Goal: Task Accomplishment & Management: Use online tool/utility

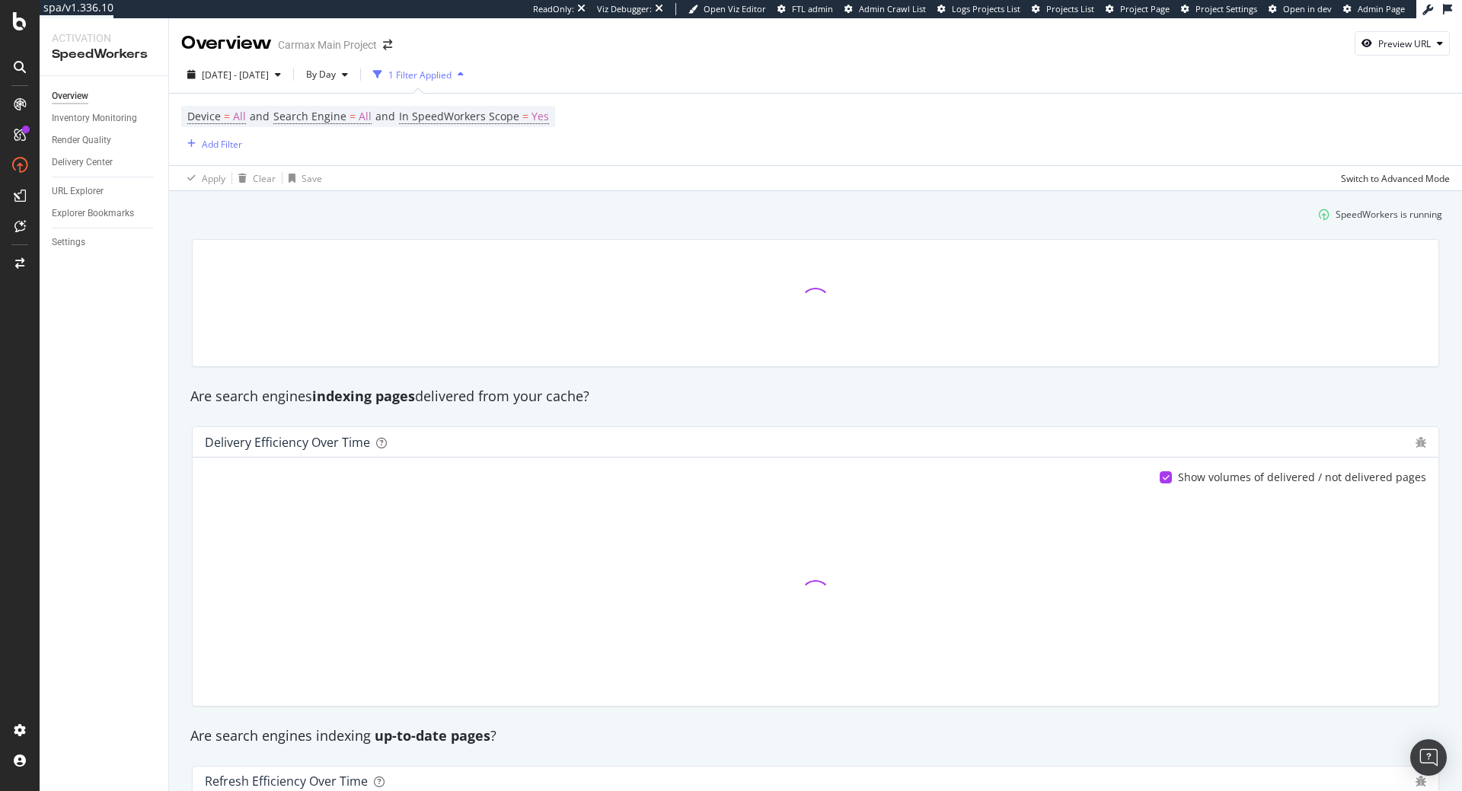
click at [1082, 382] on div "Are search engines indexing pages delivered from your cache?" at bounding box center [816, 396] width 1266 height 35
click at [61, 245] on div "Settings" at bounding box center [69, 243] width 34 height 16
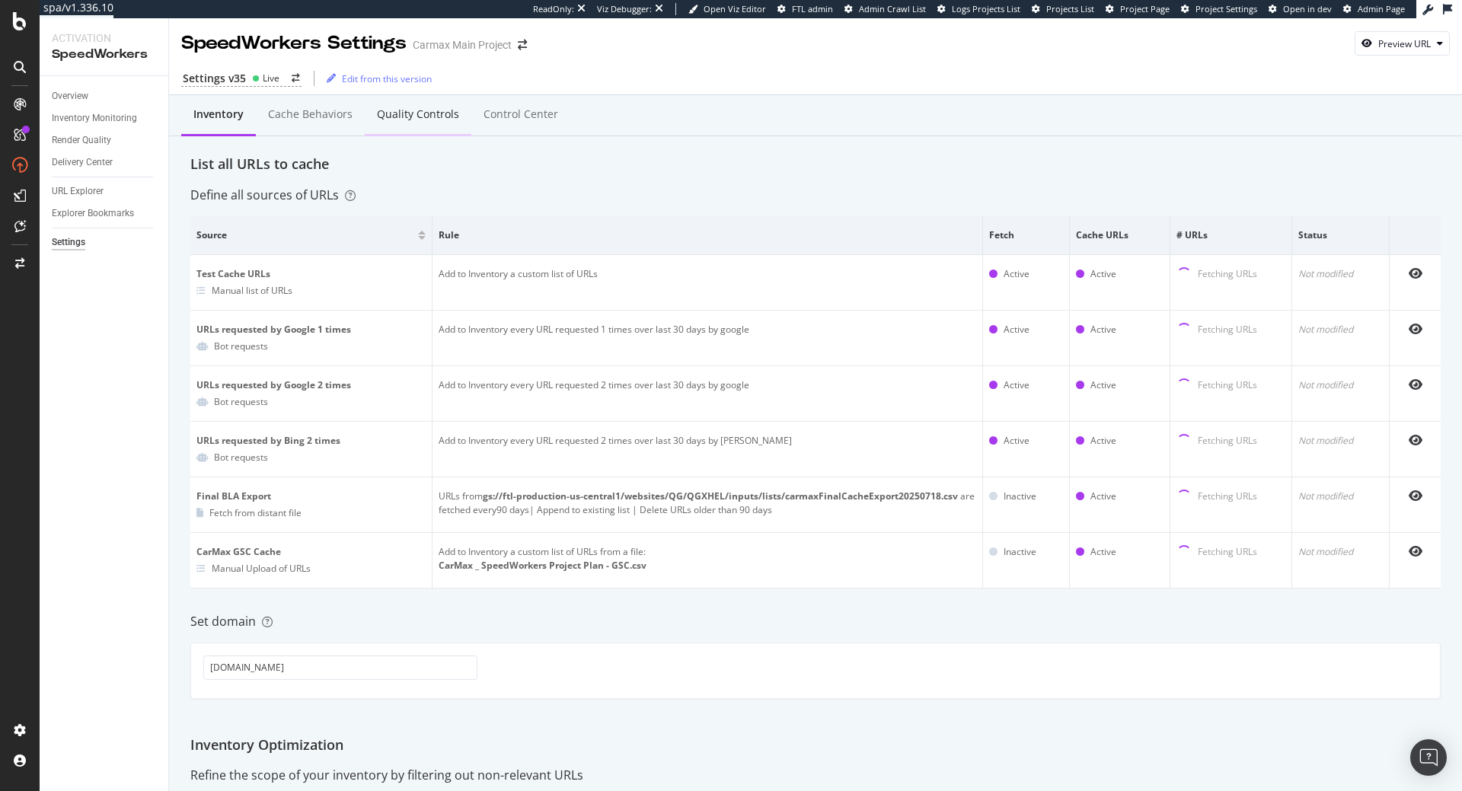
click at [400, 110] on div "Quality Controls" at bounding box center [418, 114] width 82 height 15
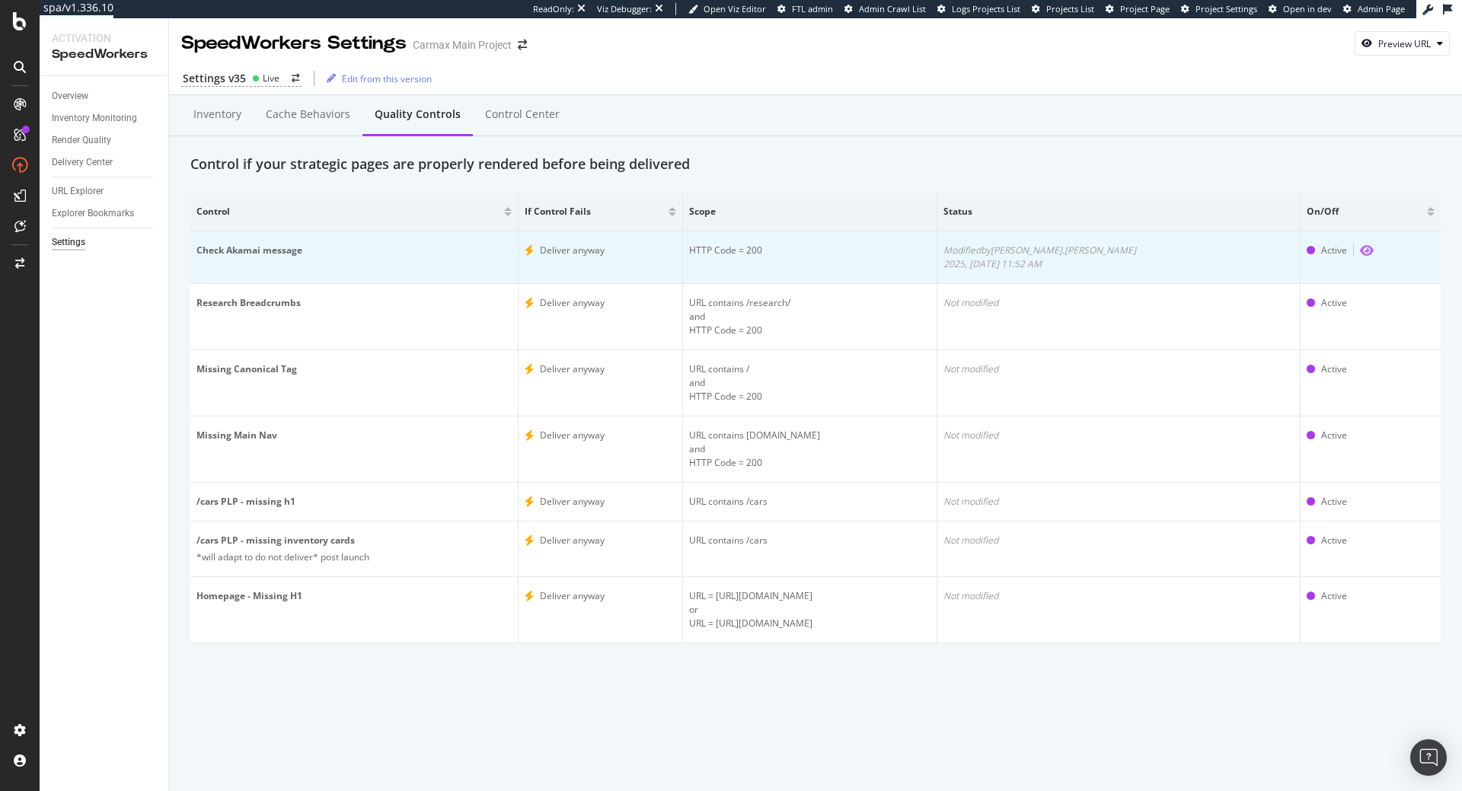
click at [1361, 254] on icon "eye" at bounding box center [1367, 250] width 14 height 12
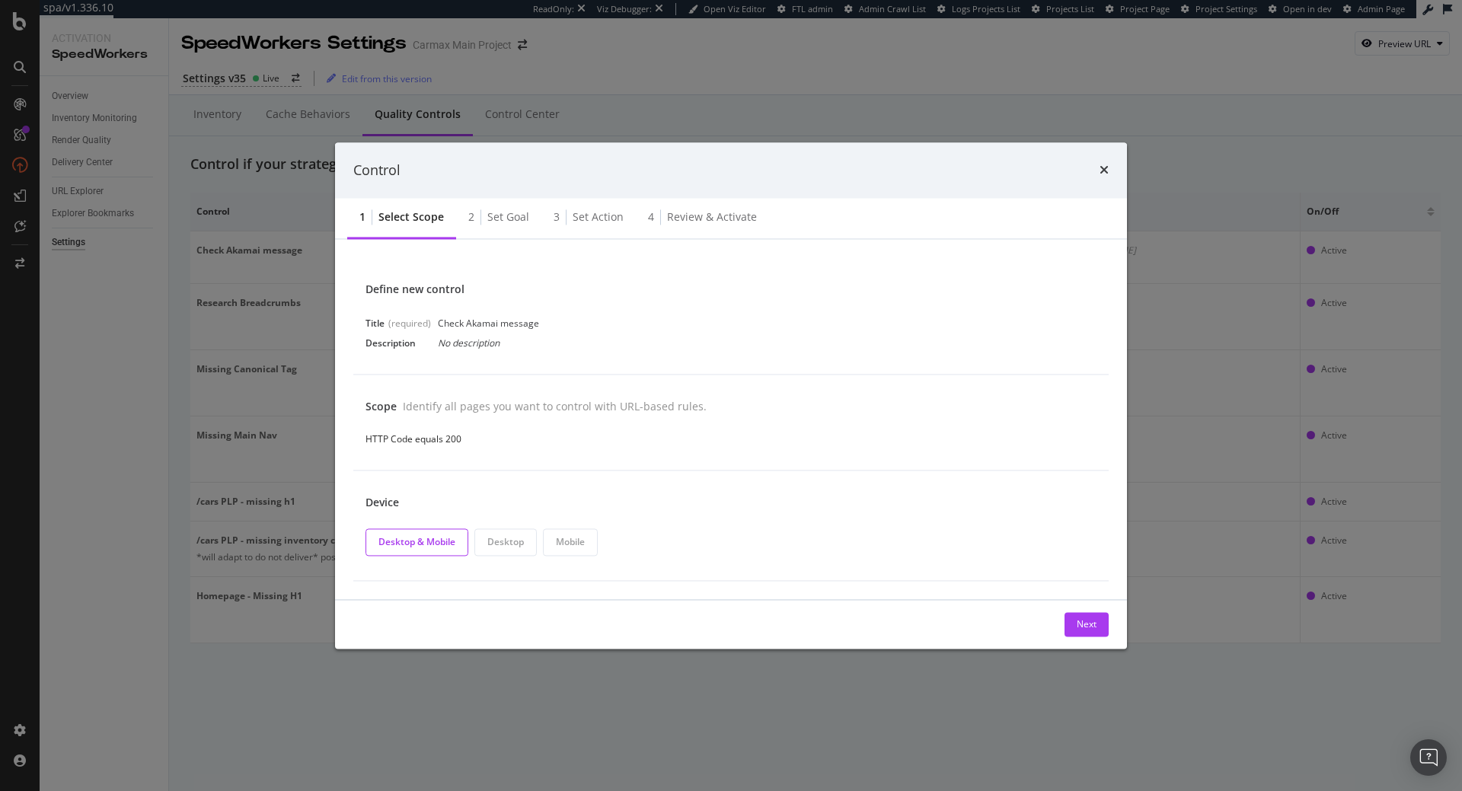
click at [477, 321] on div "Check Akamai message" at bounding box center [488, 323] width 101 height 13
click at [494, 321] on div "Check Akamai message" at bounding box center [488, 323] width 101 height 13
drag, startPoint x: 500, startPoint y: 321, endPoint x: 434, endPoint y: 327, distance: 66.5
click at [434, 327] on div "Title (required) Check Akamai message" at bounding box center [731, 323] width 731 height 15
copy div "Check Akamai"
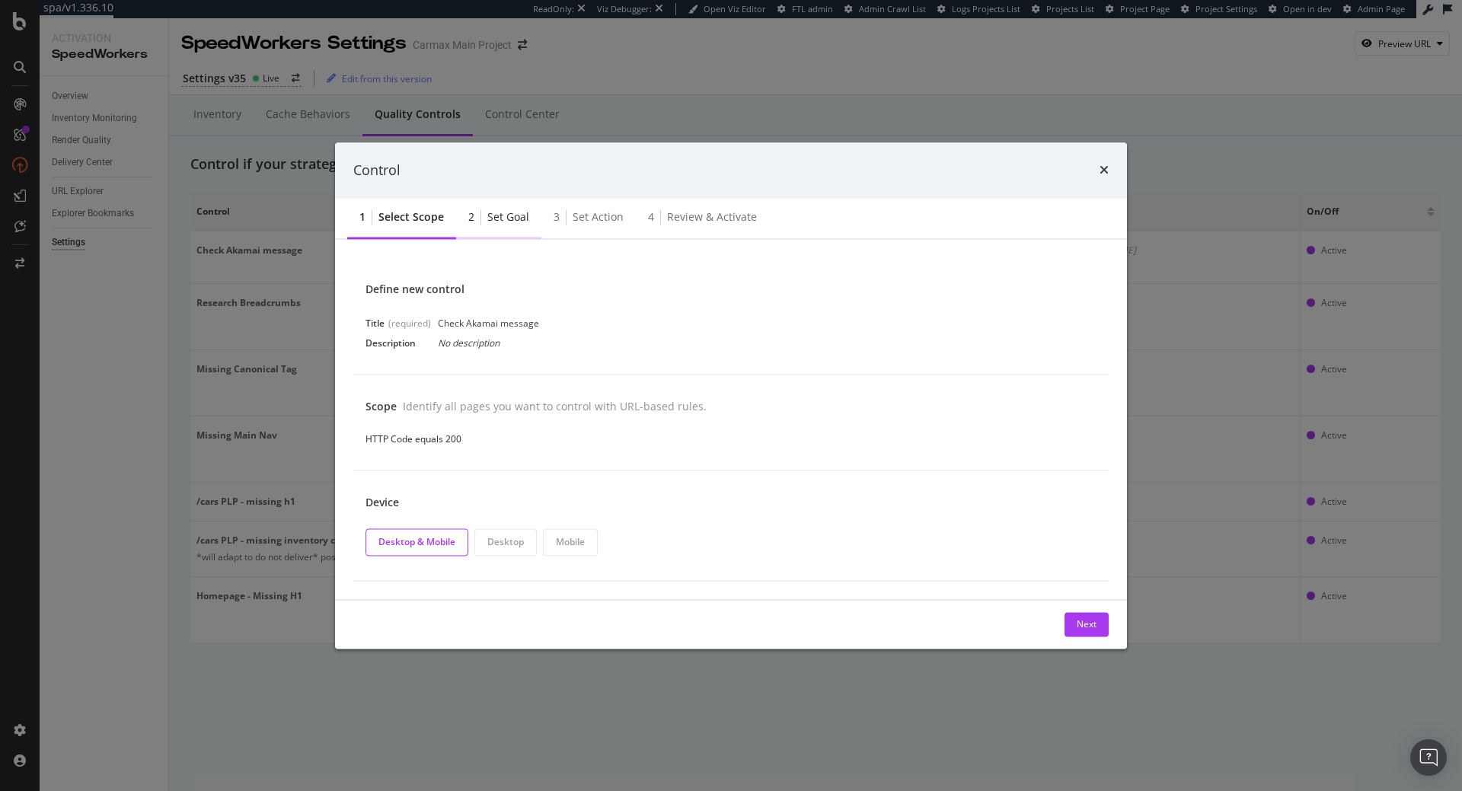
click at [490, 225] on div "2 Set goal" at bounding box center [498, 219] width 85 height 42
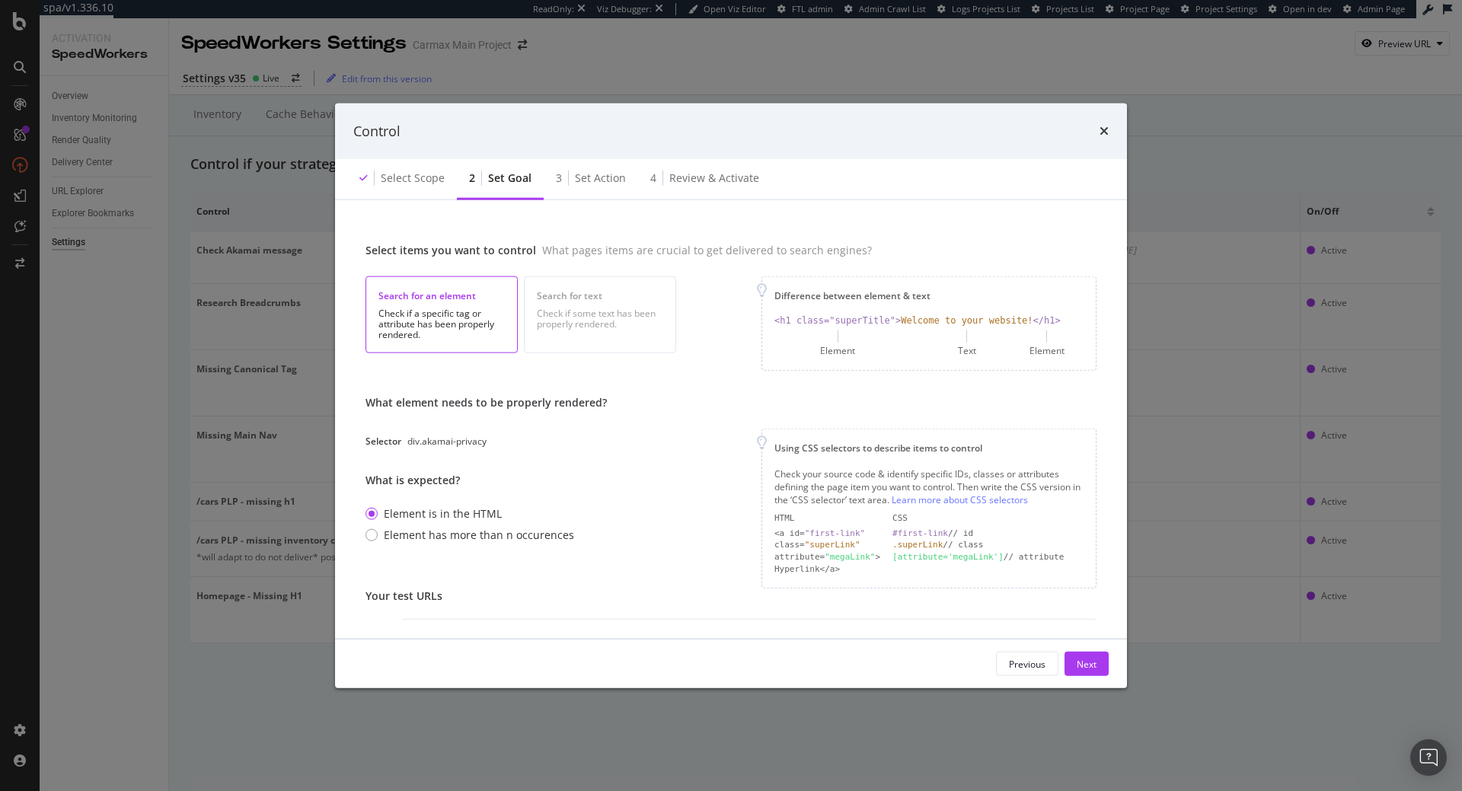
scroll to position [142, 0]
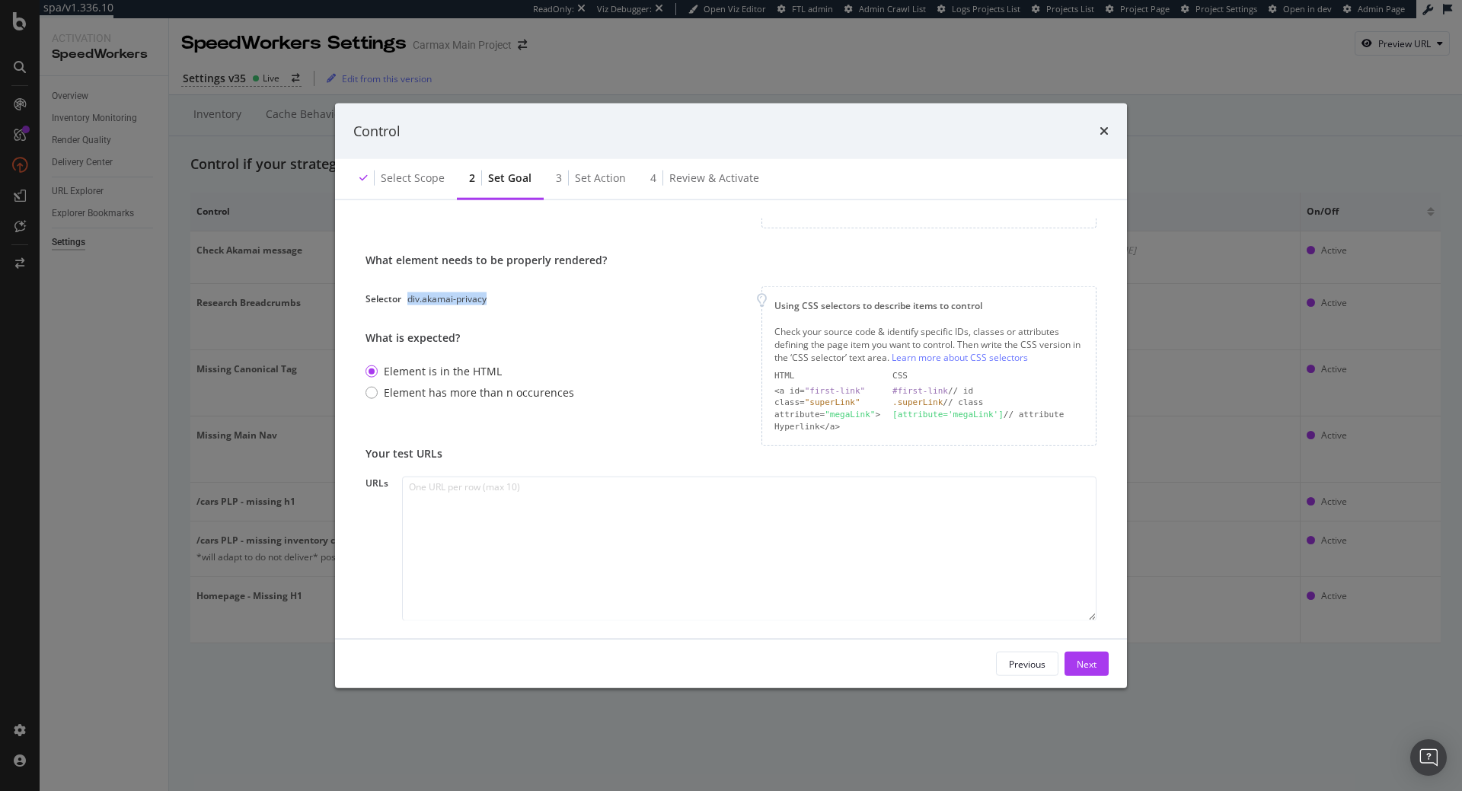
drag, startPoint x: 490, startPoint y: 302, endPoint x: 407, endPoint y: 299, distance: 83.1
click at [407, 299] on div "Selector div.akamai-privacy" at bounding box center [486, 298] width 241 height 13
copy div "div.akamai-privacy"
click at [1110, 132] on div "Control" at bounding box center [731, 131] width 792 height 56
click at [1091, 139] on div "Control" at bounding box center [731, 131] width 756 height 20
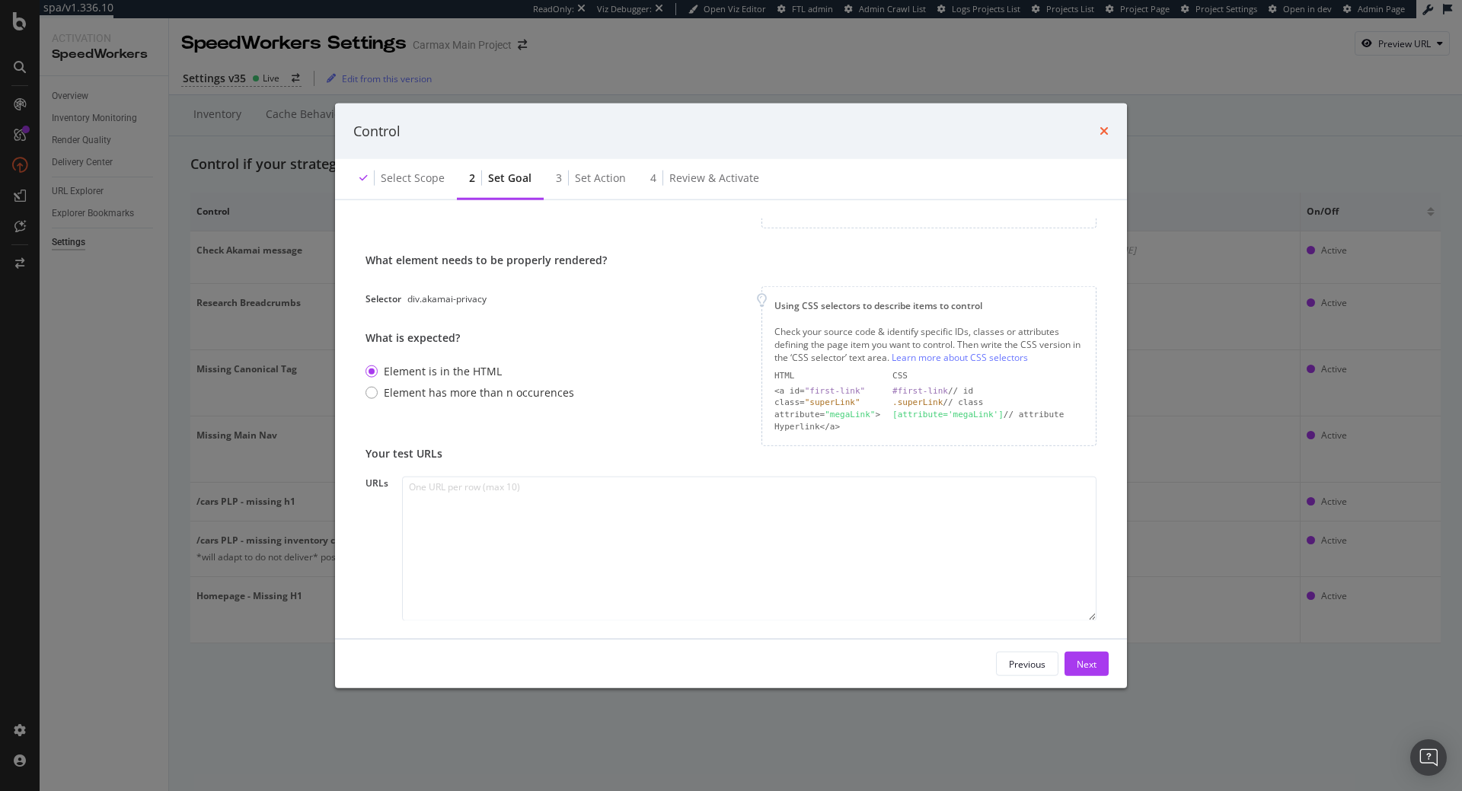
click at [1106, 131] on icon "times" at bounding box center [1104, 131] width 9 height 12
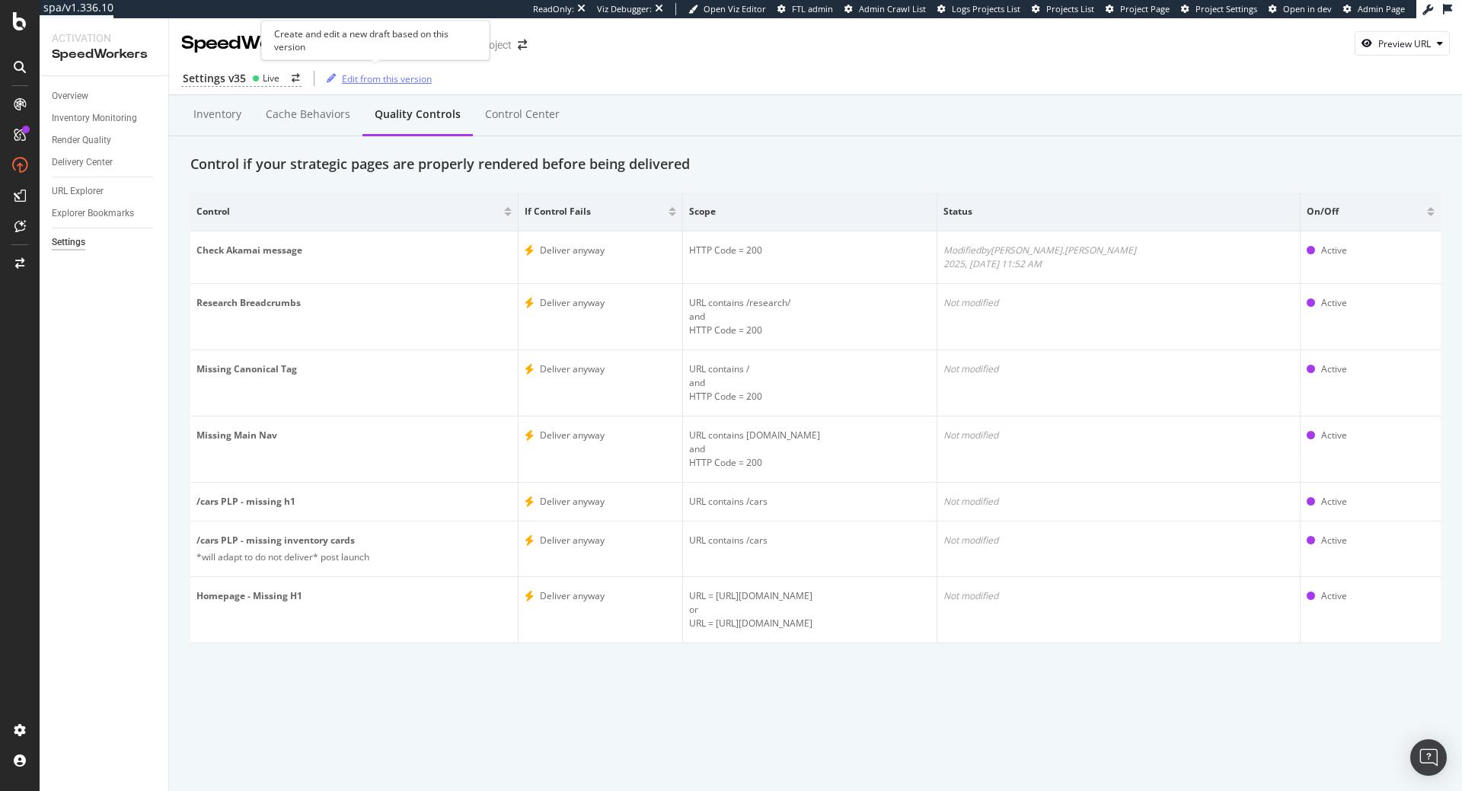
click at [388, 82] on div "Edit from this version" at bounding box center [387, 78] width 90 height 13
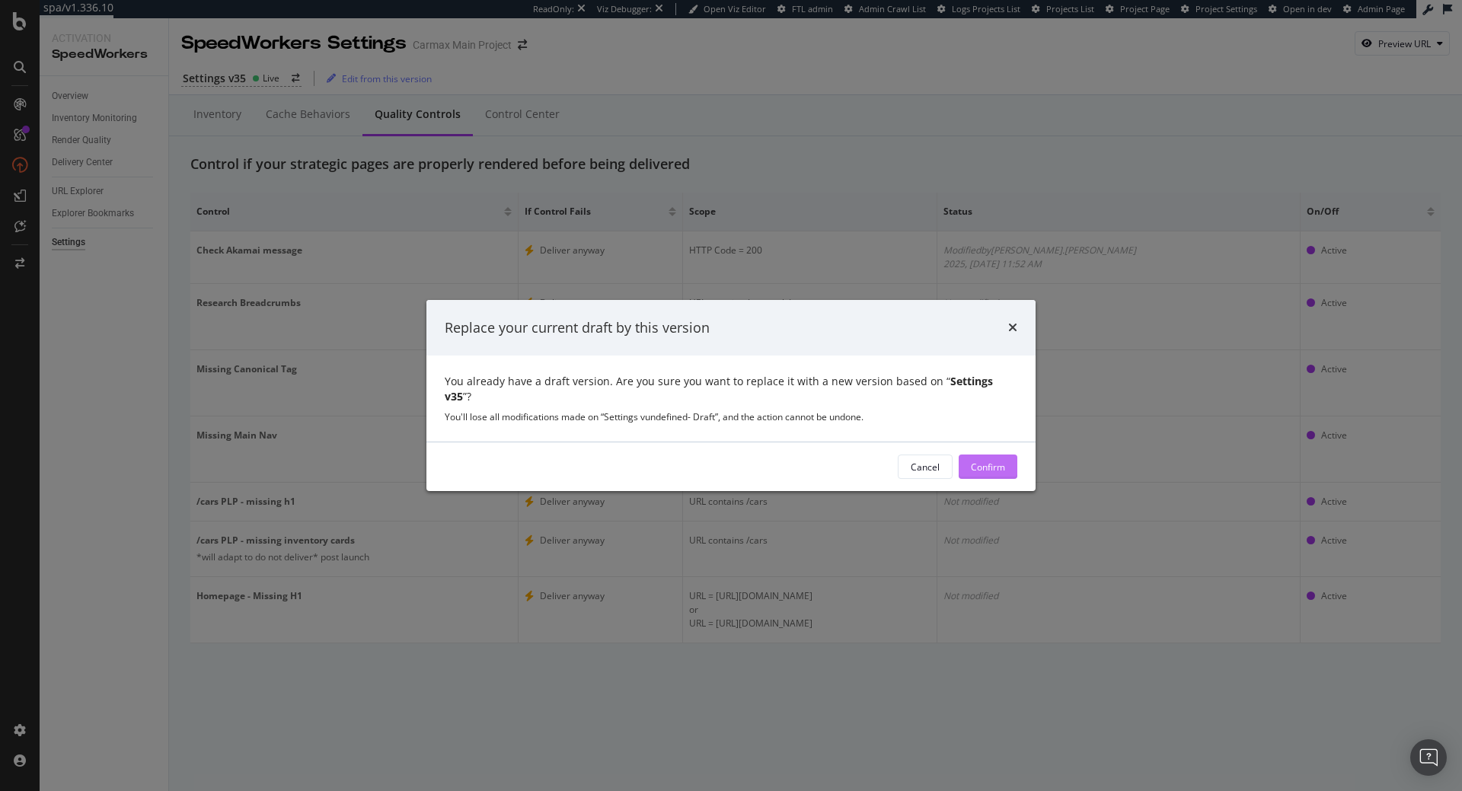
click at [984, 461] on div "Confirm" at bounding box center [988, 467] width 34 height 13
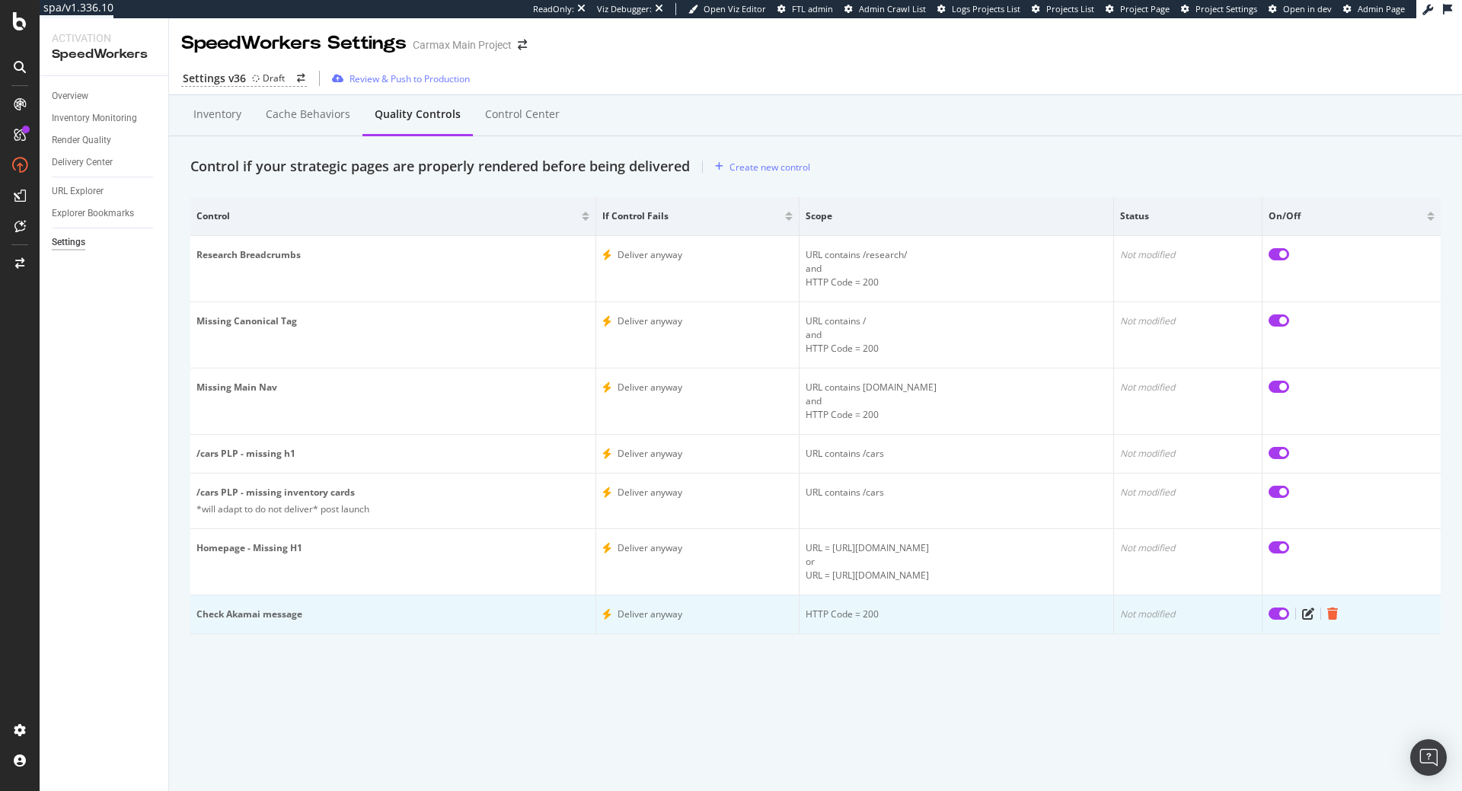
click at [1336, 615] on icon "trash" at bounding box center [1333, 614] width 11 height 12
click at [1337, 618] on icon "trash" at bounding box center [1333, 614] width 11 height 12
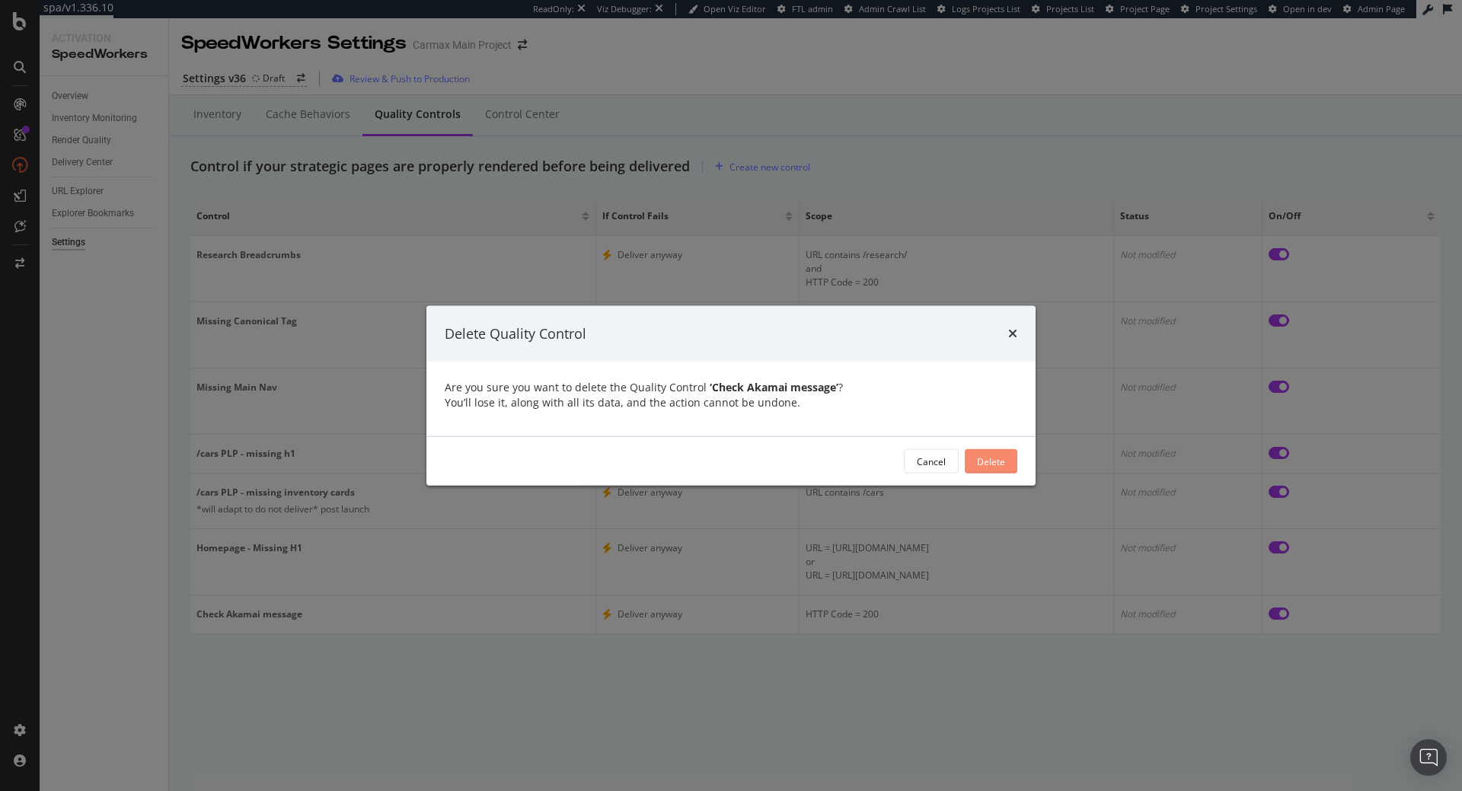
click at [985, 467] on div "Delete" at bounding box center [991, 461] width 28 height 13
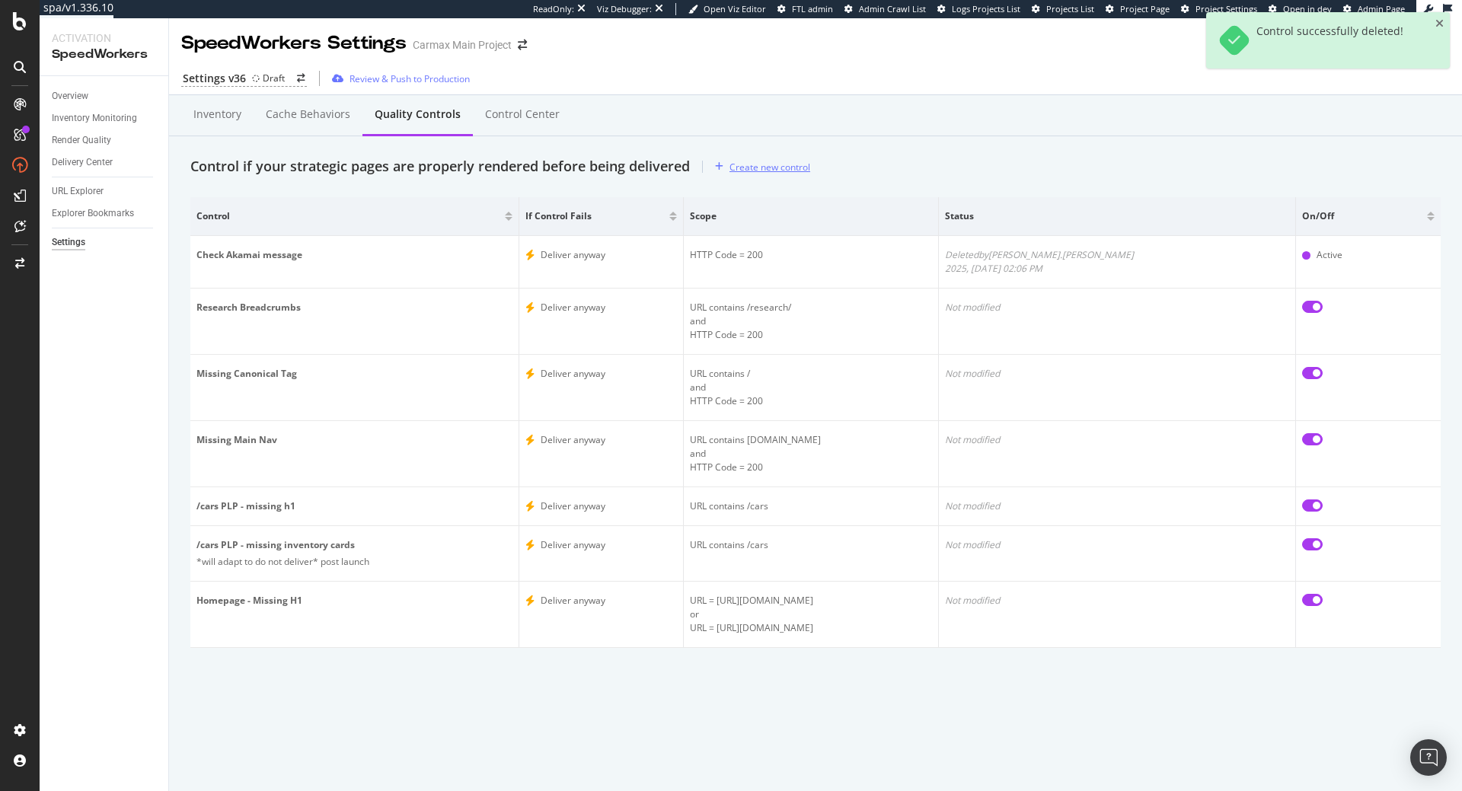
click at [768, 168] on div "Create new control" at bounding box center [770, 167] width 81 height 13
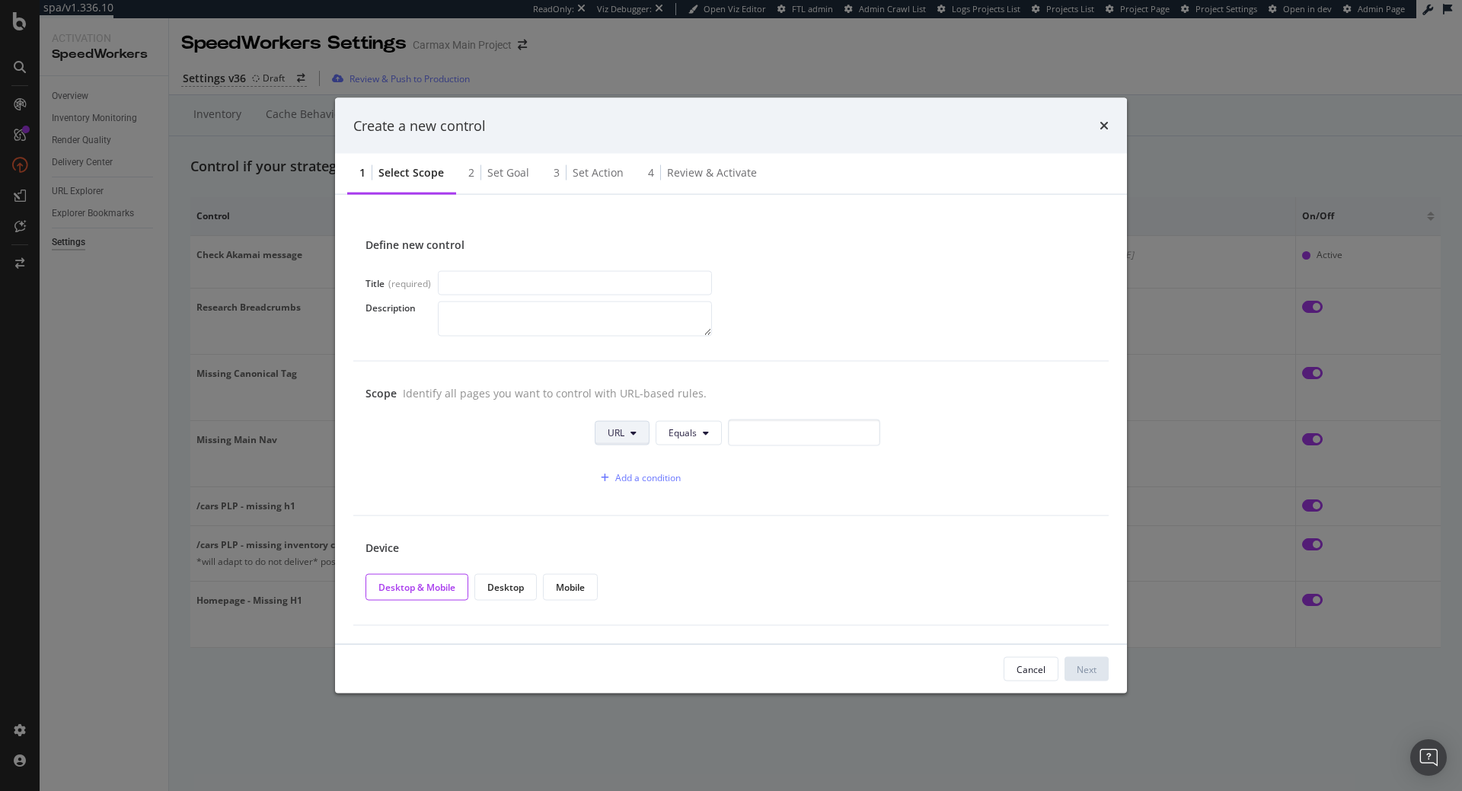
click at [625, 441] on button "URL" at bounding box center [622, 432] width 55 height 24
click at [497, 280] on input "modal" at bounding box center [575, 283] width 274 height 24
paste input "div.akamai-privacy"
type input "div.akamai-privacy"
type input "C"
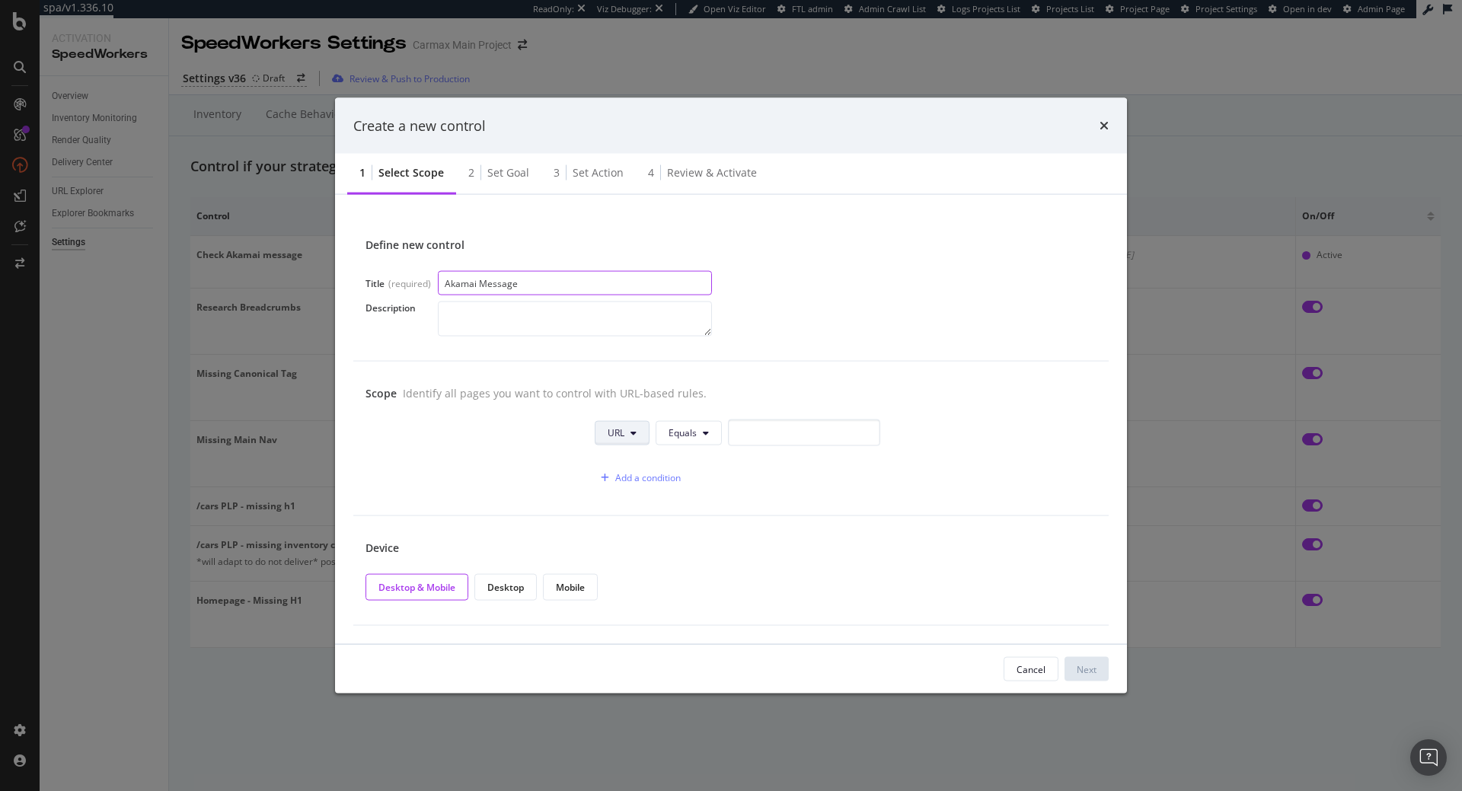
type input "Akamai Message"
click at [634, 437] on icon "modal" at bounding box center [634, 432] width 6 height 9
click at [618, 465] on span "URL" at bounding box center [631, 463] width 47 height 14
click at [681, 428] on span "Equals" at bounding box center [683, 433] width 28 height 13
click at [630, 439] on button "URL" at bounding box center [622, 432] width 55 height 24
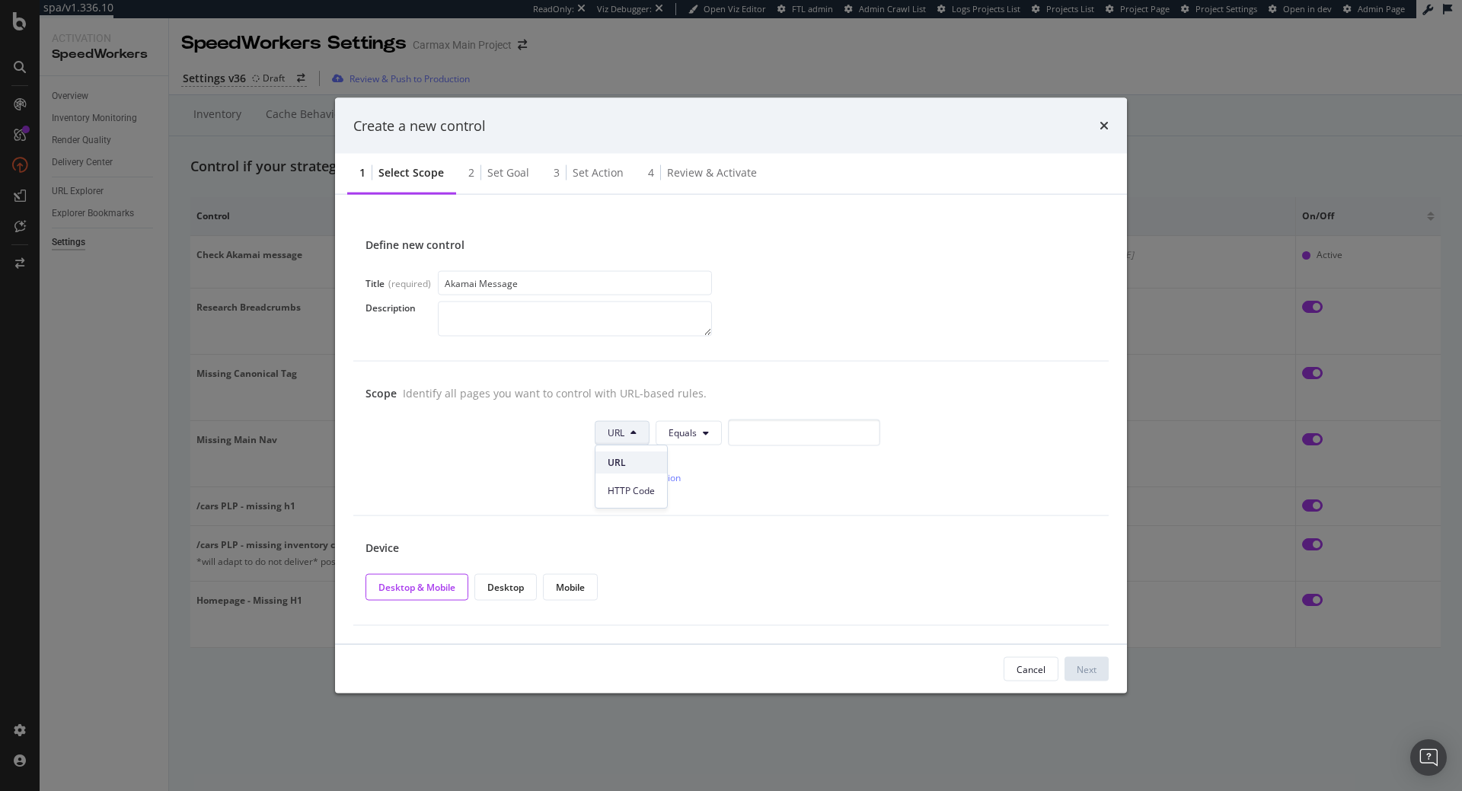
click at [649, 466] on span "URL" at bounding box center [631, 463] width 47 height 14
click at [727, 428] on div "URL Equals" at bounding box center [738, 433] width 286 height 27
click at [702, 434] on button "Equals" at bounding box center [689, 432] width 66 height 24
click at [626, 425] on button "URL" at bounding box center [622, 432] width 55 height 24
click at [681, 446] on div "URL Equals" at bounding box center [846, 436] width 503 height 33
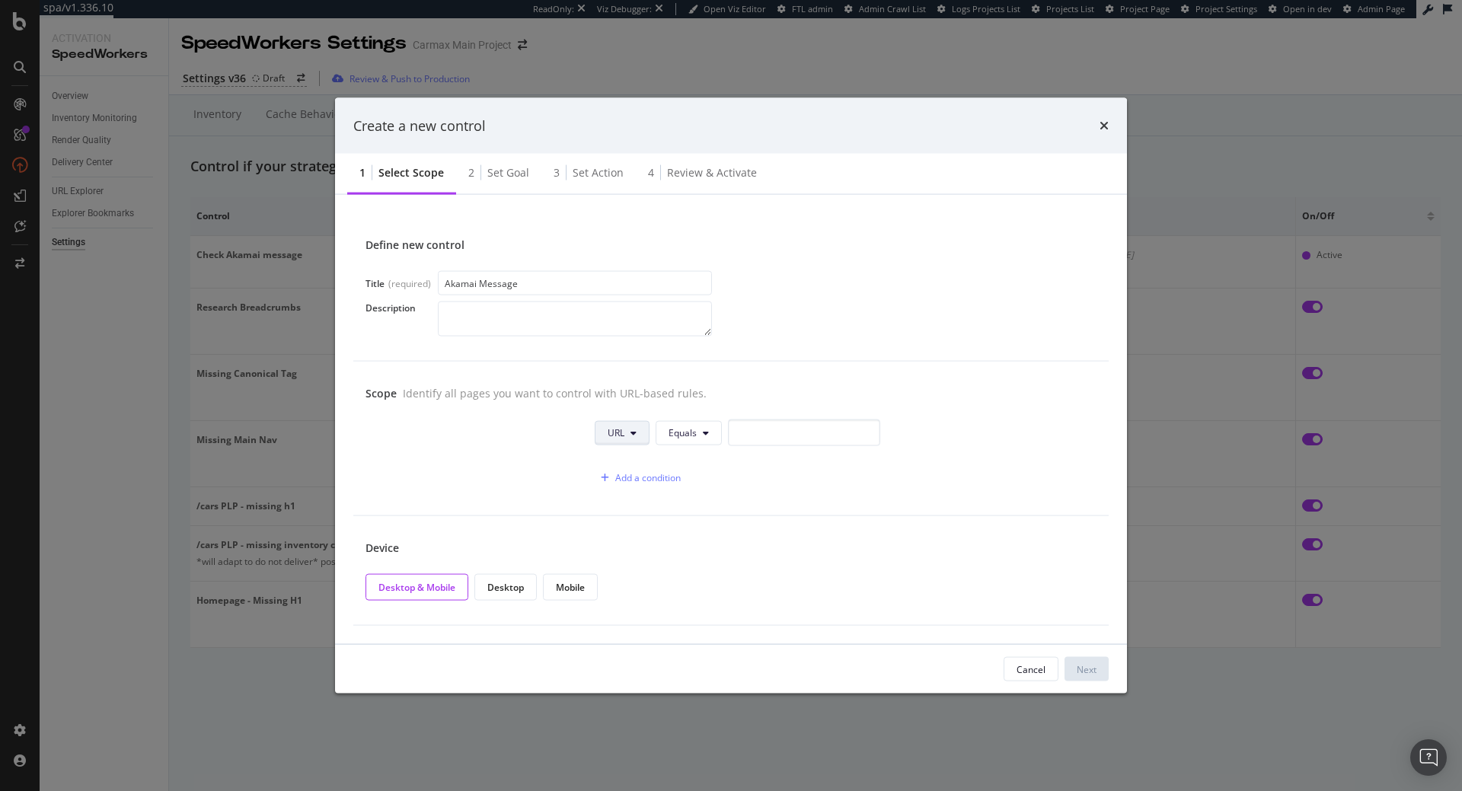
click at [618, 430] on span "URL" at bounding box center [616, 433] width 17 height 13
click at [694, 429] on span "Equals" at bounding box center [683, 433] width 28 height 13
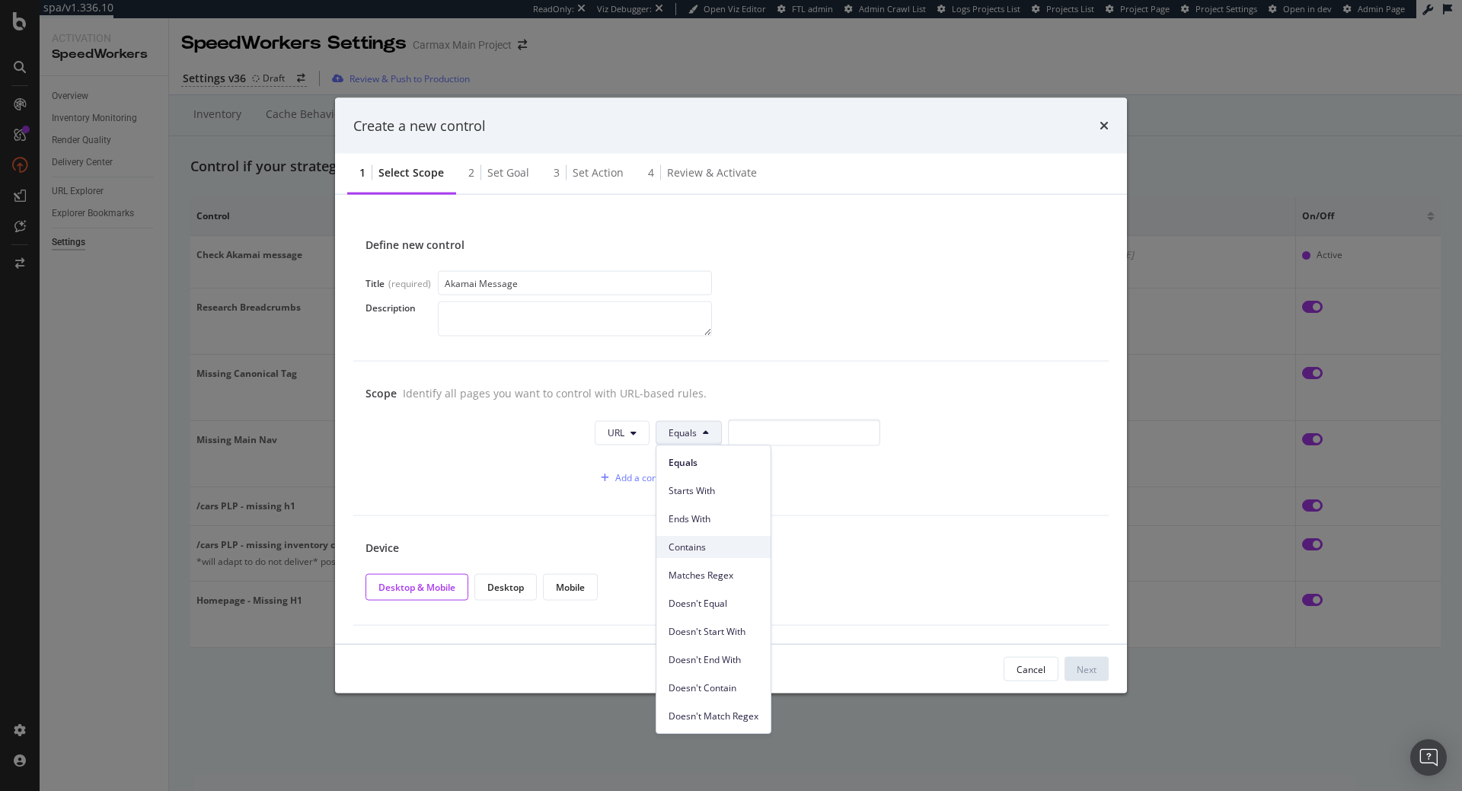
click at [702, 541] on span "Contains" at bounding box center [714, 548] width 90 height 14
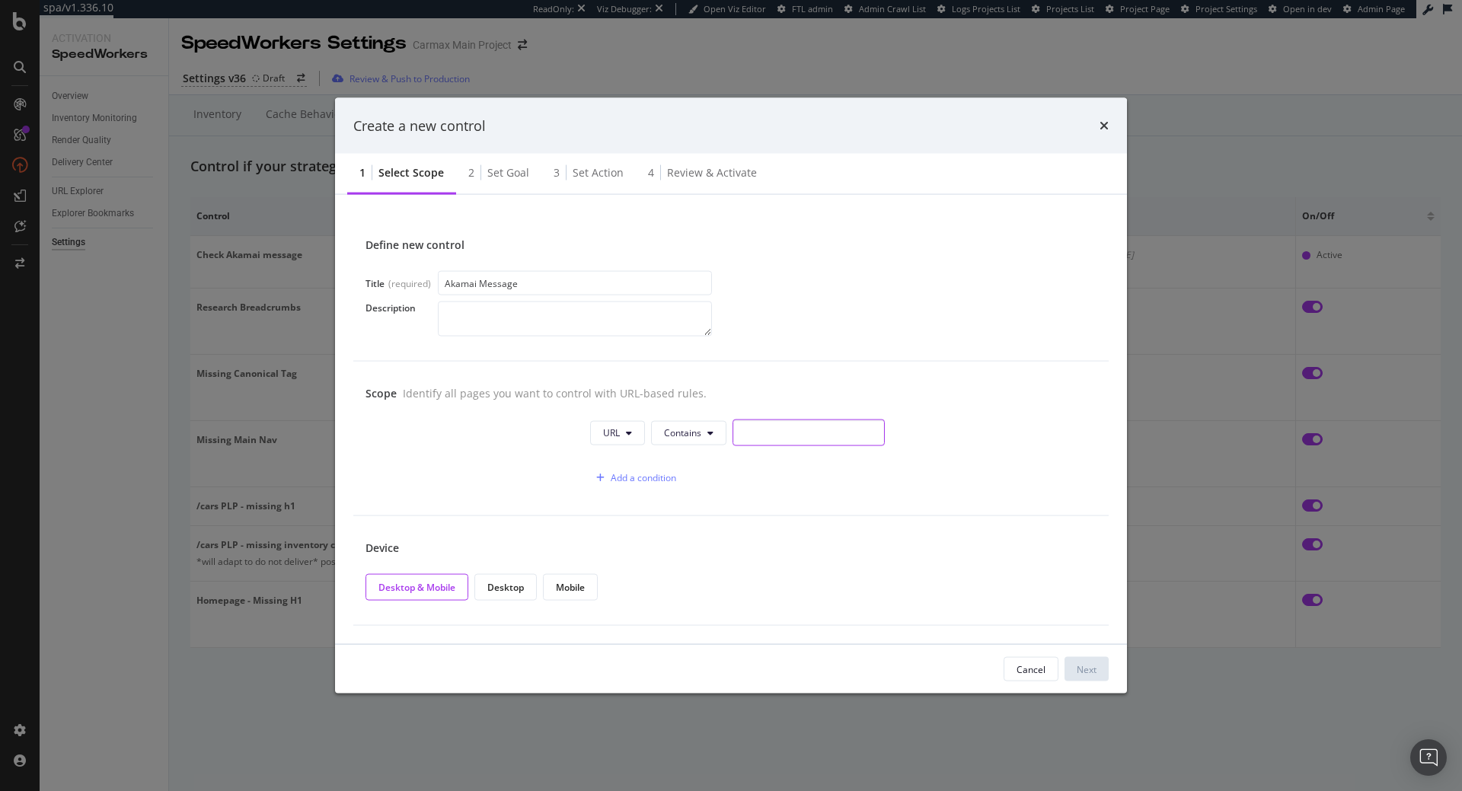
click at [770, 434] on input "modal" at bounding box center [809, 433] width 152 height 27
type input "/"
click at [1102, 676] on button "Next" at bounding box center [1087, 669] width 44 height 24
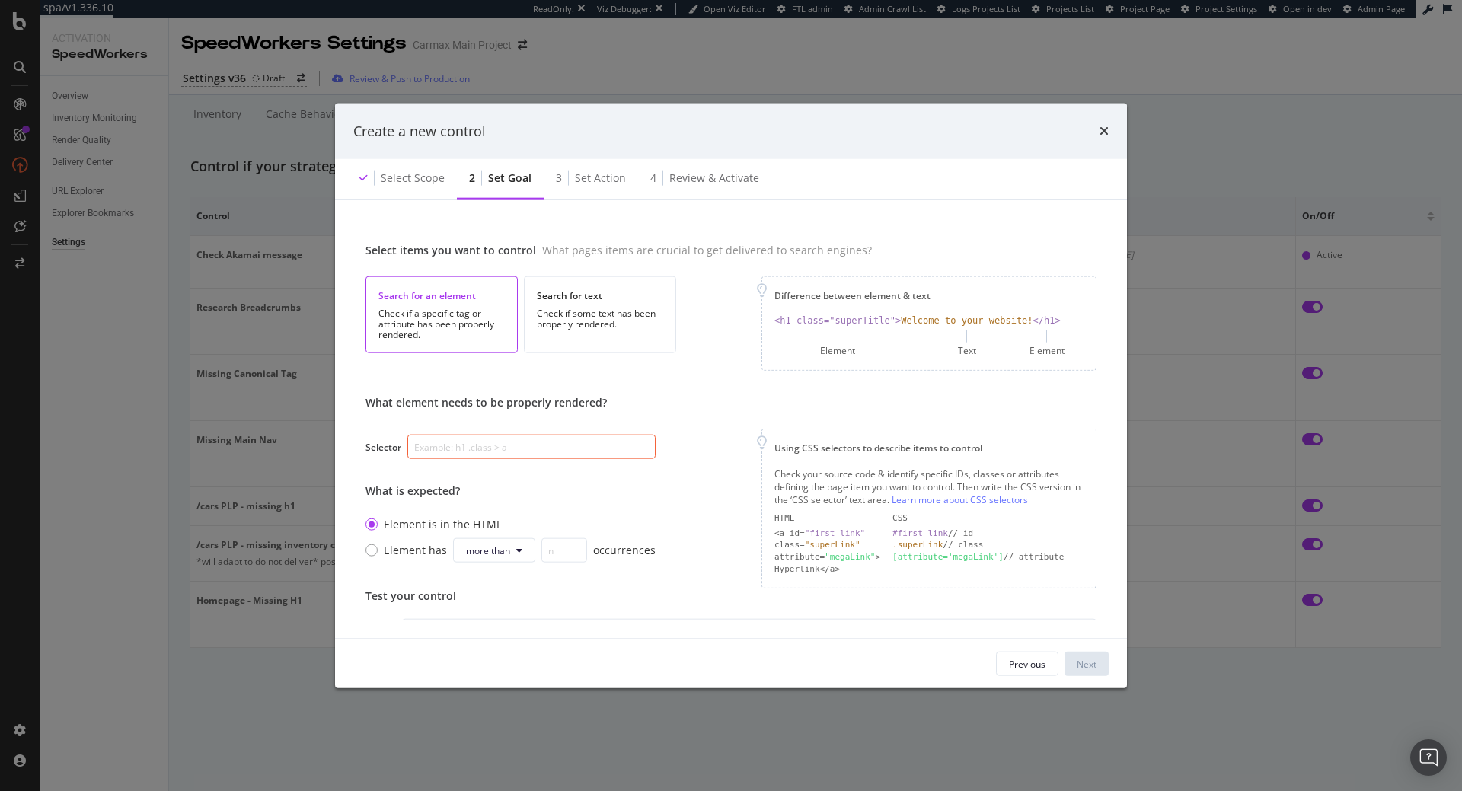
scroll to position [142, 0]
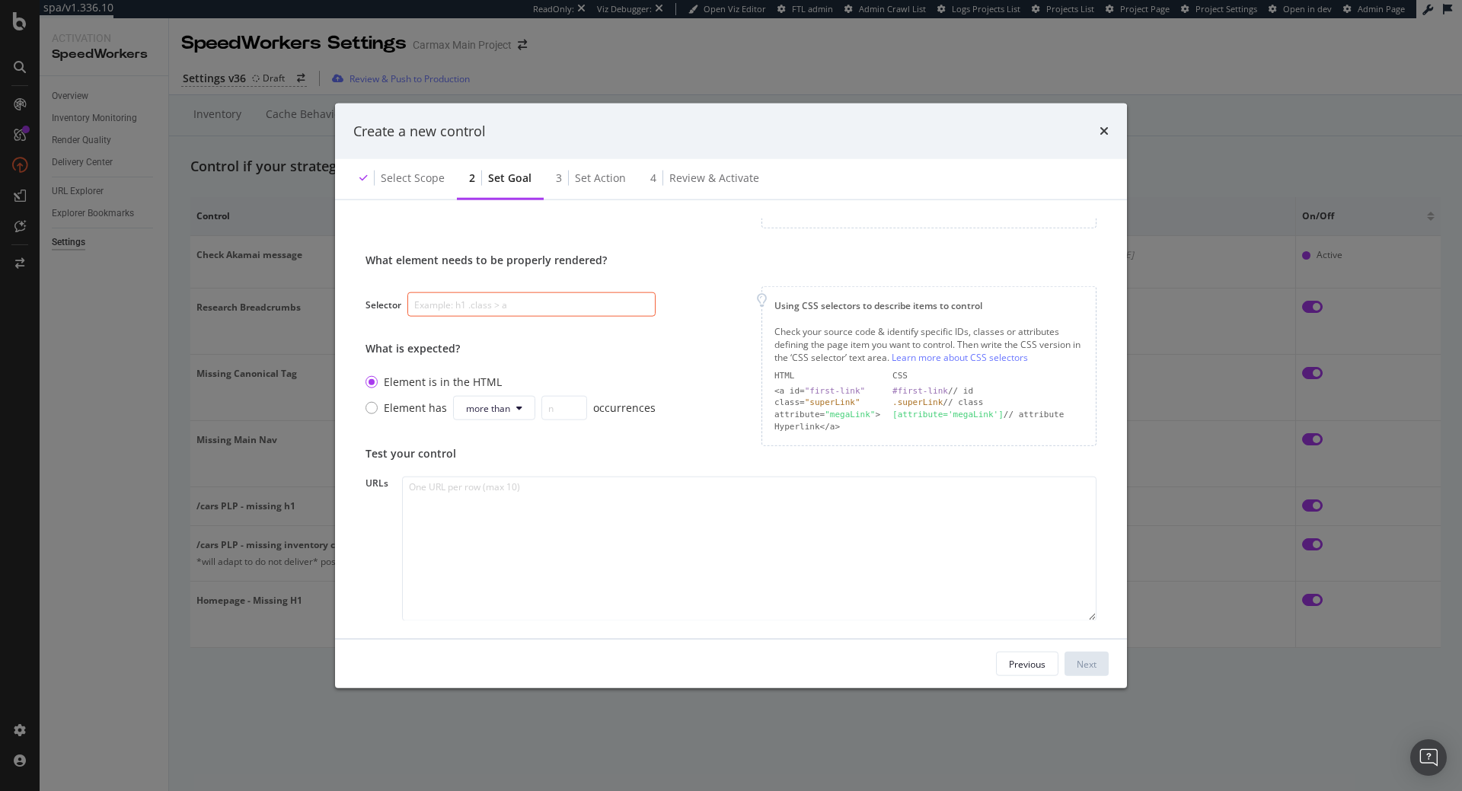
click at [459, 303] on input "modal" at bounding box center [531, 304] width 248 height 24
paste input "div.akamai-privacy"
type input "div.akamai-privacy"
click at [405, 411] on div "Element has more than occurrences" at bounding box center [520, 408] width 272 height 24
type input "0"
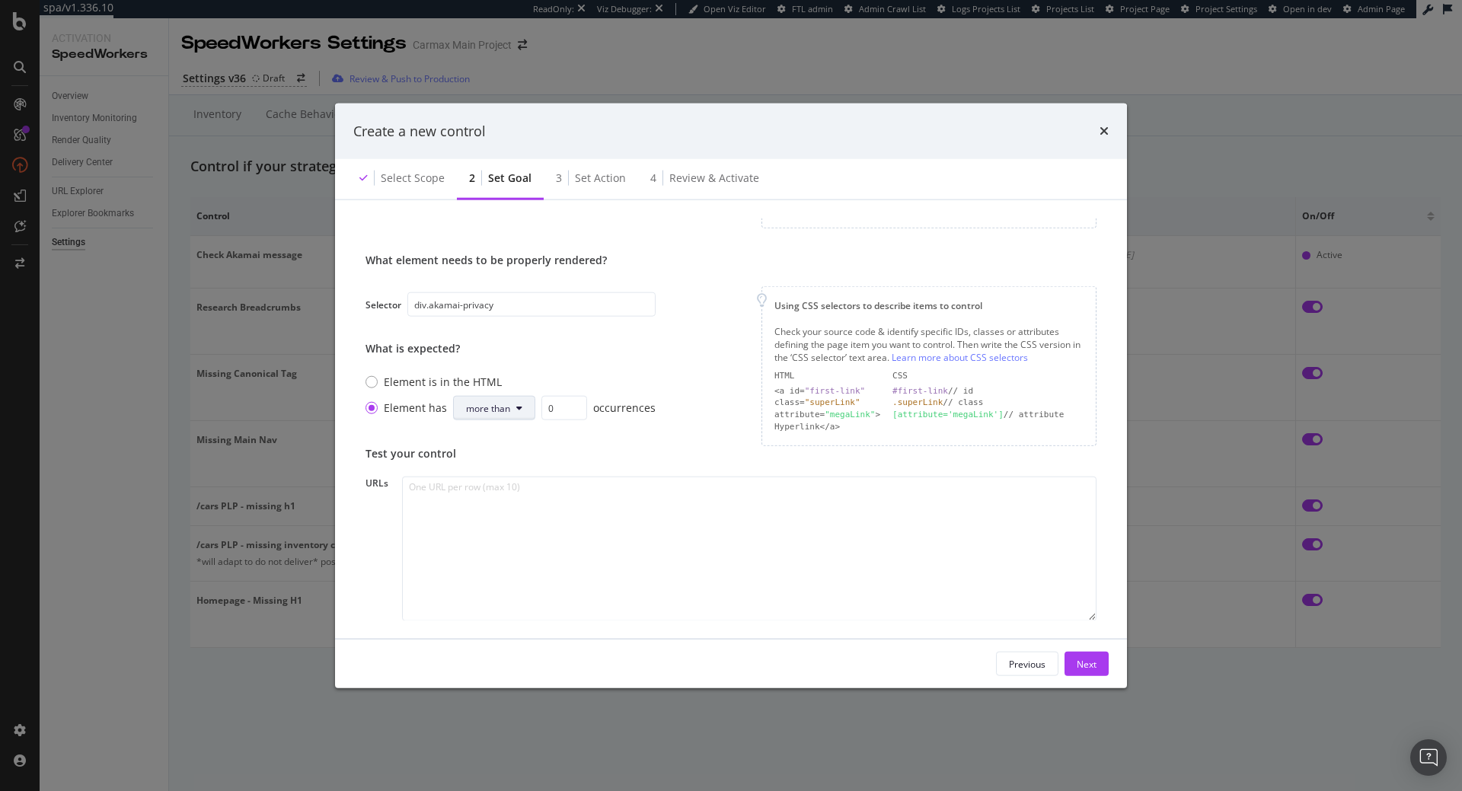
click at [504, 409] on span "more than" at bounding box center [488, 408] width 44 height 13
click at [500, 467] on span "more than" at bounding box center [487, 467] width 46 height 14
click at [547, 401] on input "0" at bounding box center [565, 408] width 46 height 24
click at [638, 510] on textarea "modal" at bounding box center [749, 548] width 695 height 145
click at [1083, 668] on div "Next" at bounding box center [1087, 663] width 20 height 13
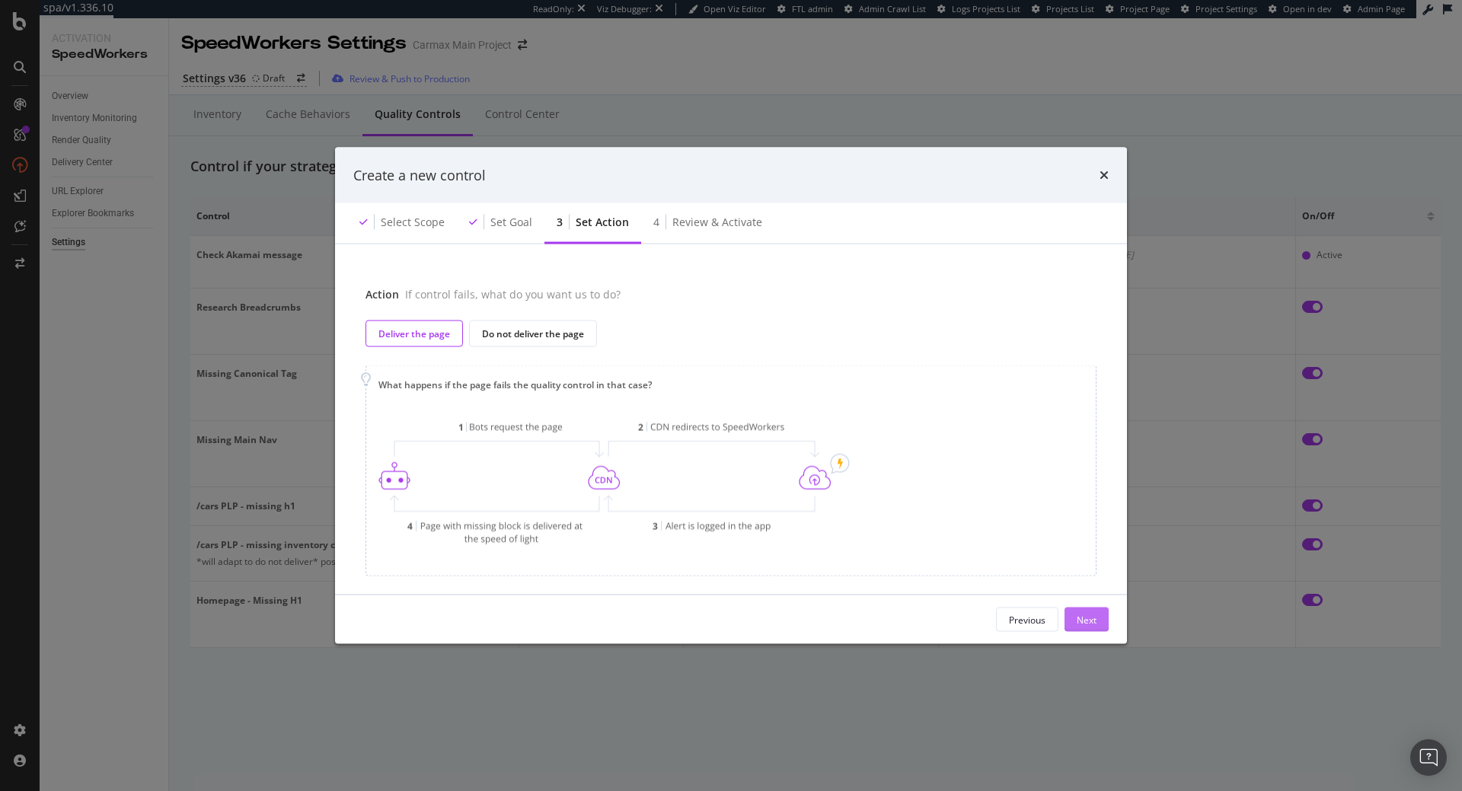
click at [1092, 631] on div "Next" at bounding box center [1087, 620] width 20 height 23
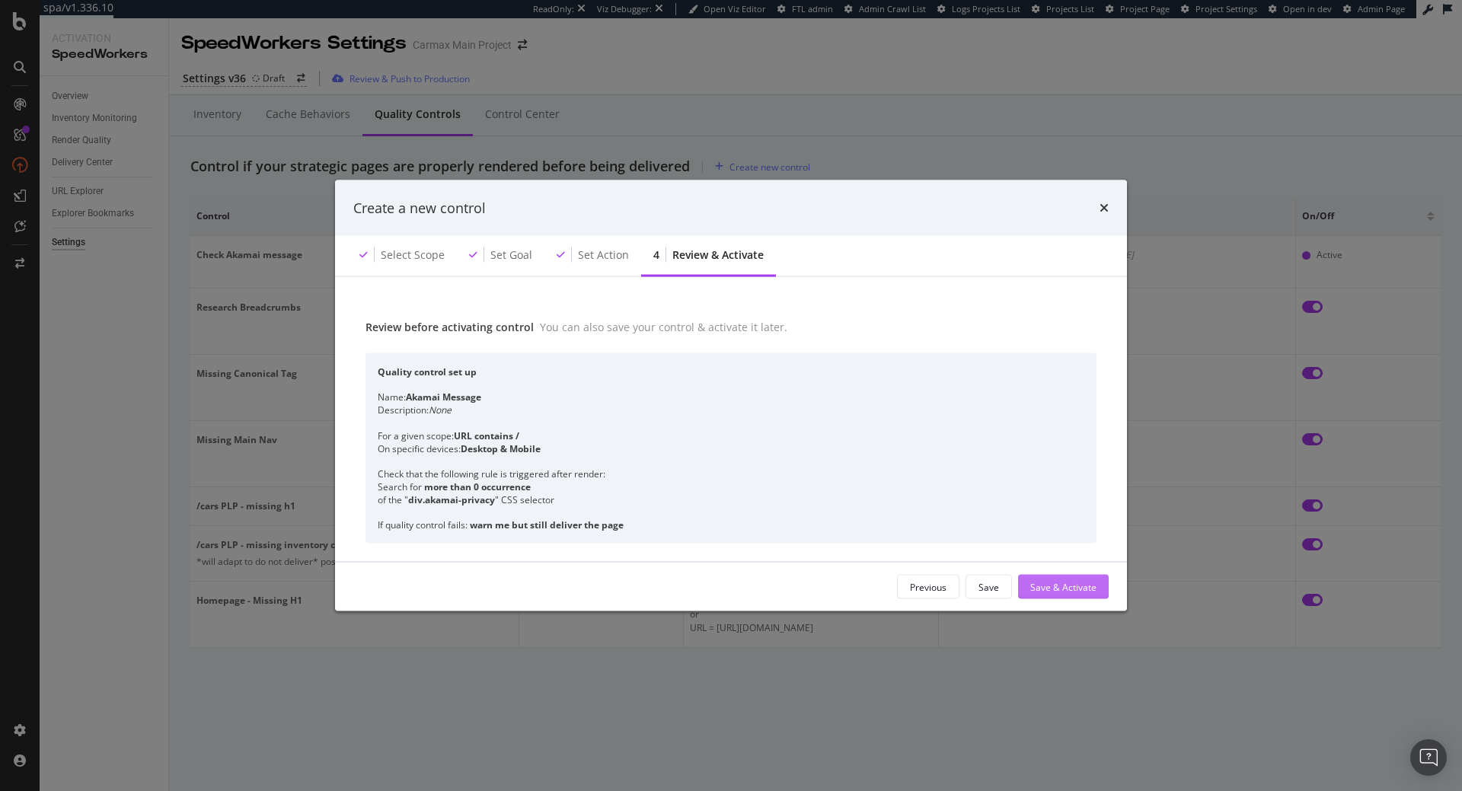
click at [1061, 590] on div "Save & Activate" at bounding box center [1064, 586] width 66 height 13
click at [1061, 590] on td "Not modified" at bounding box center [1117, 615] width 357 height 66
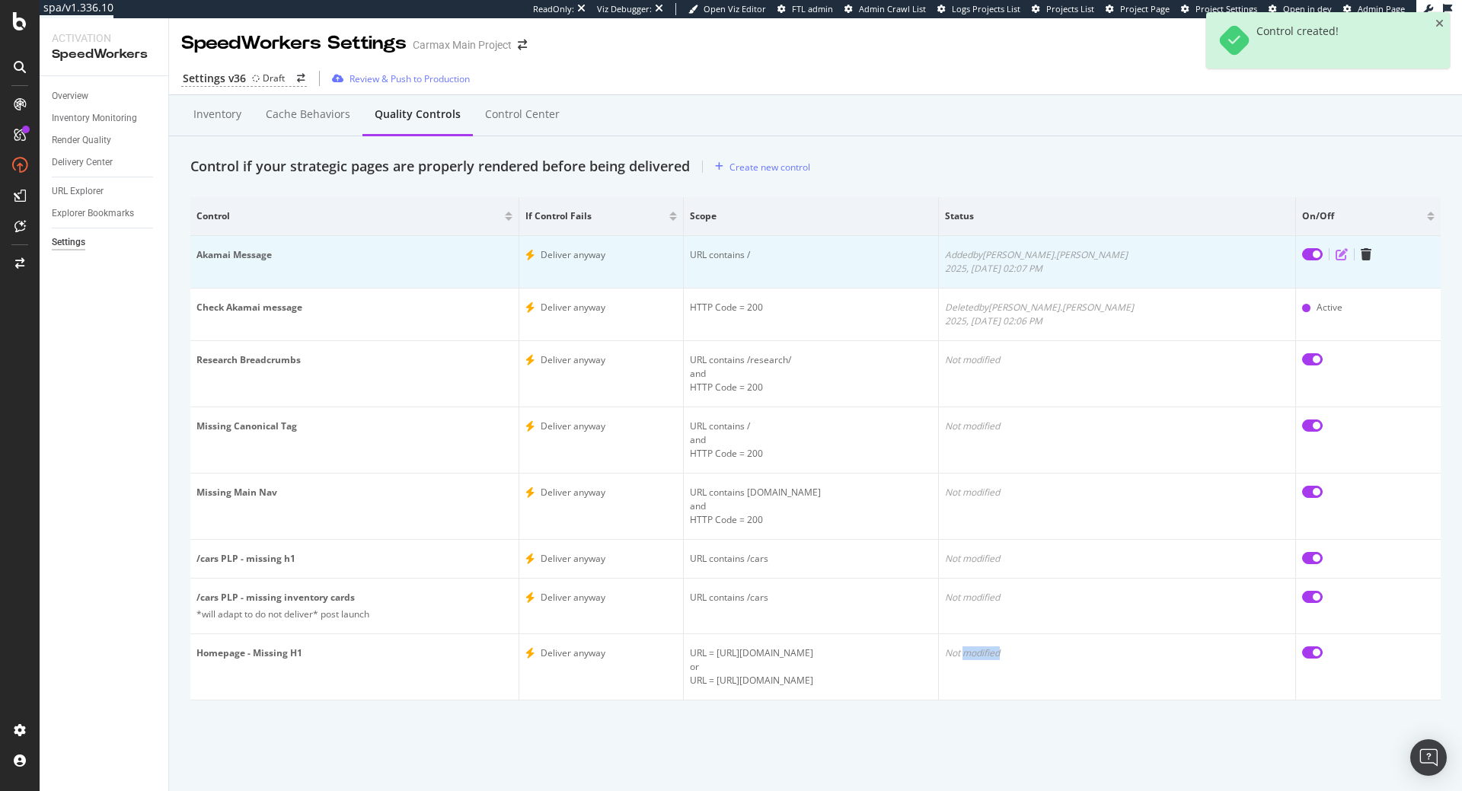
click at [1336, 257] on icon "edit" at bounding box center [1342, 254] width 12 height 12
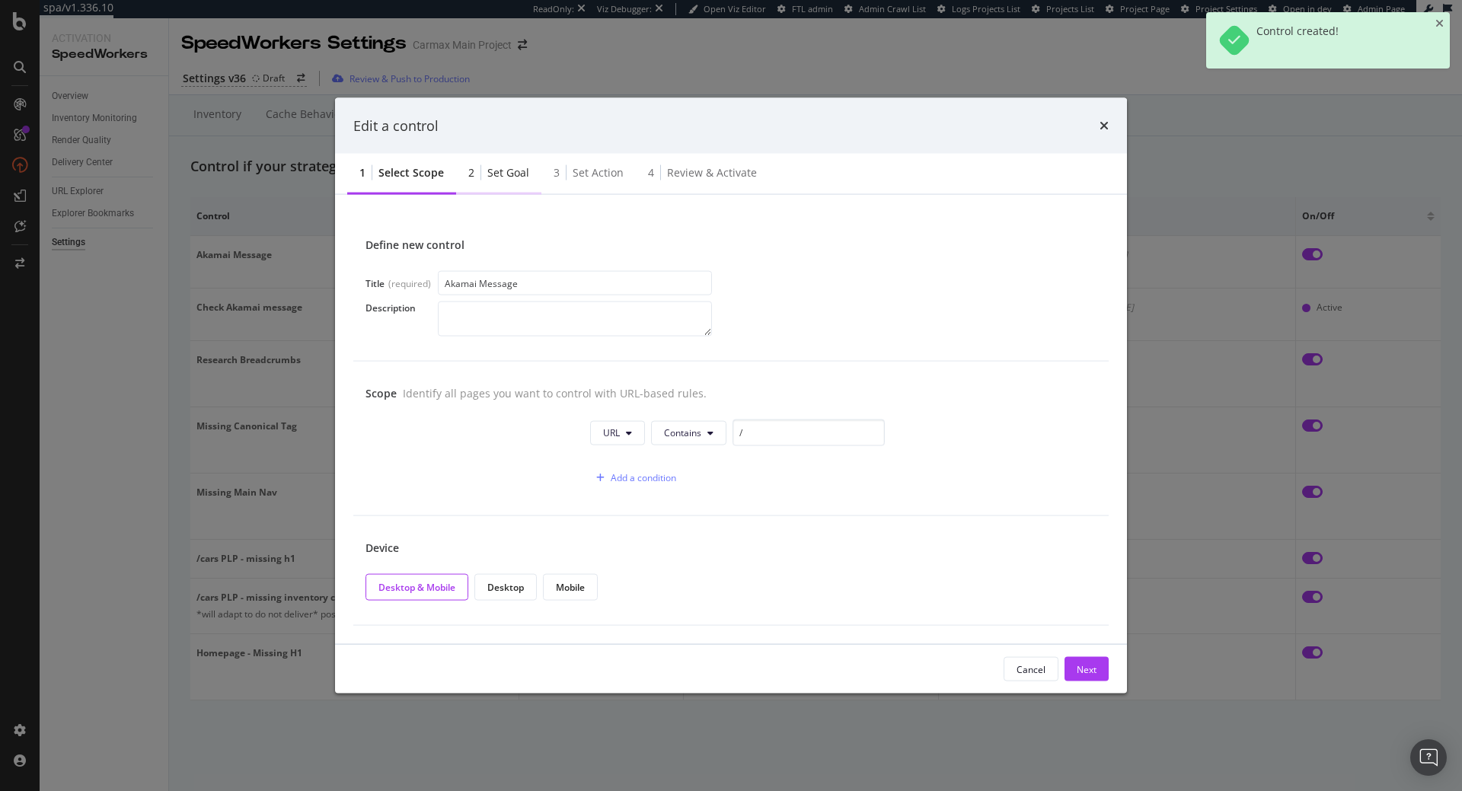
click at [511, 171] on div "Set goal" at bounding box center [508, 172] width 42 height 15
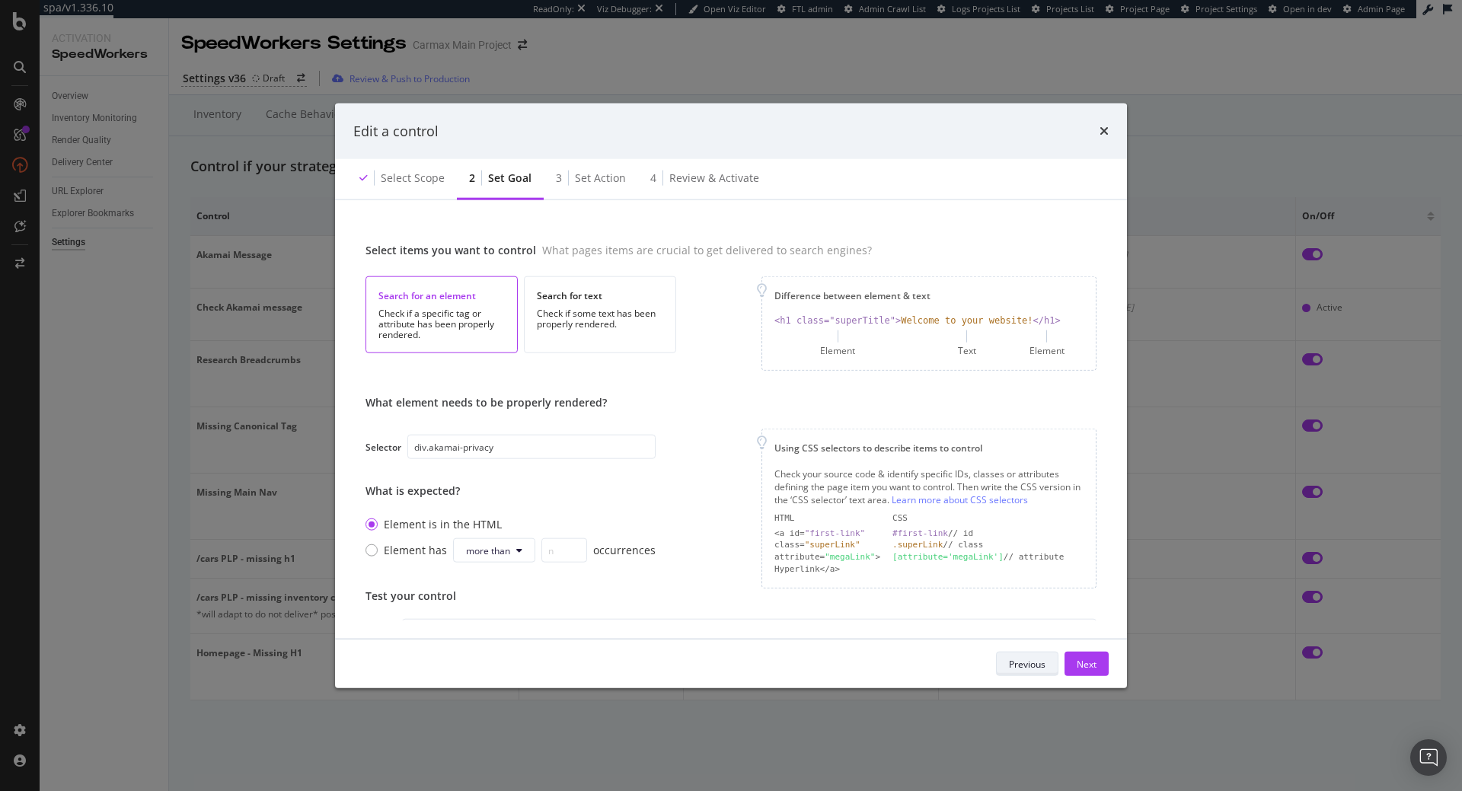
click at [1022, 665] on div "Previous" at bounding box center [1027, 663] width 37 height 13
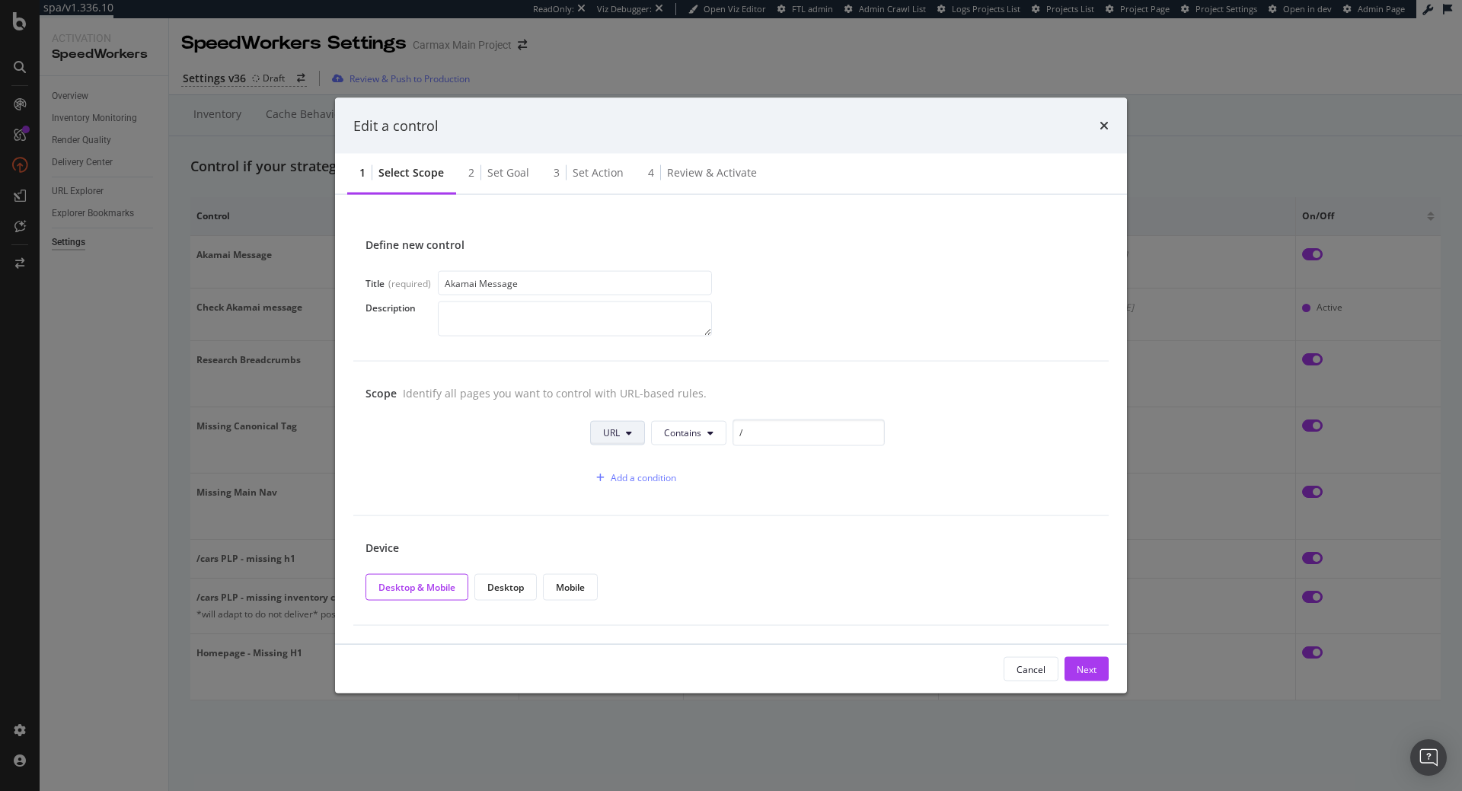
click at [634, 434] on button "URL" at bounding box center [617, 432] width 55 height 24
click at [629, 490] on span "HTTP Code" at bounding box center [626, 491] width 47 height 14
click at [695, 438] on span "Equals" at bounding box center [698, 433] width 28 height 13
click at [765, 433] on input "modal" at bounding box center [819, 433] width 152 height 27
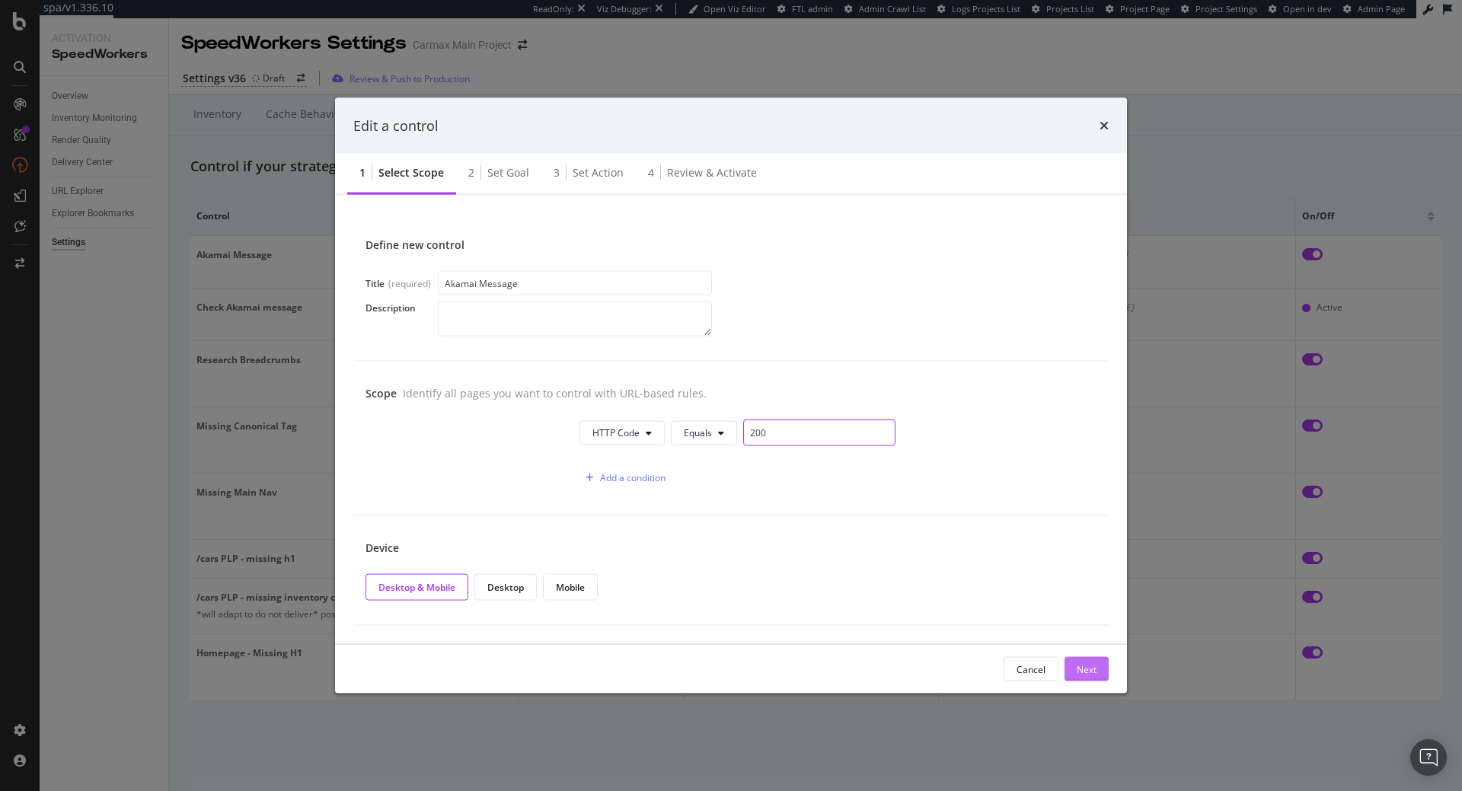
type input "200"
click at [1088, 663] on div "Next" at bounding box center [1087, 669] width 20 height 23
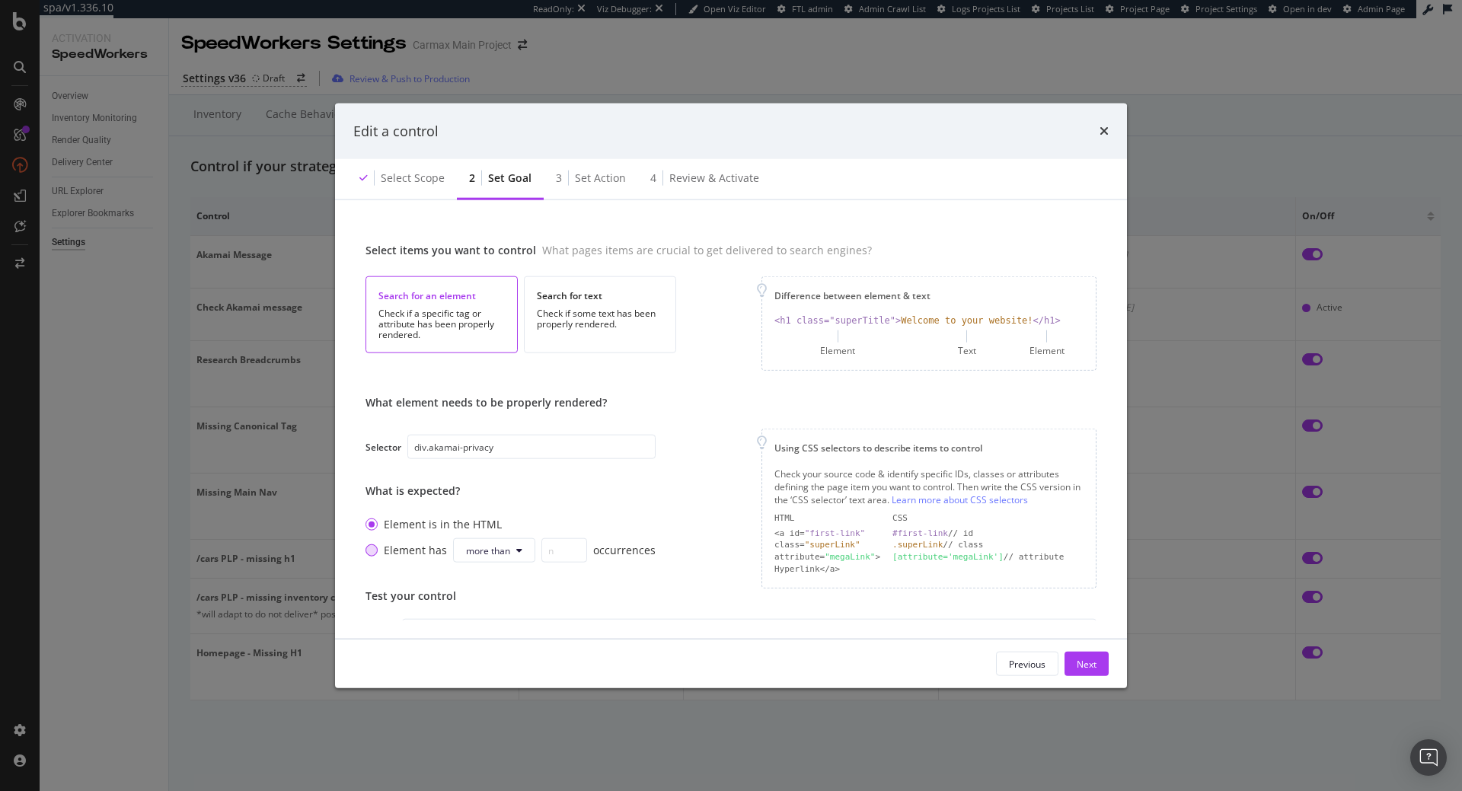
click at [427, 549] on div "Element has more than occurrences" at bounding box center [520, 550] width 272 height 24
click at [548, 552] on input "0" at bounding box center [565, 550] width 46 height 24
click at [518, 555] on icon "modal" at bounding box center [519, 550] width 6 height 9
click at [552, 548] on input "0" at bounding box center [565, 550] width 46 height 24
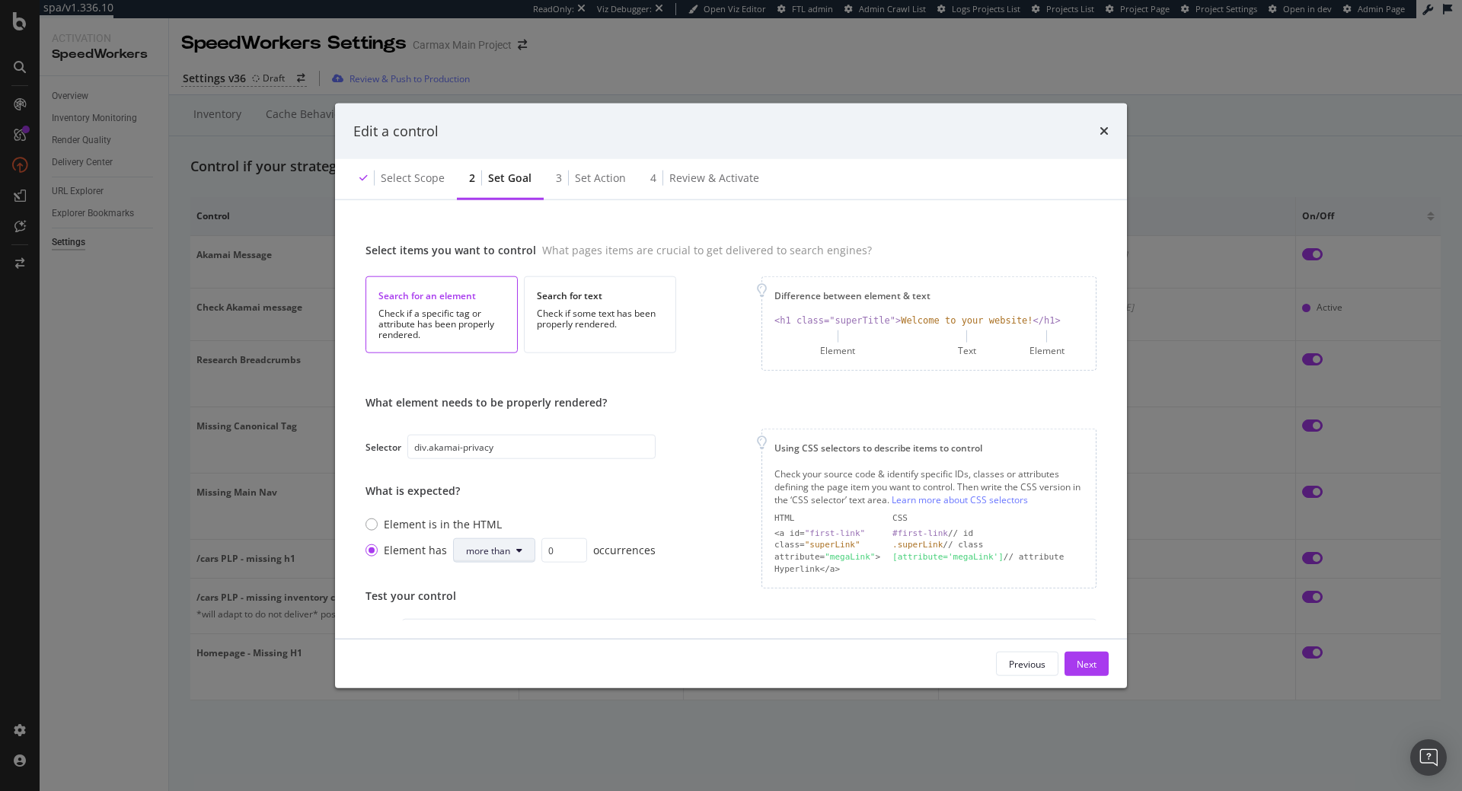
click at [502, 552] on span "more than" at bounding box center [488, 551] width 44 height 13
click at [551, 551] on input "0" at bounding box center [565, 550] width 46 height 24
type input "1"
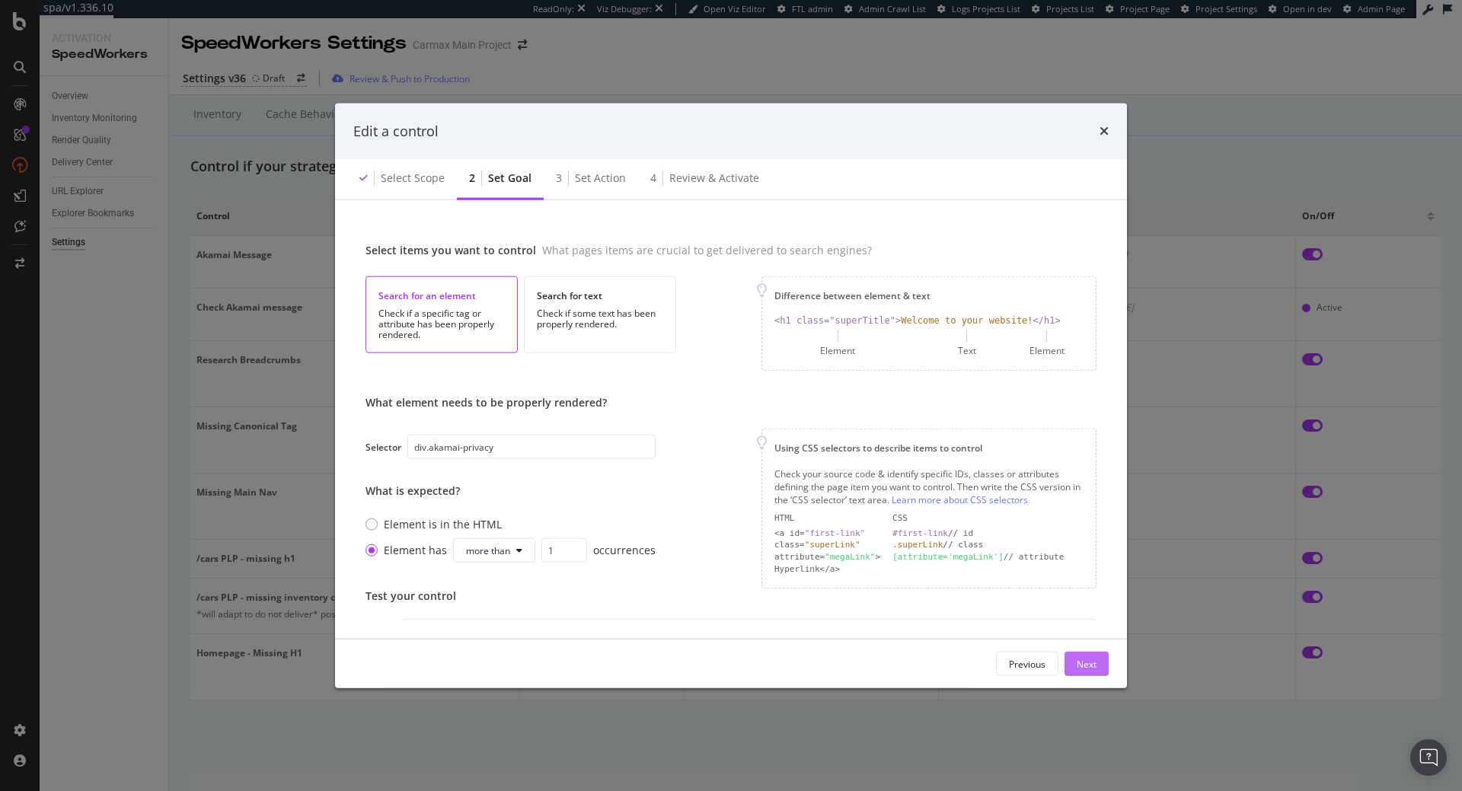
click at [1081, 657] on div "Next" at bounding box center [1087, 664] width 20 height 23
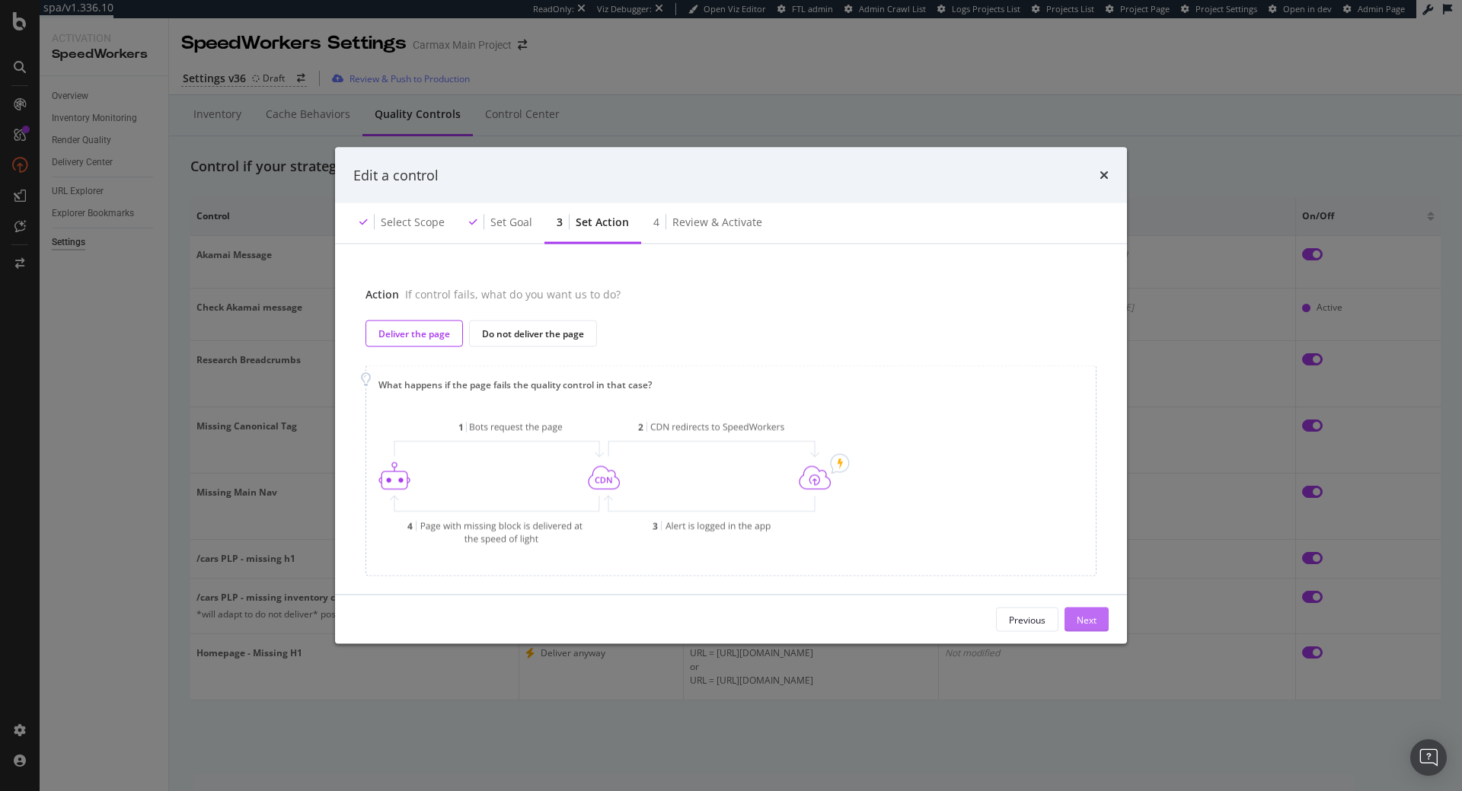
click at [1085, 625] on div "Next" at bounding box center [1087, 619] width 20 height 13
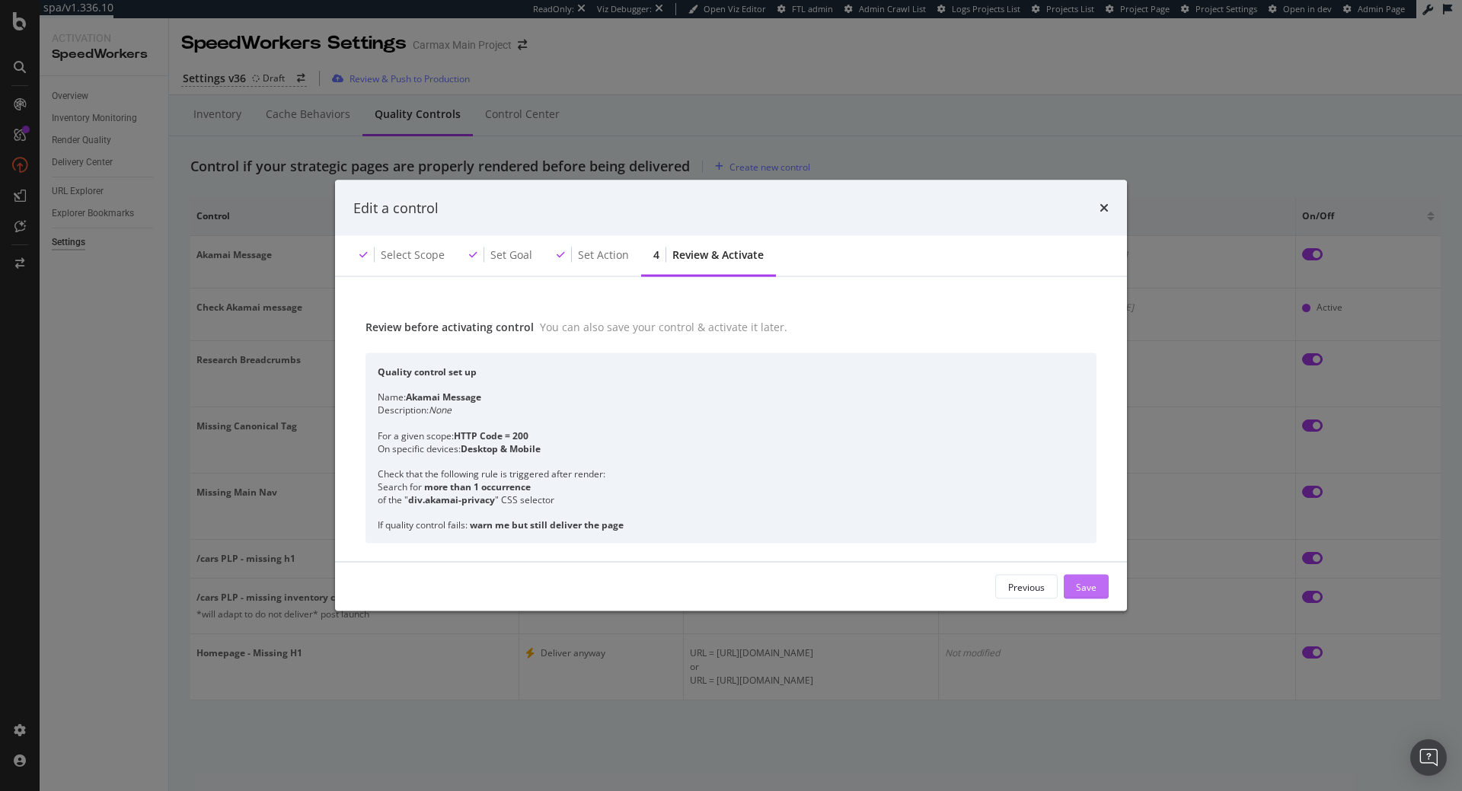
click at [1095, 584] on div "Save" at bounding box center [1086, 586] width 21 height 13
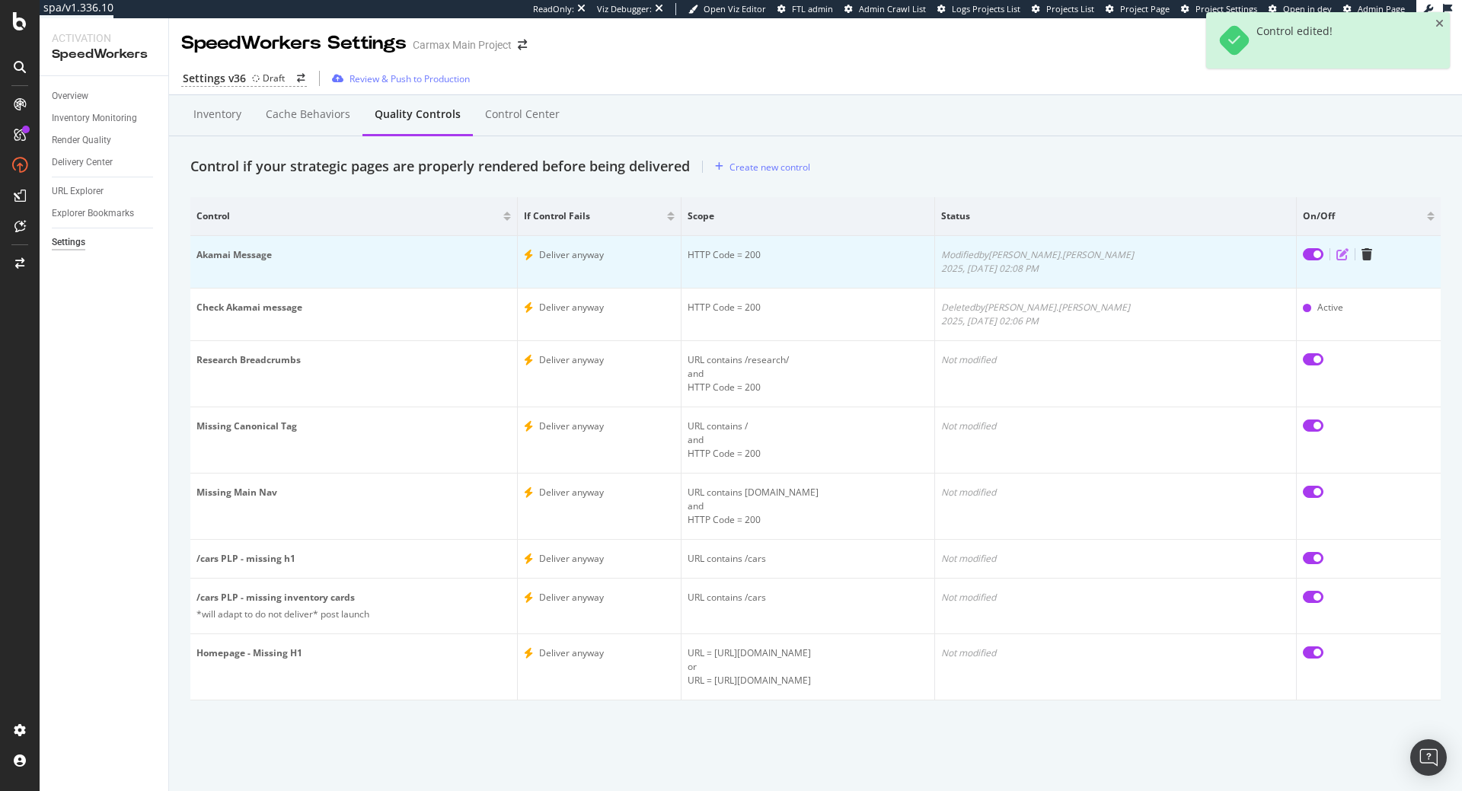
click at [1337, 259] on icon "edit" at bounding box center [1343, 254] width 12 height 12
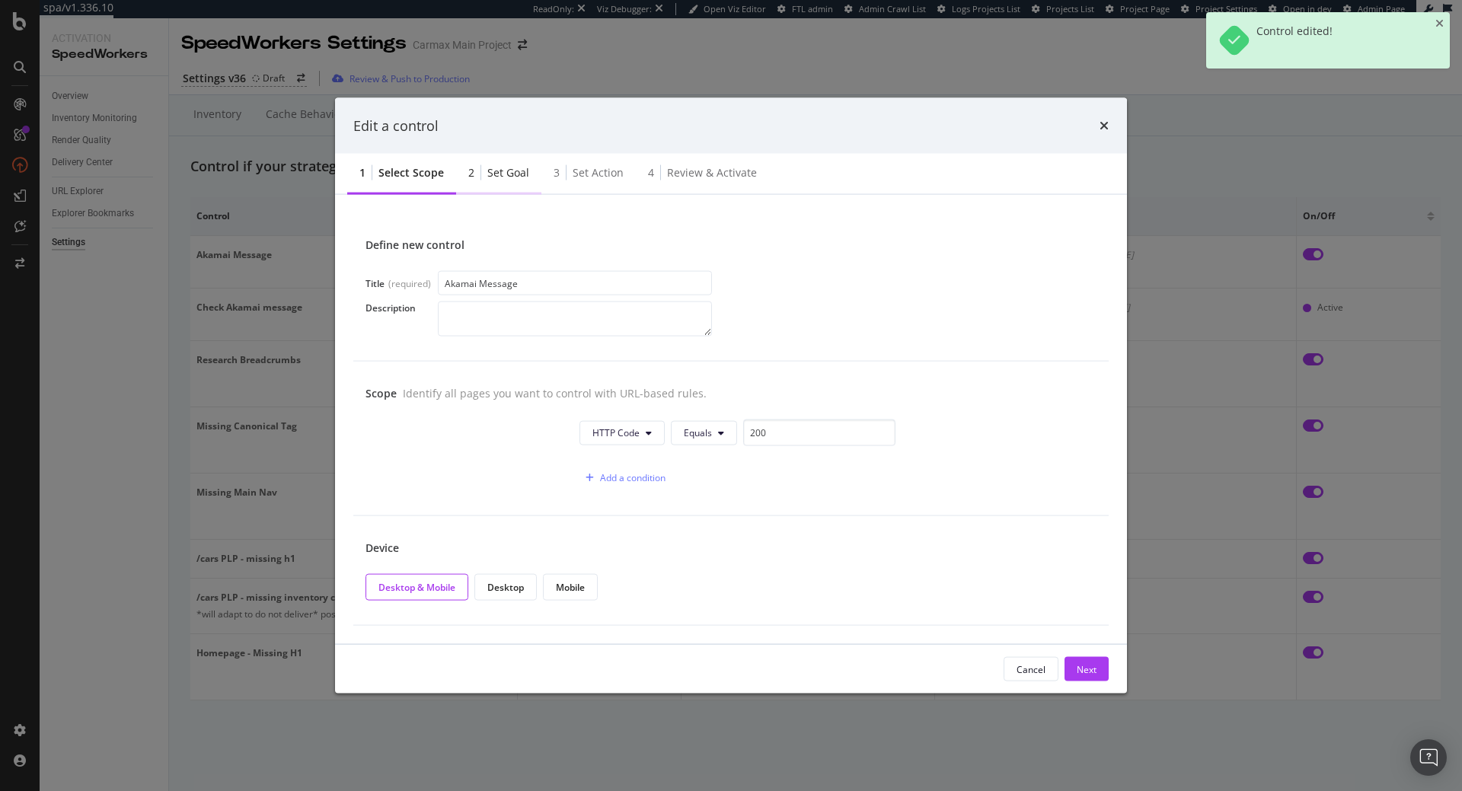
click at [498, 168] on div "Set goal" at bounding box center [508, 172] width 42 height 15
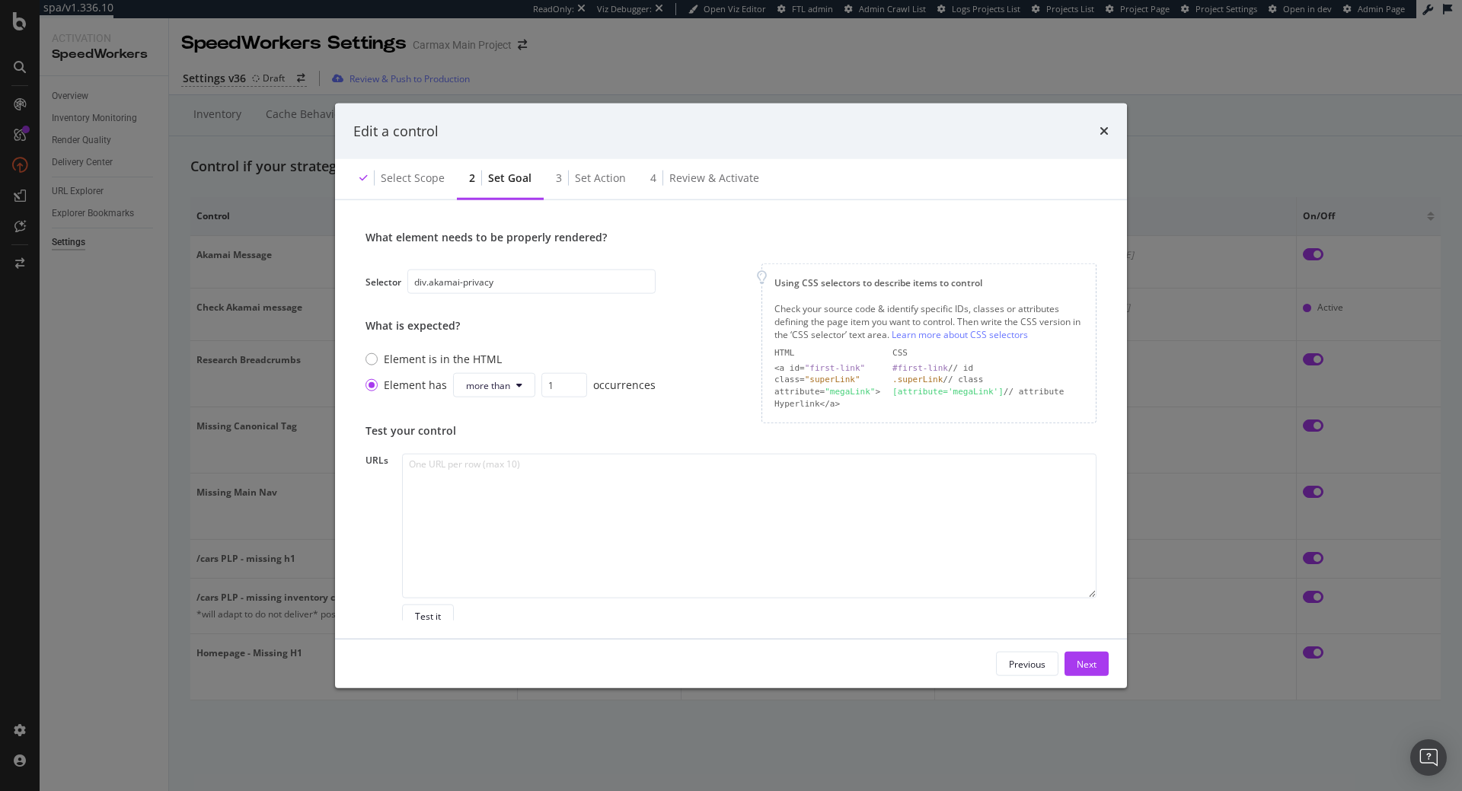
scroll to position [173, 0]
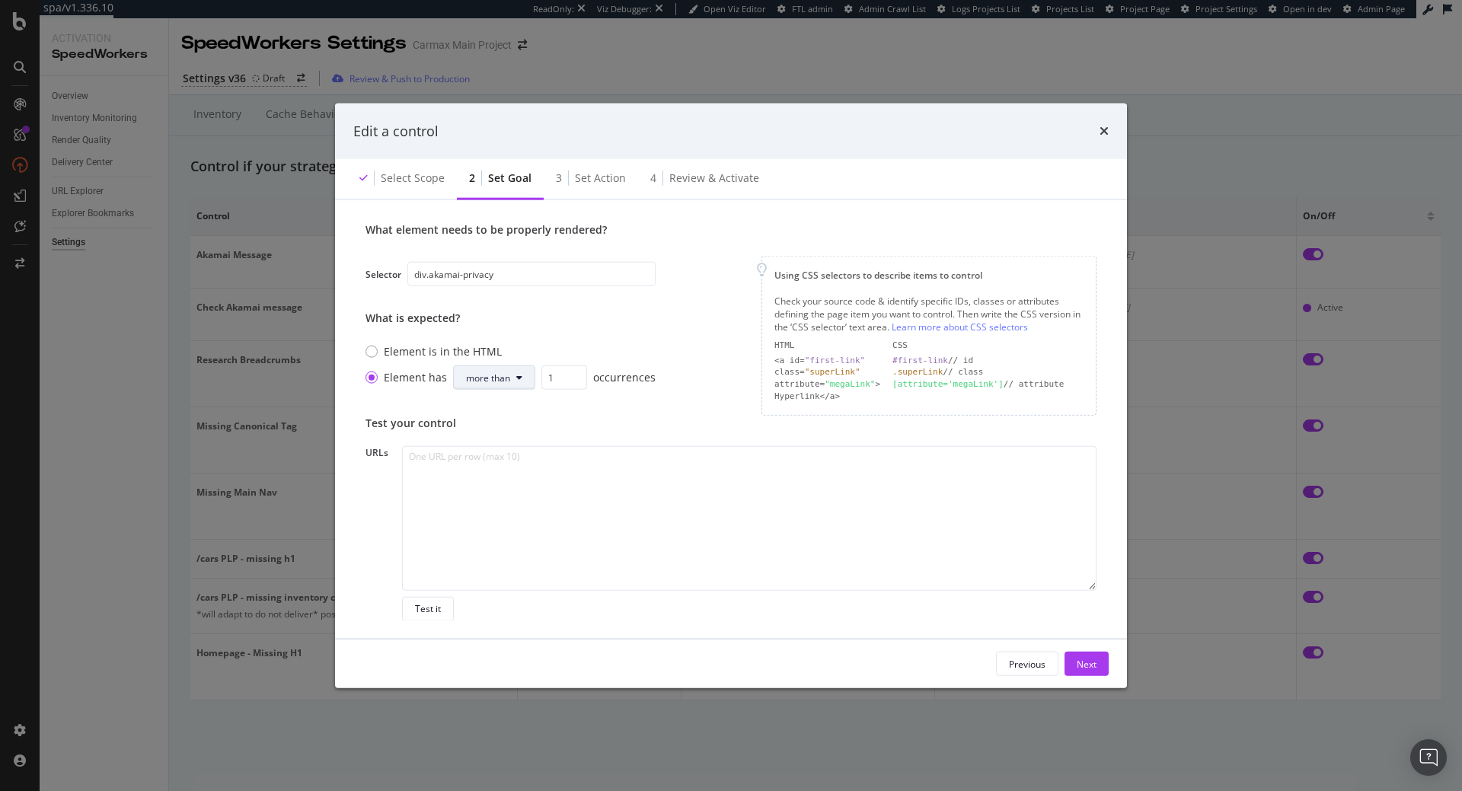
click at [515, 380] on button "more than" at bounding box center [494, 378] width 82 height 24
click at [494, 468] on span "less than" at bounding box center [487, 465] width 46 height 14
click at [1086, 663] on div "Next" at bounding box center [1087, 663] width 20 height 13
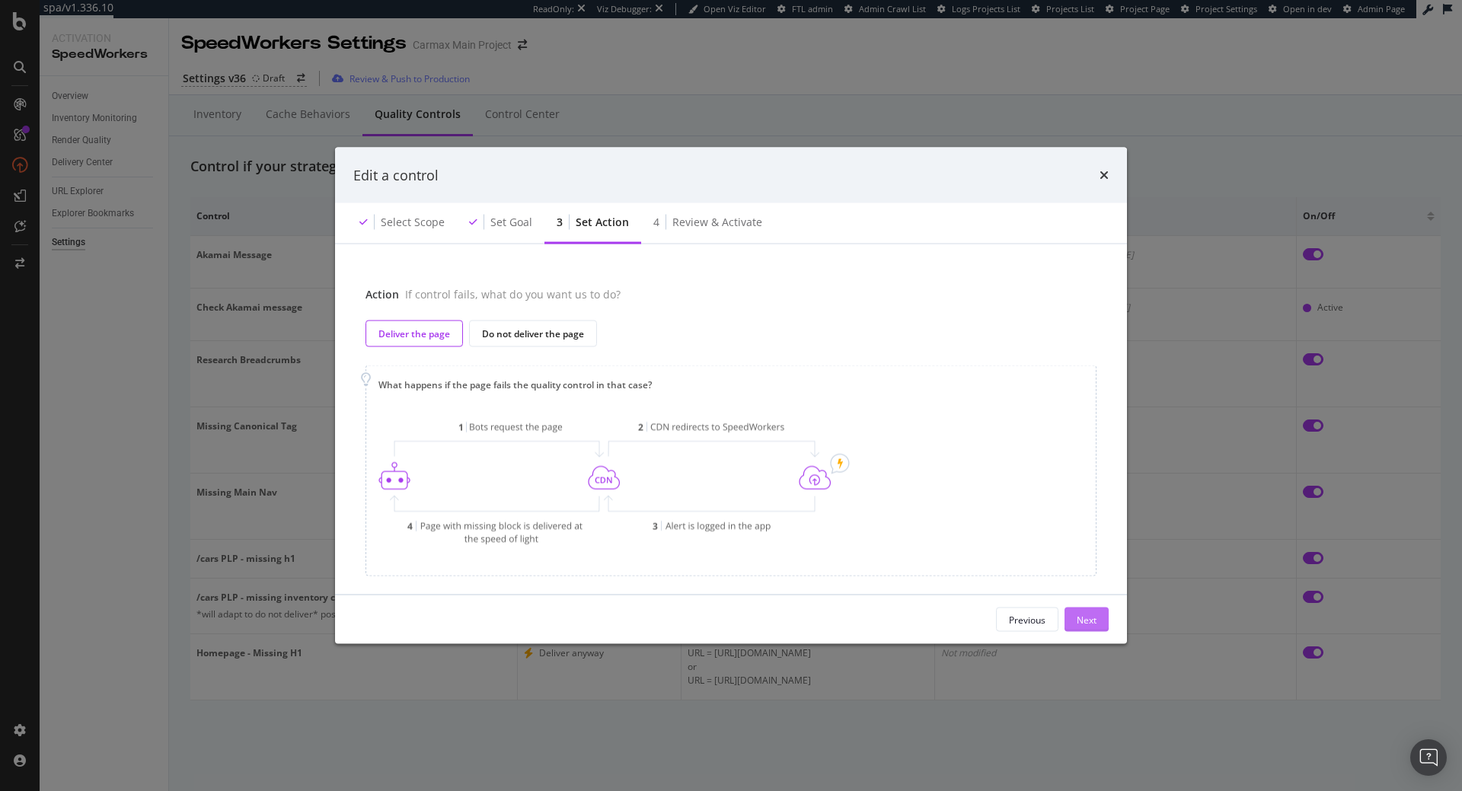
click at [1079, 612] on div "Next" at bounding box center [1087, 620] width 20 height 23
click at [1079, 612] on div "Previous Next" at bounding box center [731, 620] width 792 height 49
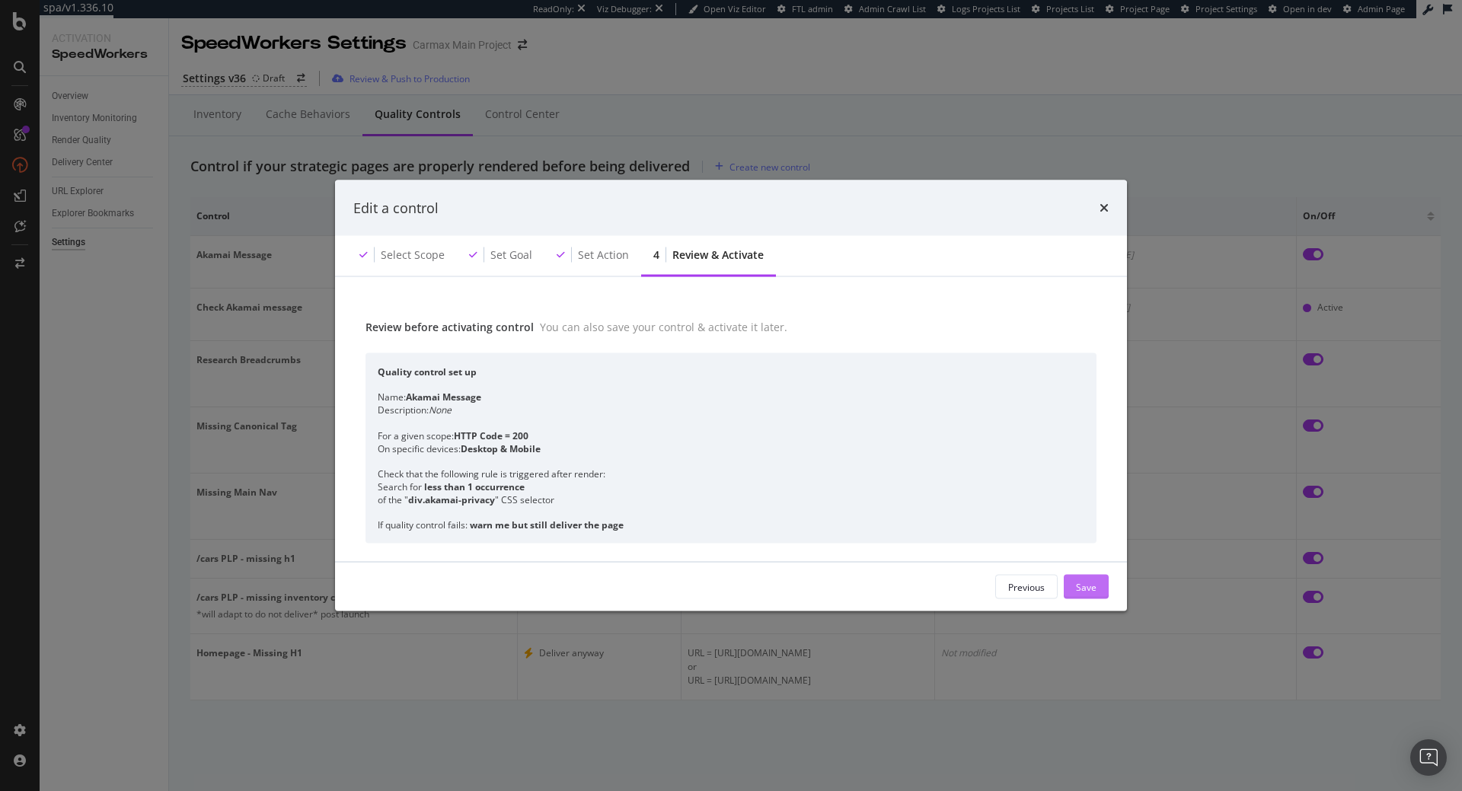
click at [1083, 591] on div "Save" at bounding box center [1086, 586] width 21 height 13
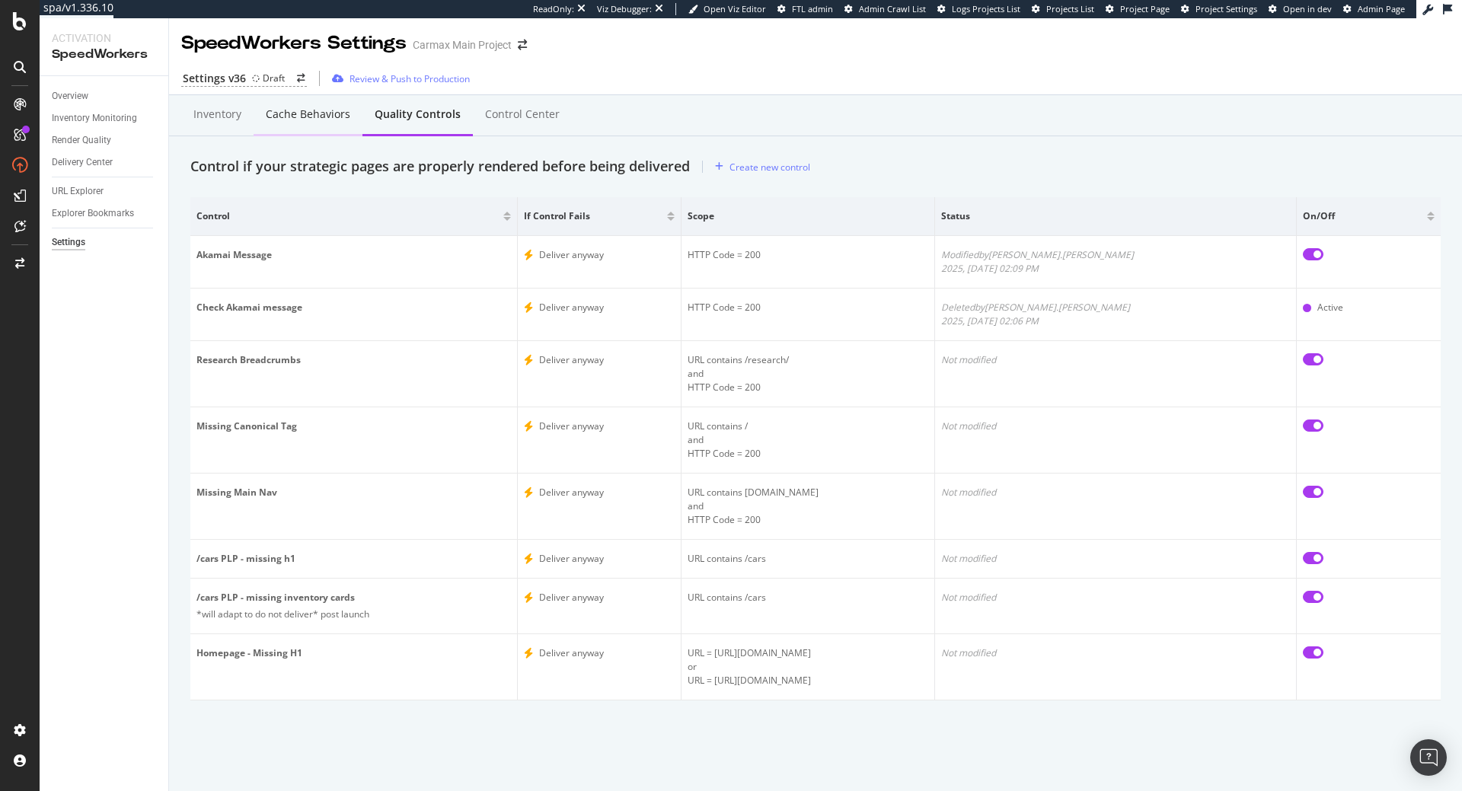
click at [302, 106] on div "Cache behaviors" at bounding box center [308, 115] width 109 height 42
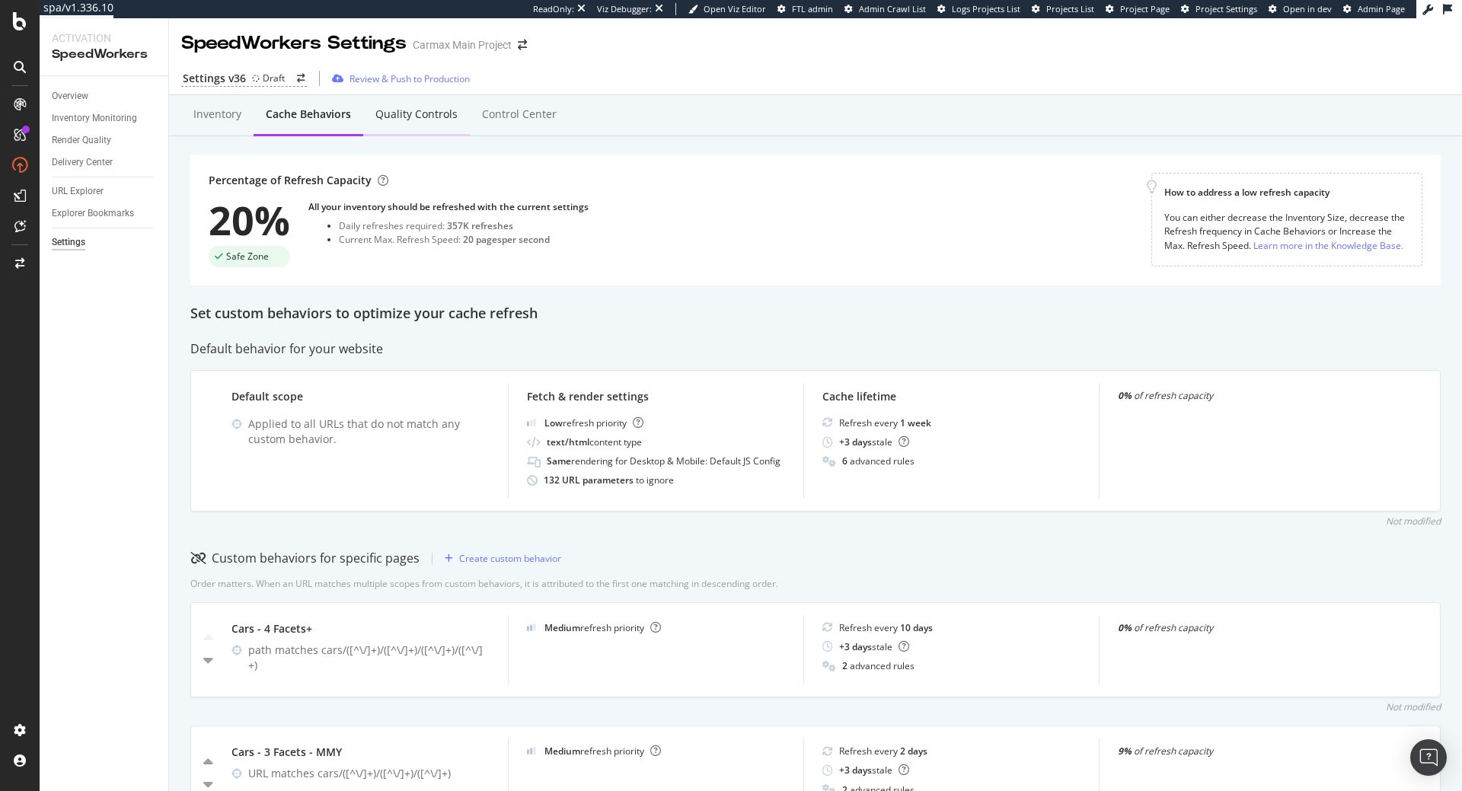
click at [403, 112] on div "Quality Controls" at bounding box center [416, 114] width 82 height 15
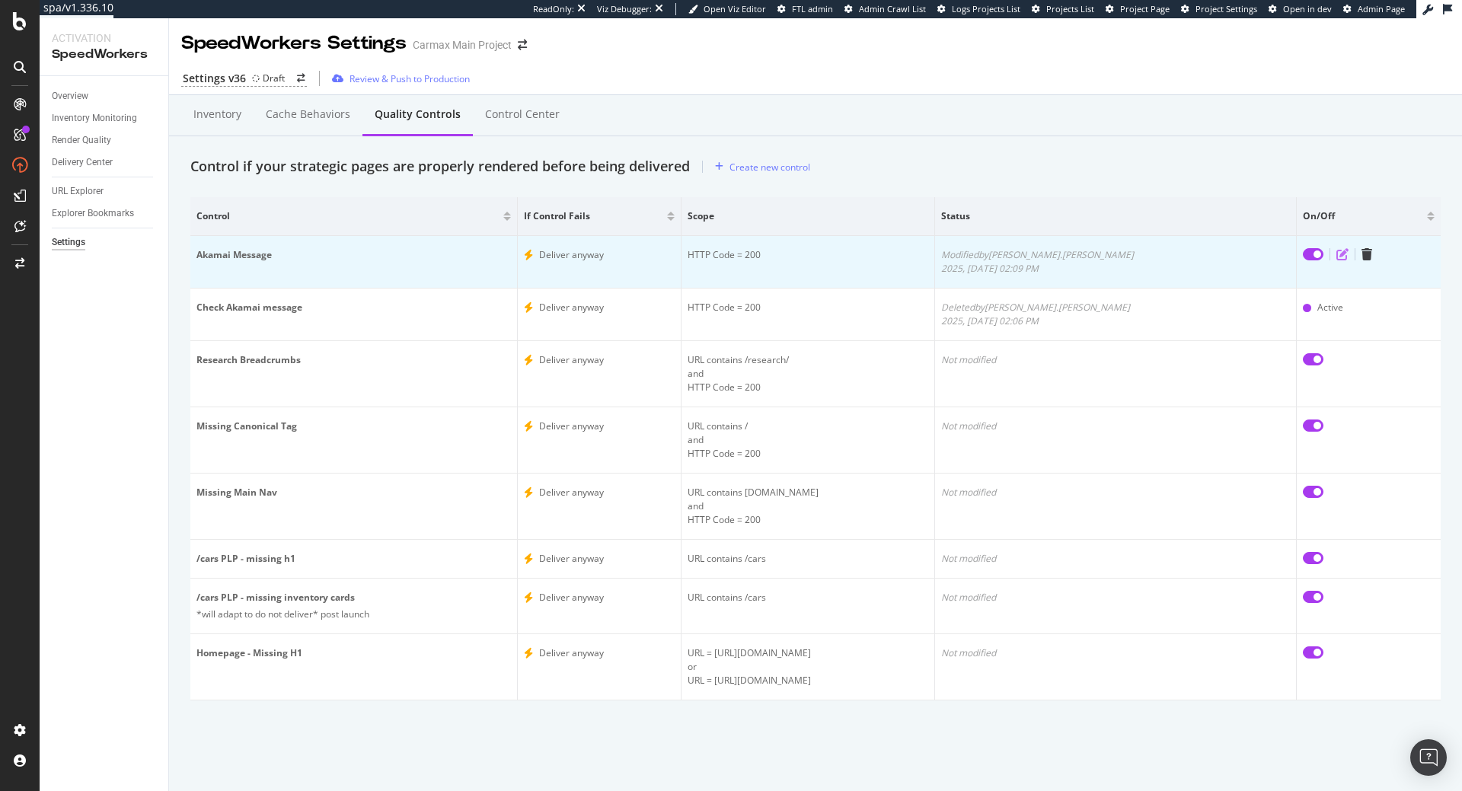
click at [1337, 254] on icon "edit" at bounding box center [1343, 254] width 12 height 12
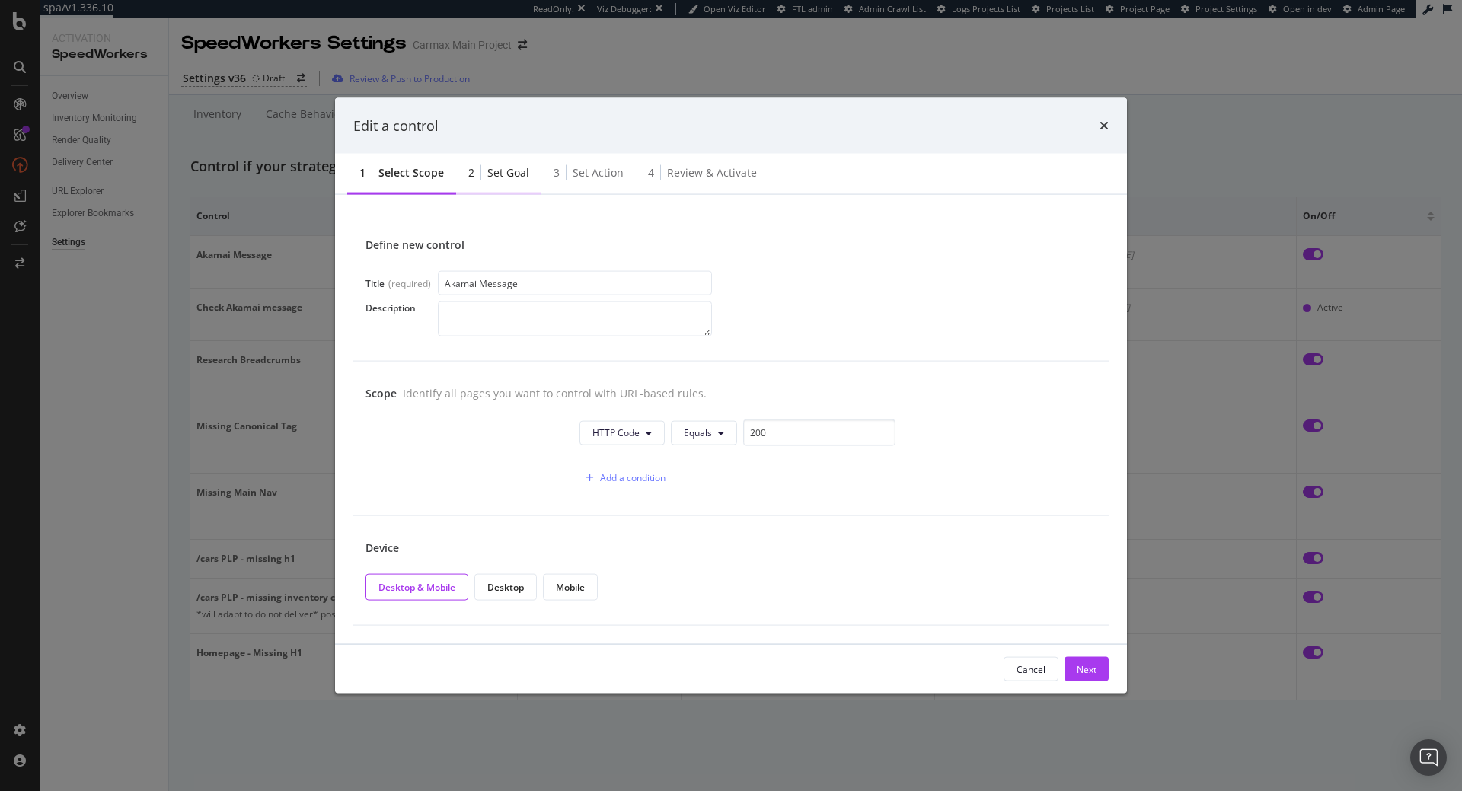
click at [502, 173] on div "Set goal" at bounding box center [508, 172] width 42 height 15
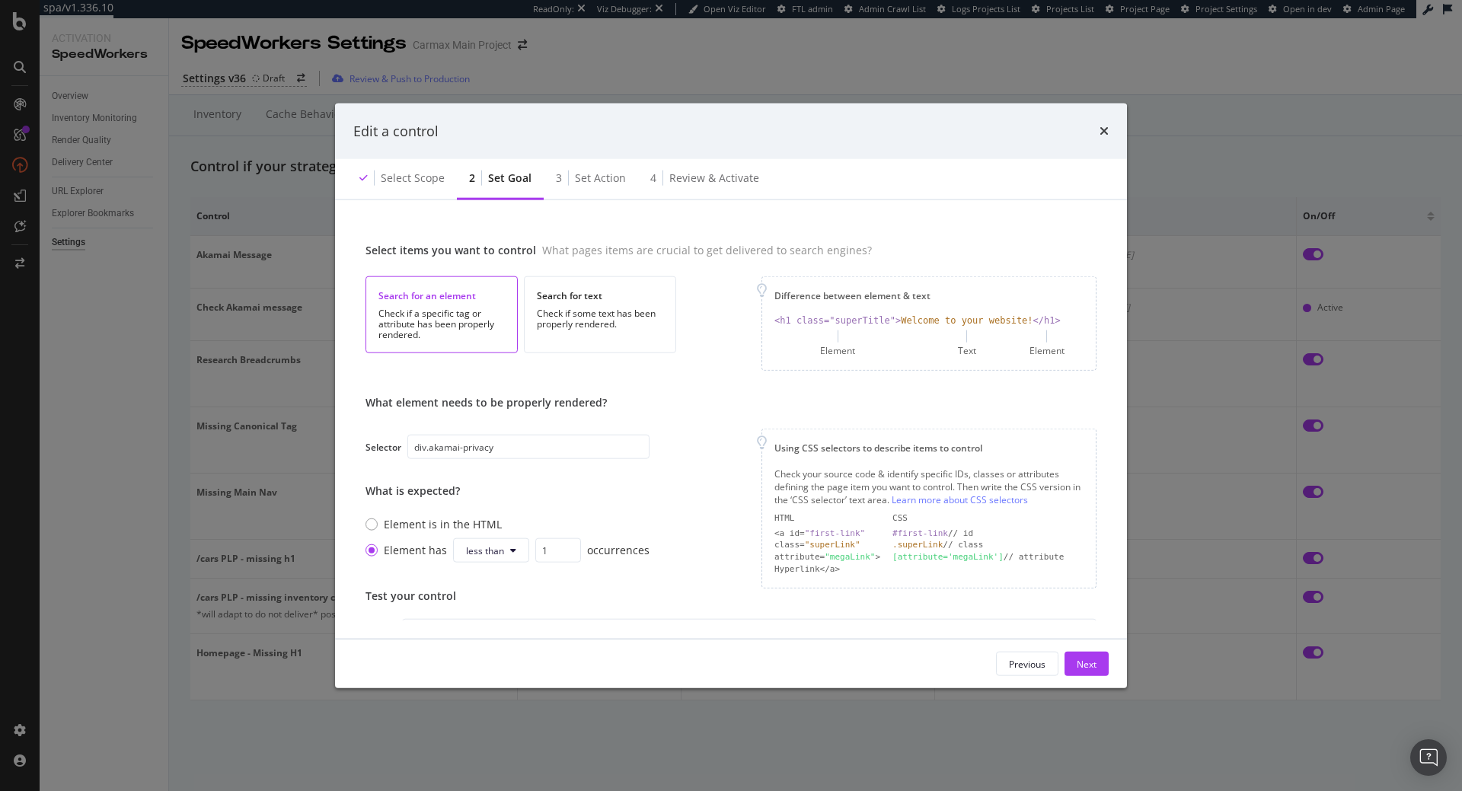
scroll to position [87, 0]
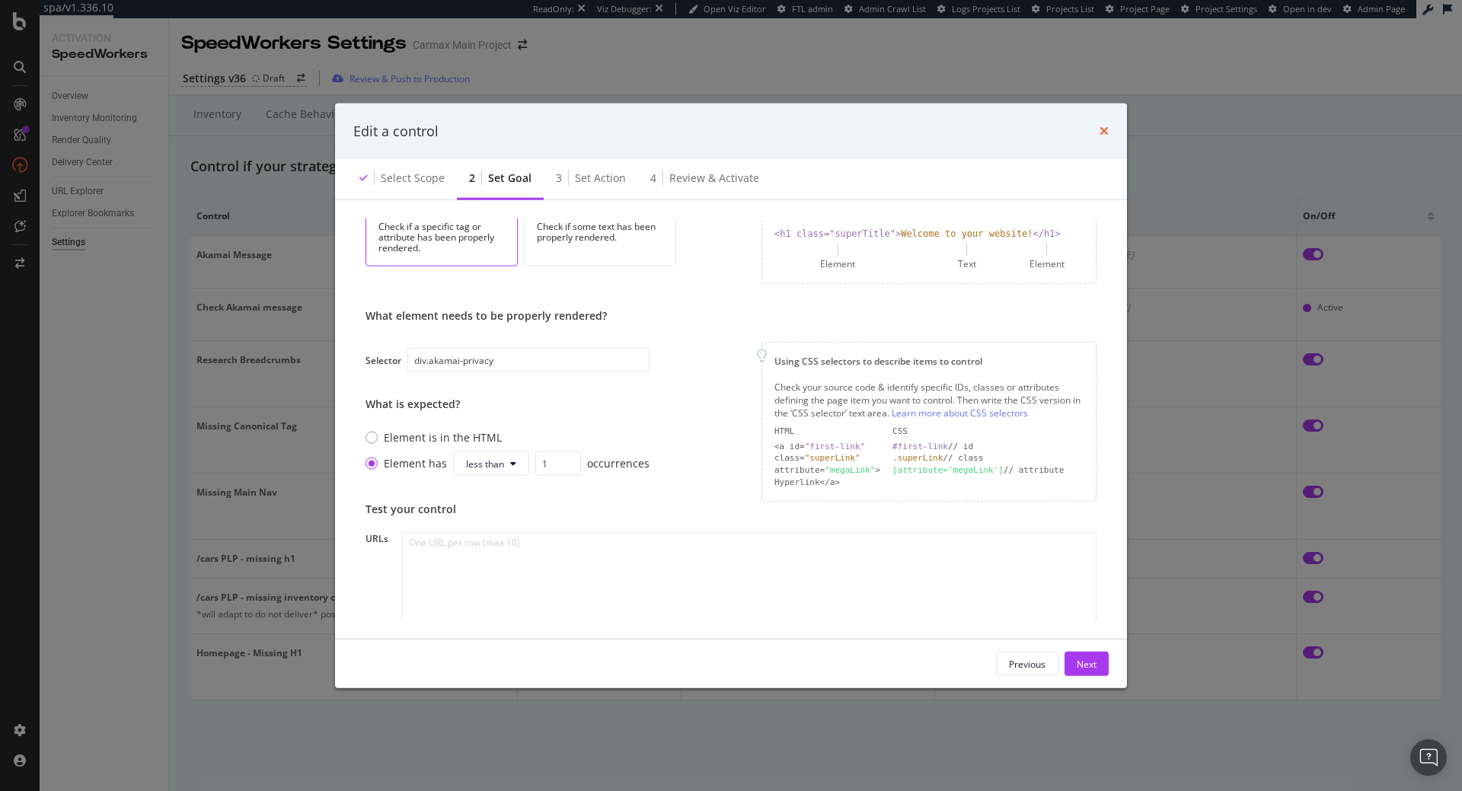
click at [1105, 129] on icon "times" at bounding box center [1104, 131] width 9 height 12
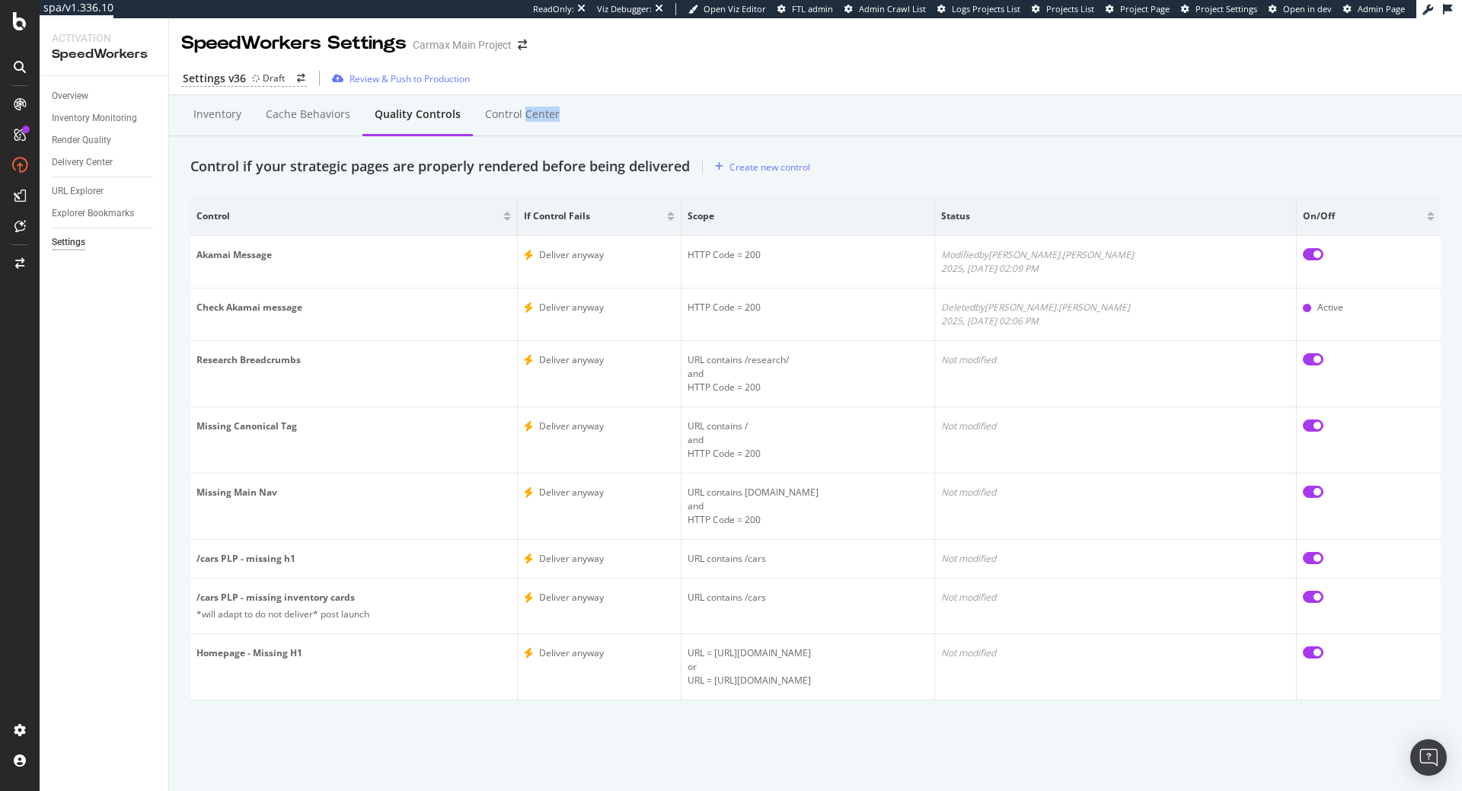
click at [1105, 129] on div "Inventory Cache behaviors Quality Controls Control Center" at bounding box center [815, 115] width 1293 height 41
click at [426, 87] on div "Review & Push to Production" at bounding box center [398, 78] width 144 height 23
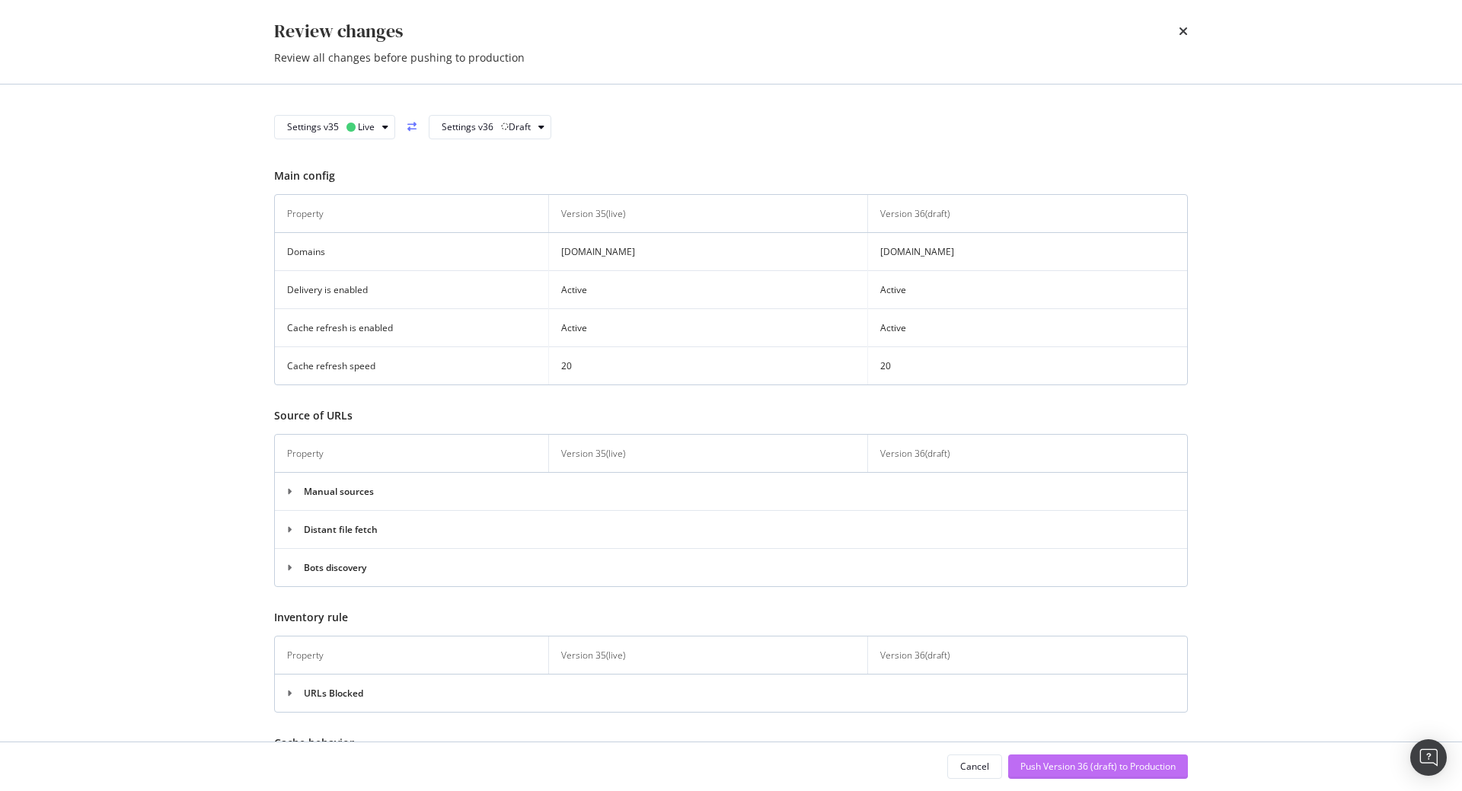
click at [1066, 765] on div "Push Version 36 (draft) to Production" at bounding box center [1098, 766] width 155 height 13
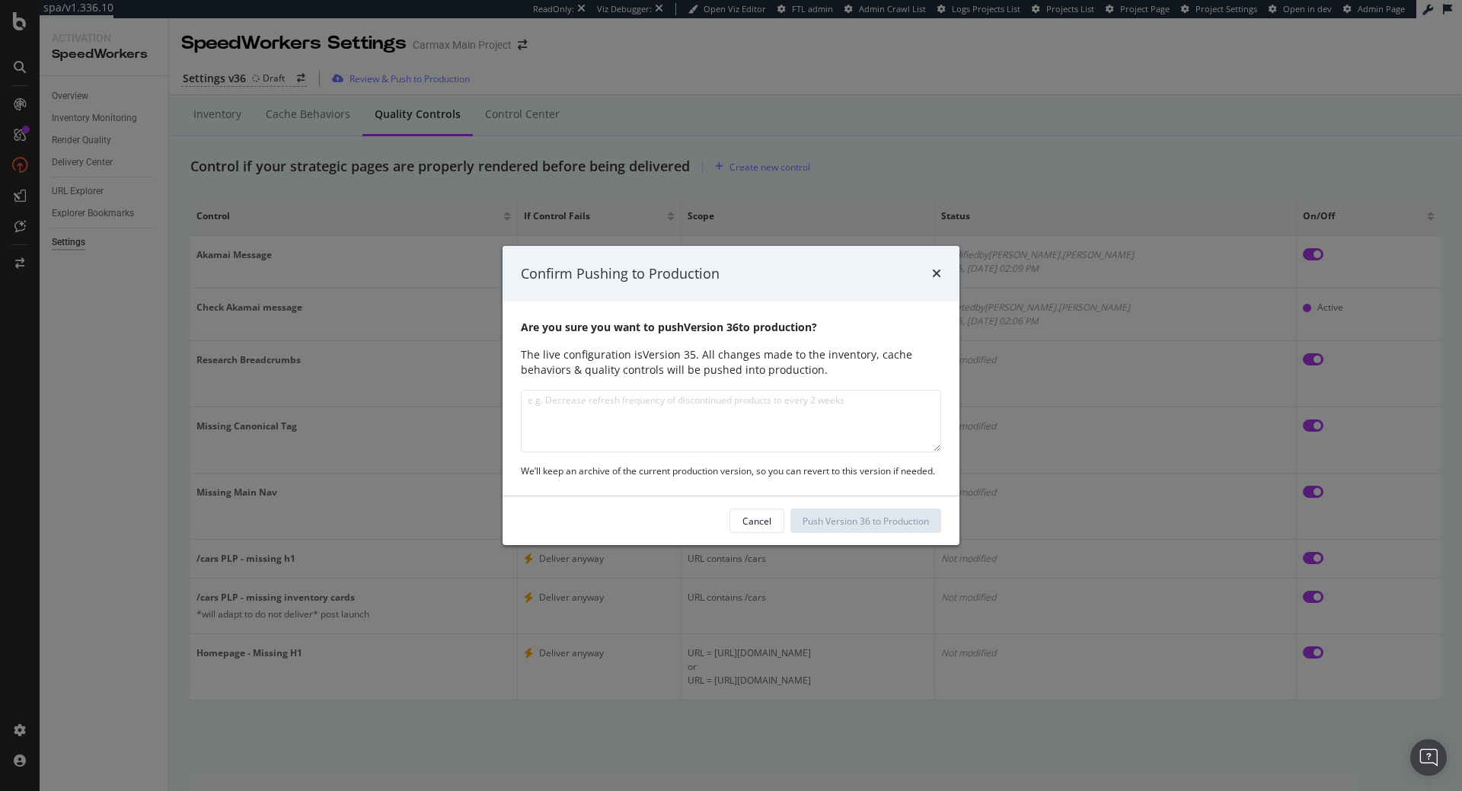
click at [708, 438] on textarea "modal" at bounding box center [731, 421] width 420 height 62
type textarea "Fix QC on Akamai Message"
click at [842, 529] on div "Push Version 36 to Production" at bounding box center [866, 521] width 126 height 23
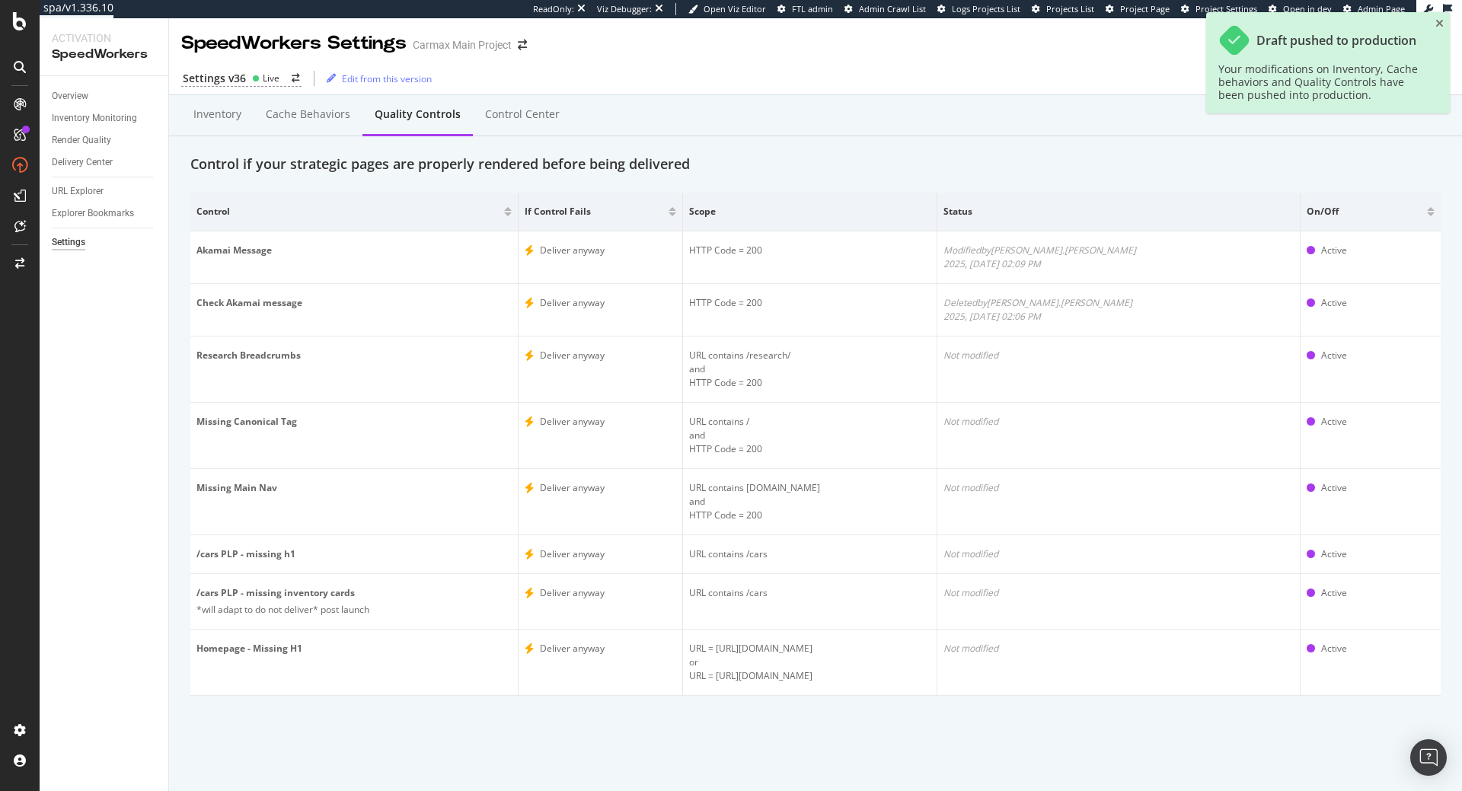
click at [420, 120] on div "Quality Controls" at bounding box center [418, 114] width 86 height 15
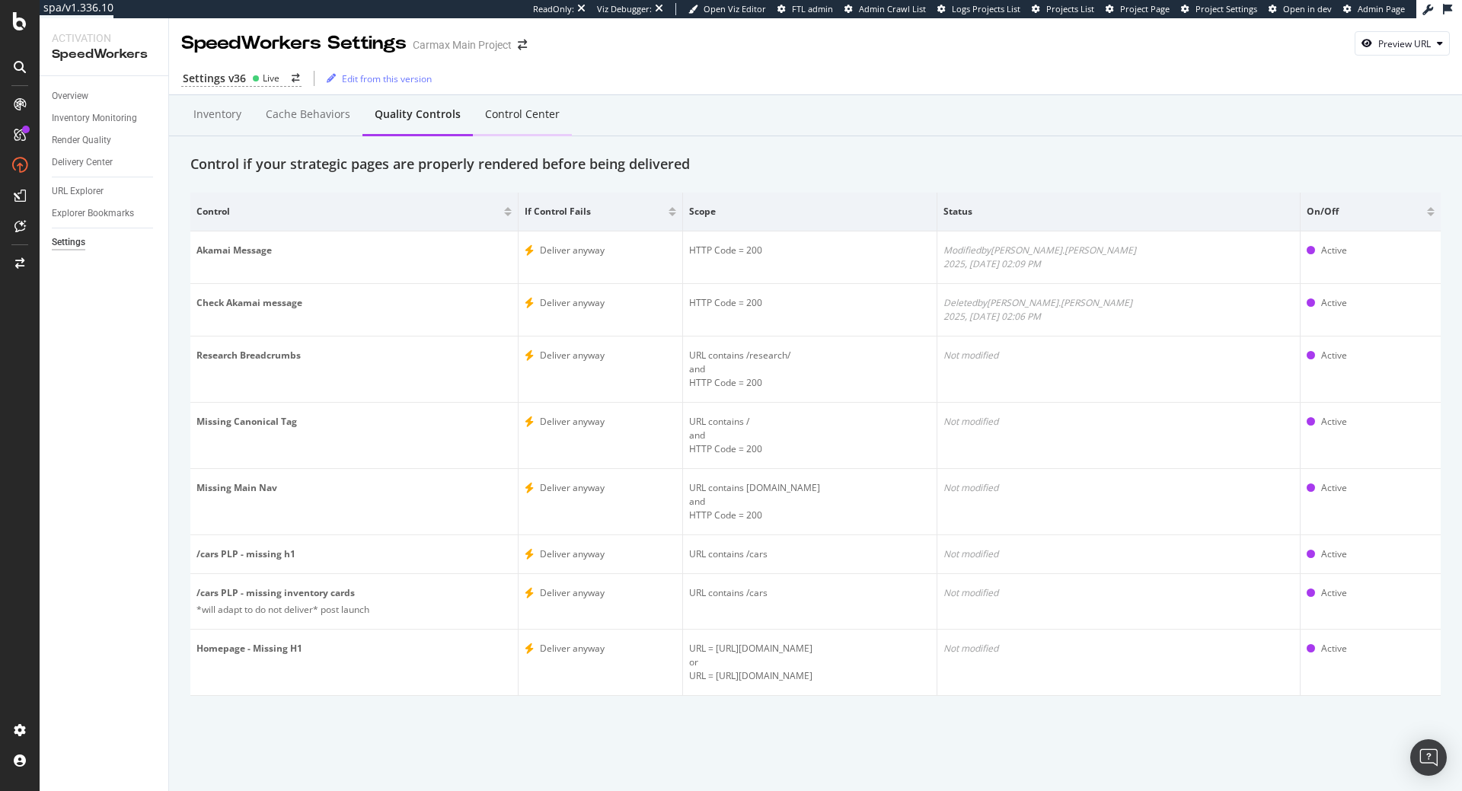
click at [496, 111] on div "Control Center" at bounding box center [522, 114] width 75 height 15
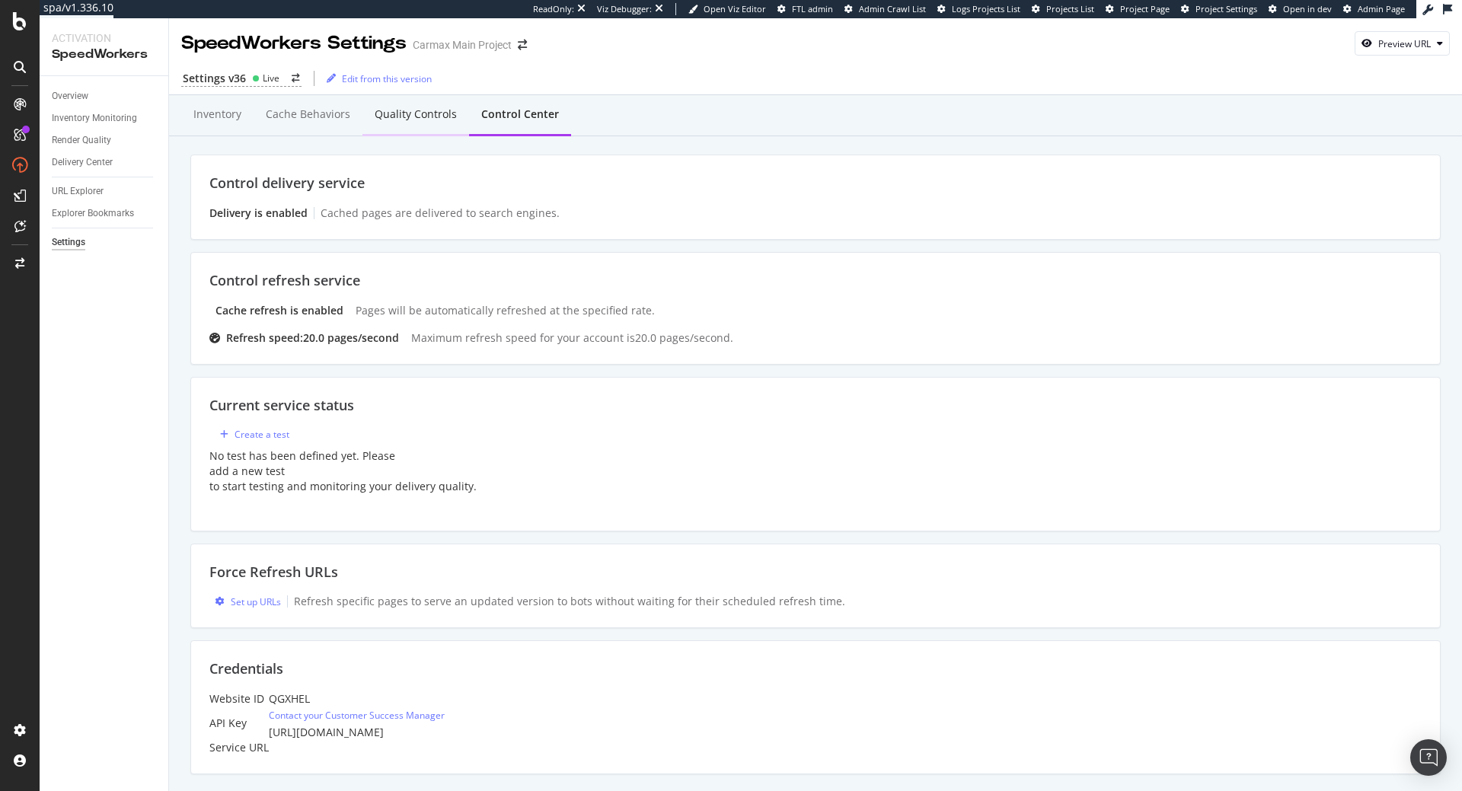
click at [427, 114] on div "Quality Controls" at bounding box center [416, 114] width 82 height 15
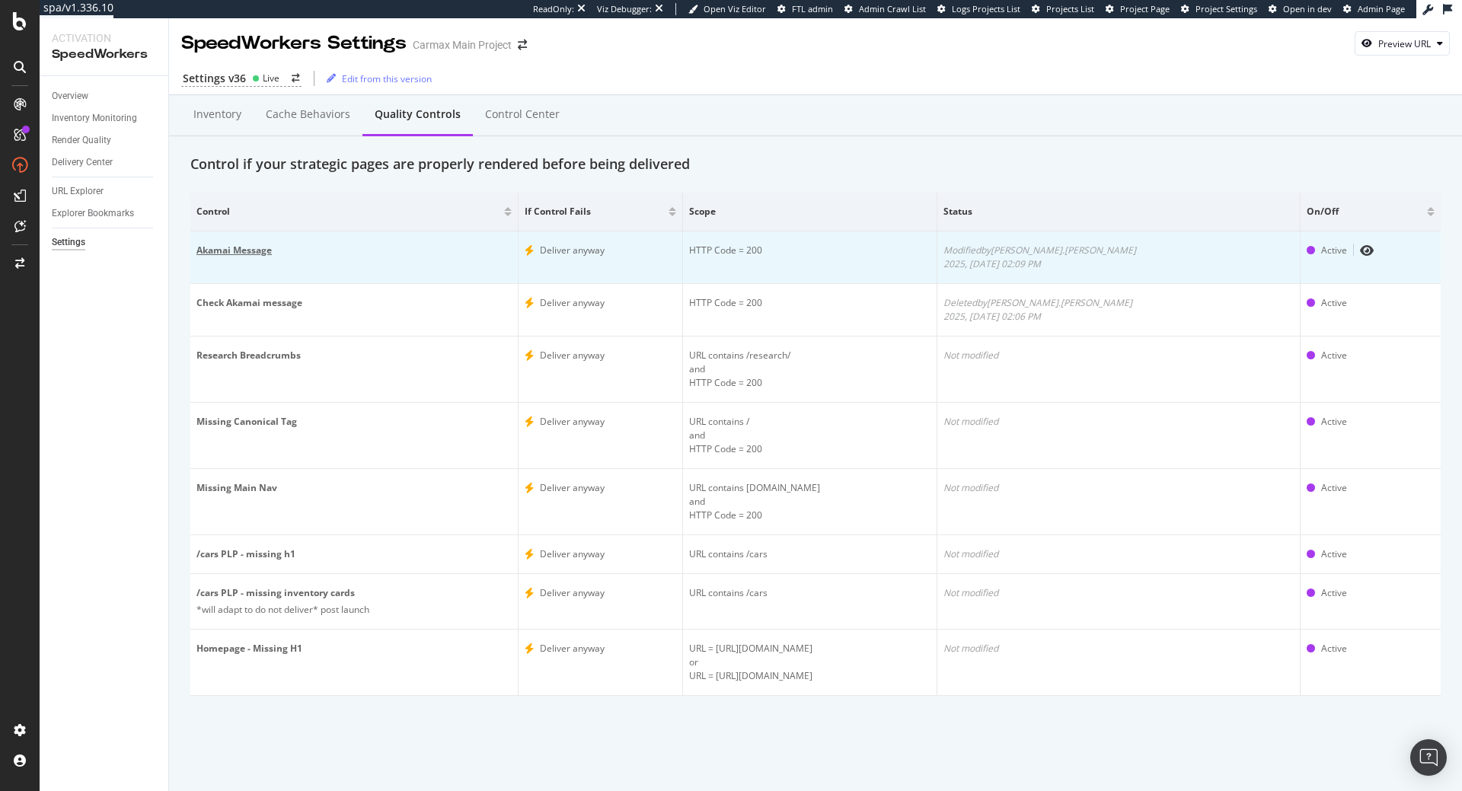
click at [220, 255] on div "Akamai Message" at bounding box center [354, 251] width 315 height 14
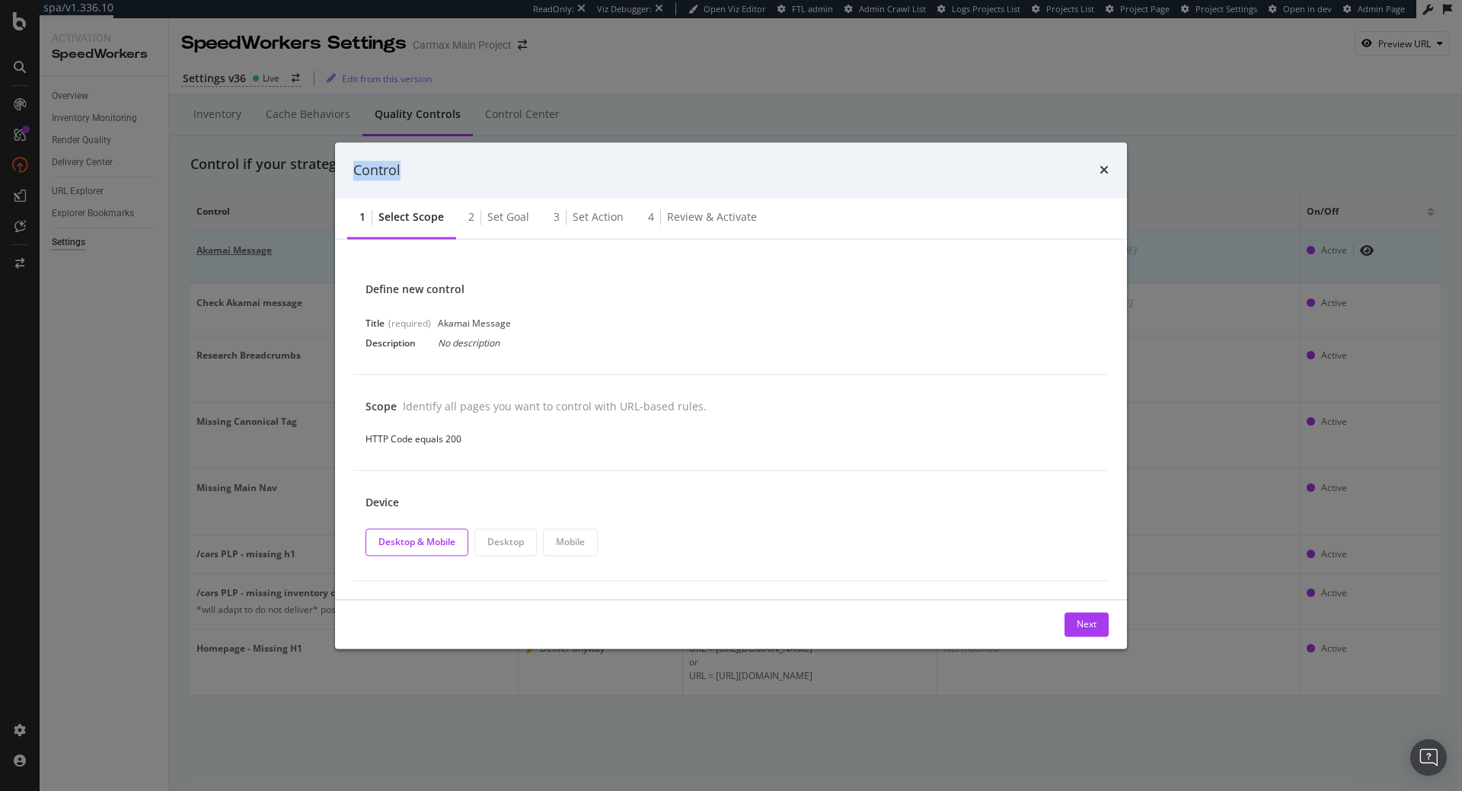
click at [220, 255] on div "Control 1 Select scope 2 Set goal 3 Set action 4 Review & Activate Define new c…" at bounding box center [731, 395] width 1462 height 791
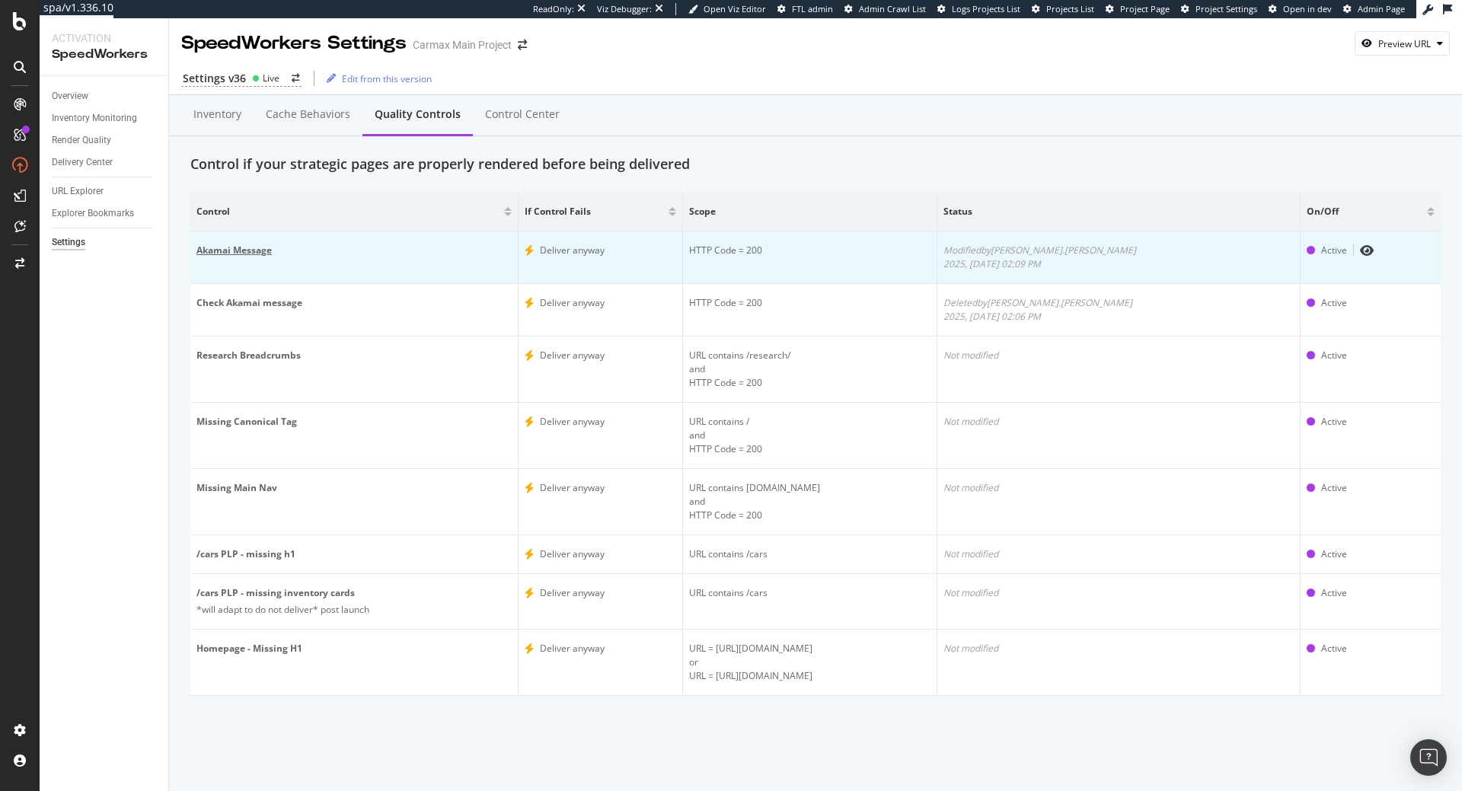
click at [214, 251] on div "Akamai Message" at bounding box center [354, 251] width 315 height 14
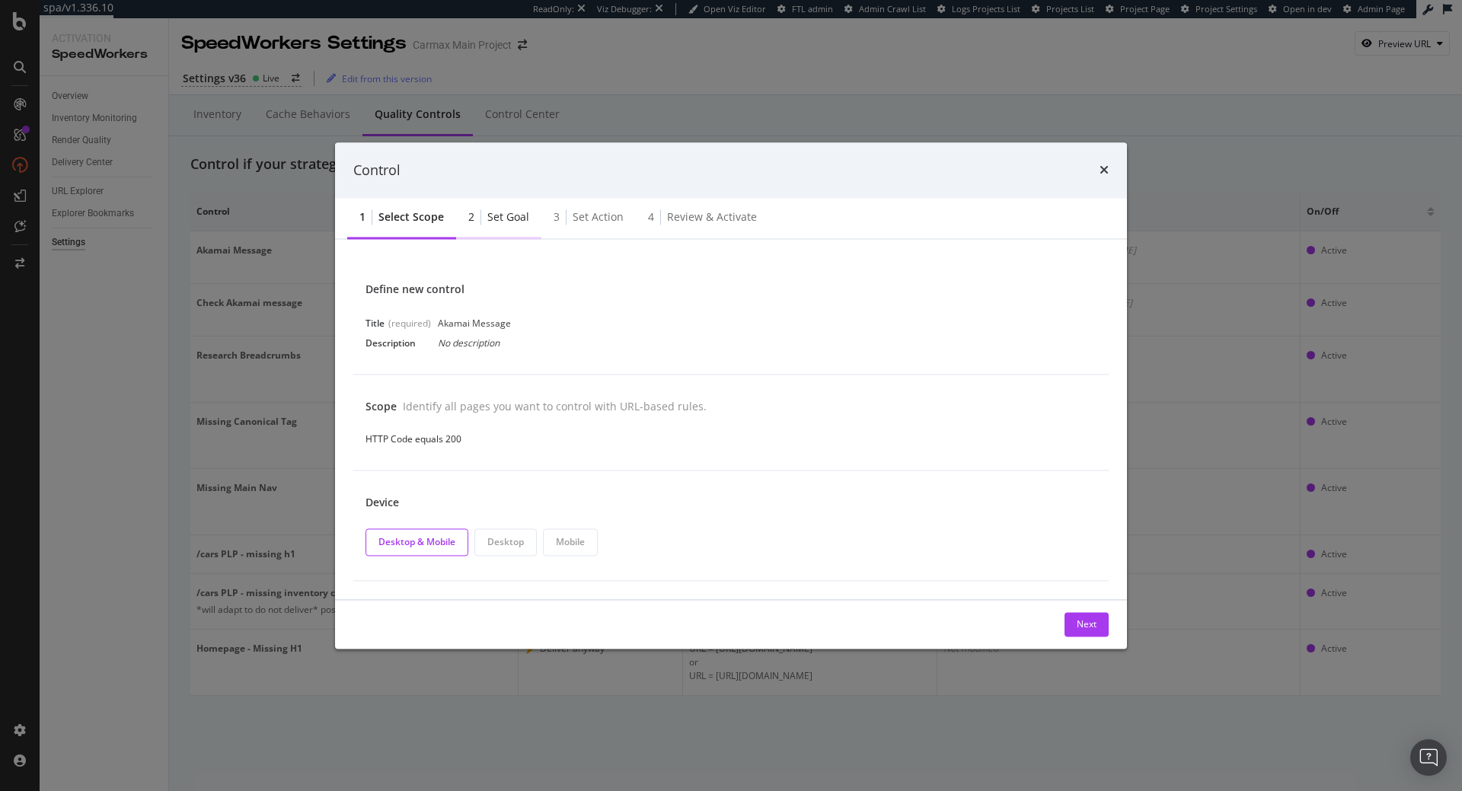
click at [510, 221] on div "Set goal" at bounding box center [508, 217] width 42 height 15
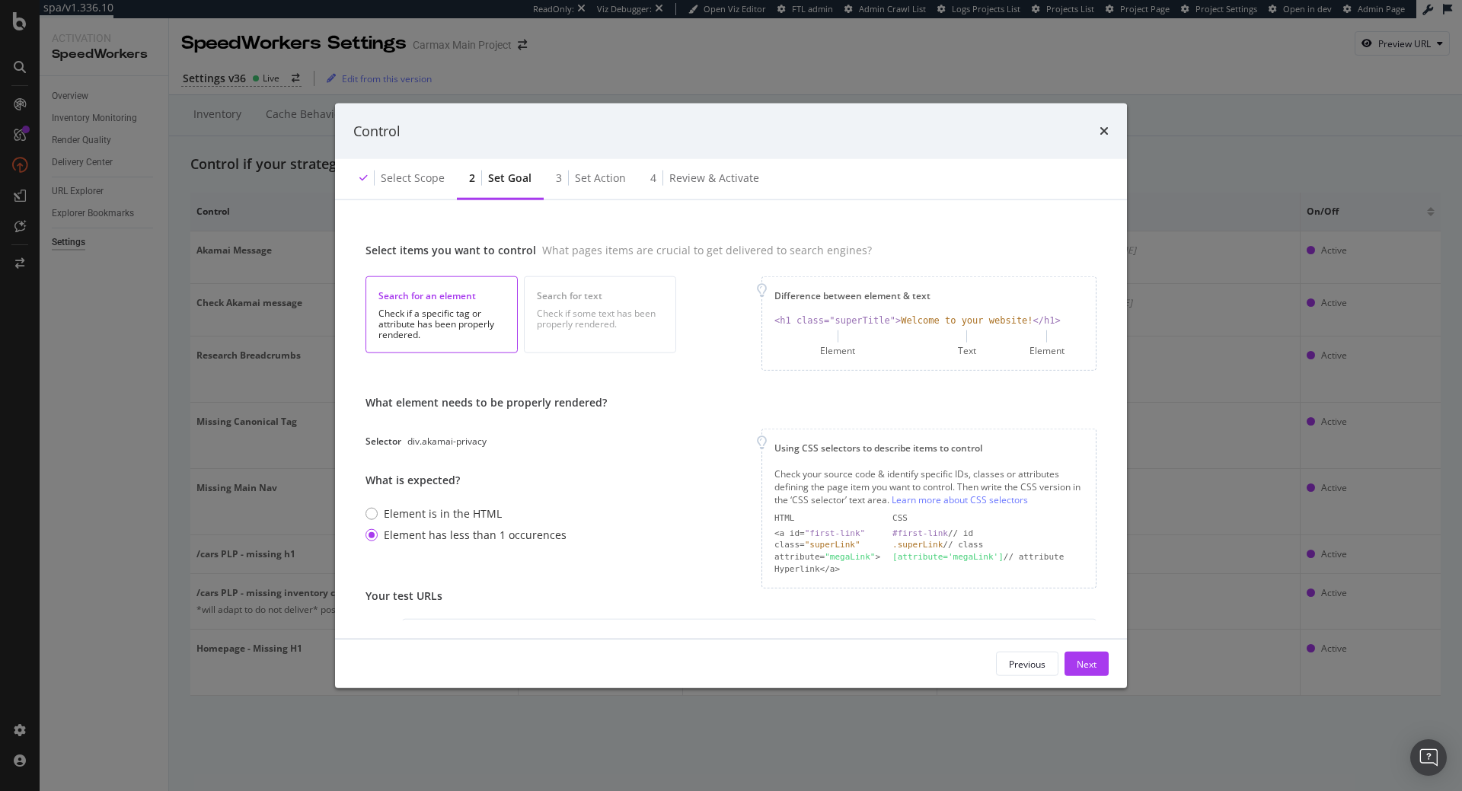
scroll to position [87, 0]
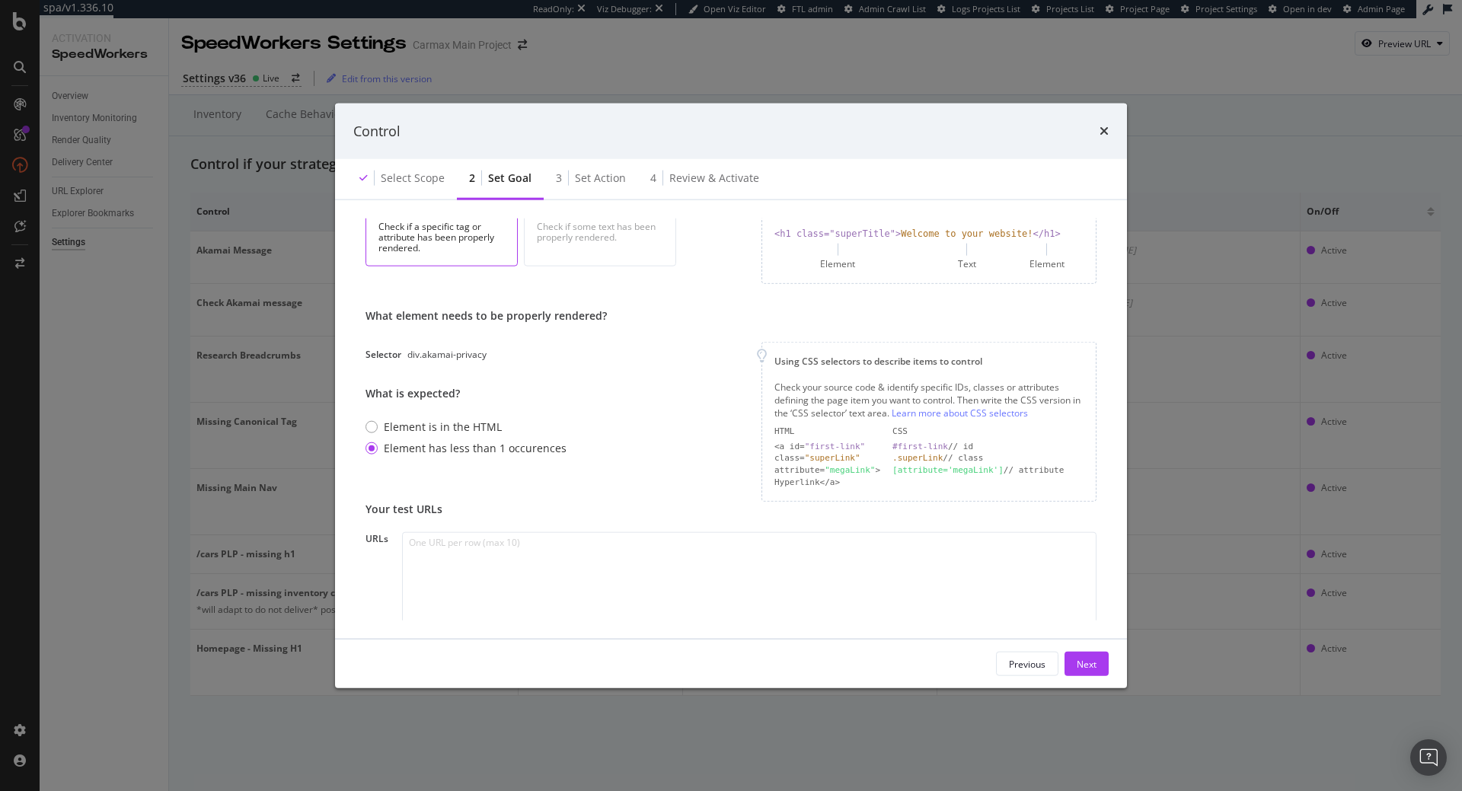
click at [1104, 140] on div "times" at bounding box center [1104, 131] width 9 height 20
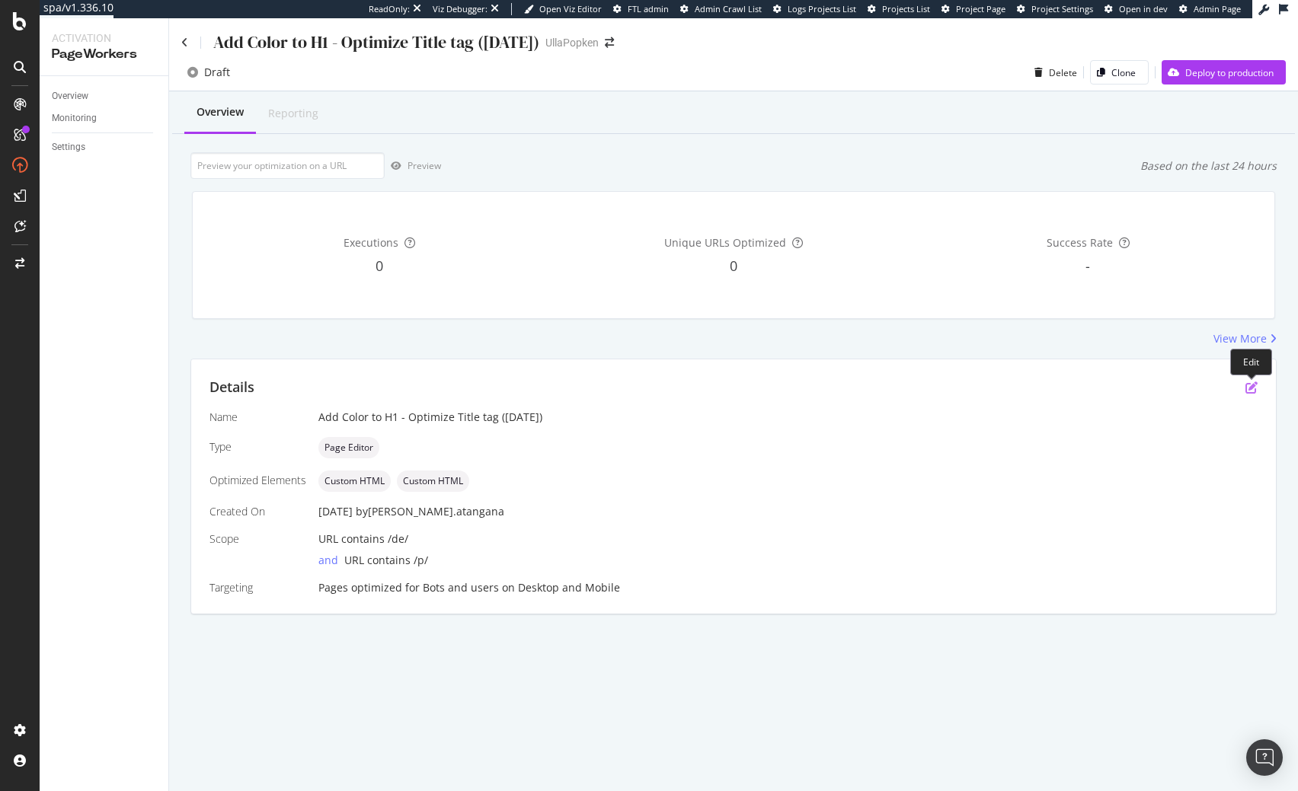
click at [1250, 385] on icon "pen-to-square" at bounding box center [1251, 388] width 12 height 12
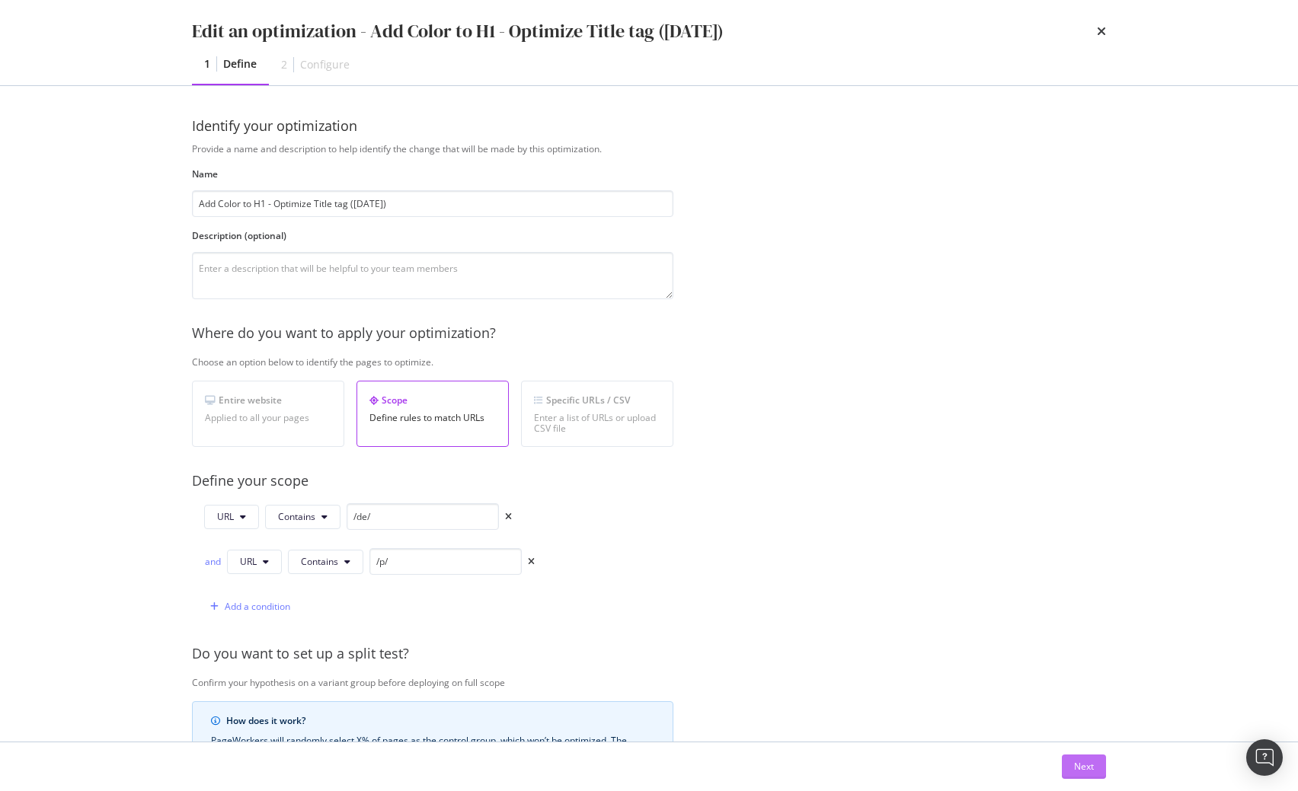
click at [1091, 760] on div "Next" at bounding box center [1084, 767] width 20 height 23
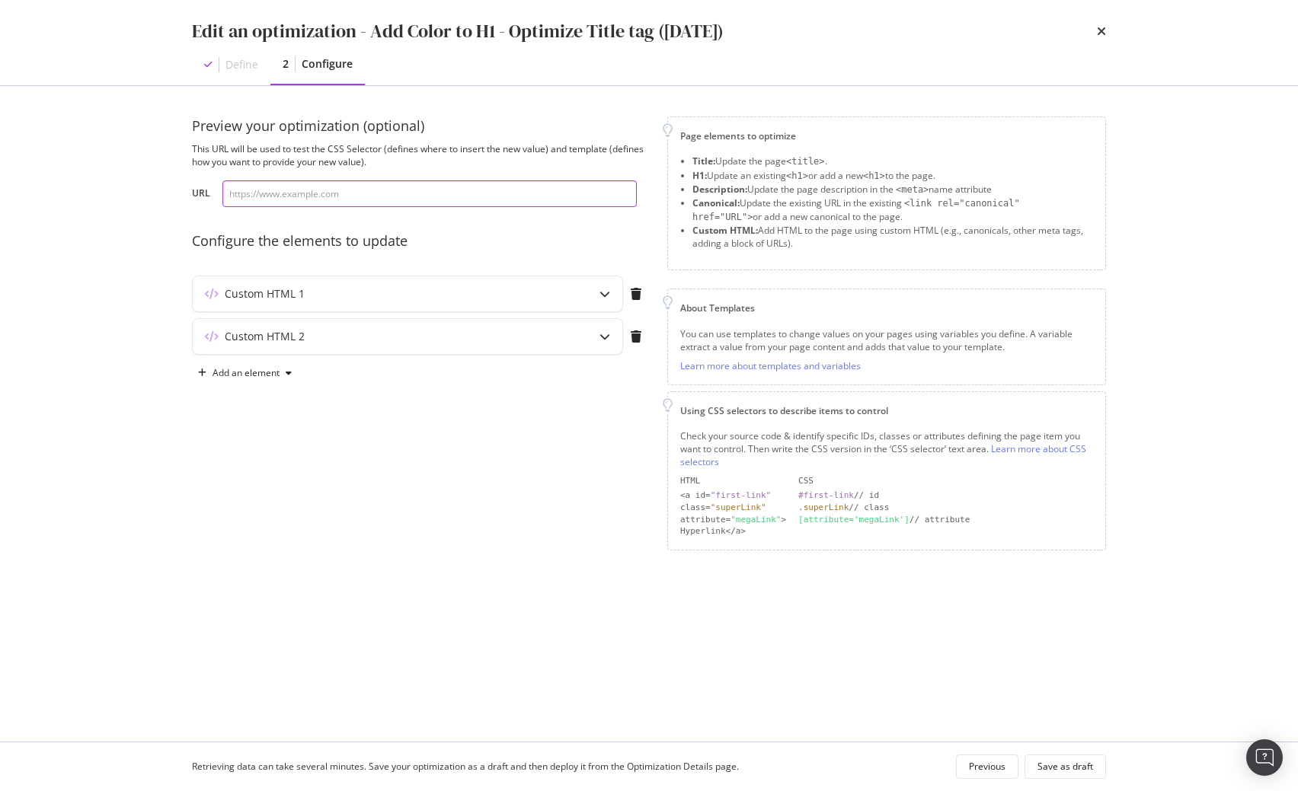
click at [334, 195] on input "modal" at bounding box center [429, 194] width 414 height 27
paste input "https://www.ullapopken.de/de/kleider/maxikleider/kleid-a-linie-gesmokt-carre-au…"
type input "https://www.ullapopken.de/de/kleider/maxikleider/kleid-a-linie-gesmokt-carre-au…"
click at [427, 297] on div "Custom HTML 1" at bounding box center [377, 293] width 369 height 15
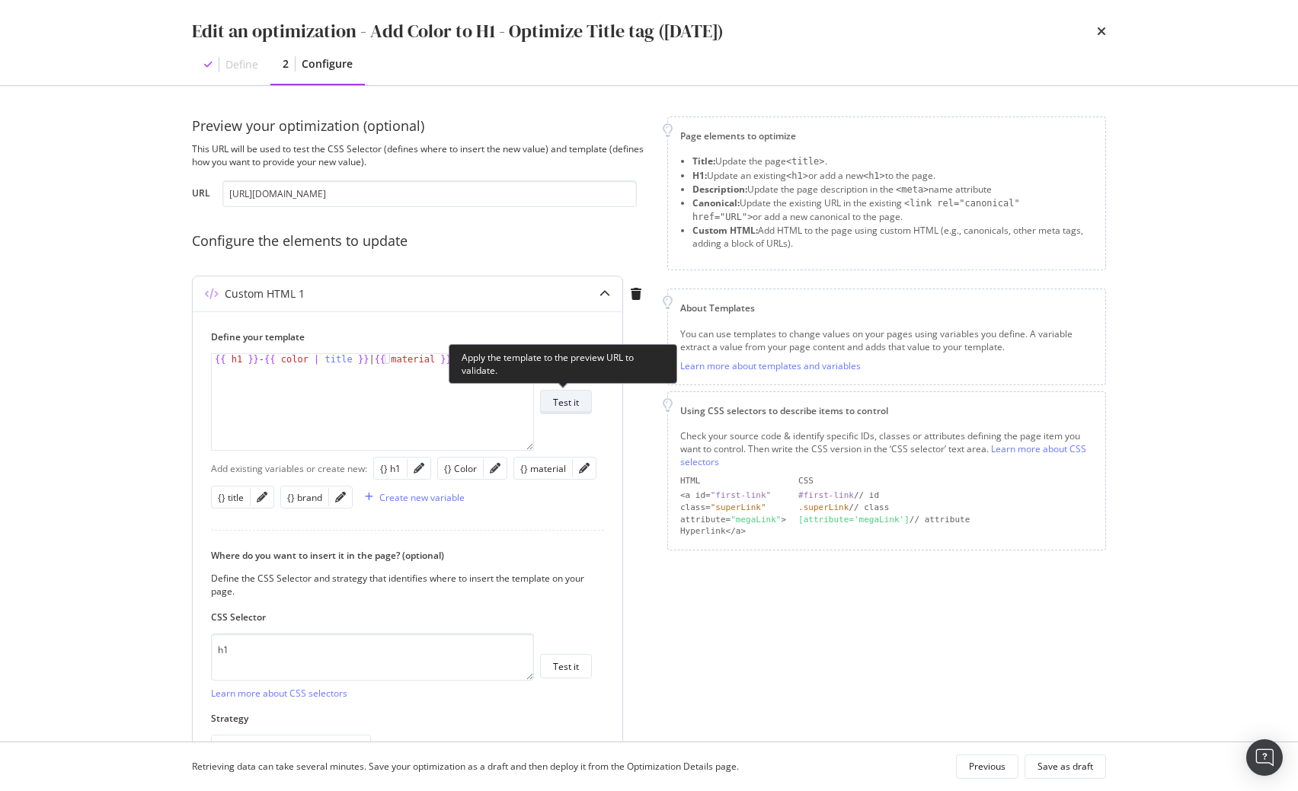
click at [567, 398] on div "Test it" at bounding box center [566, 402] width 26 height 13
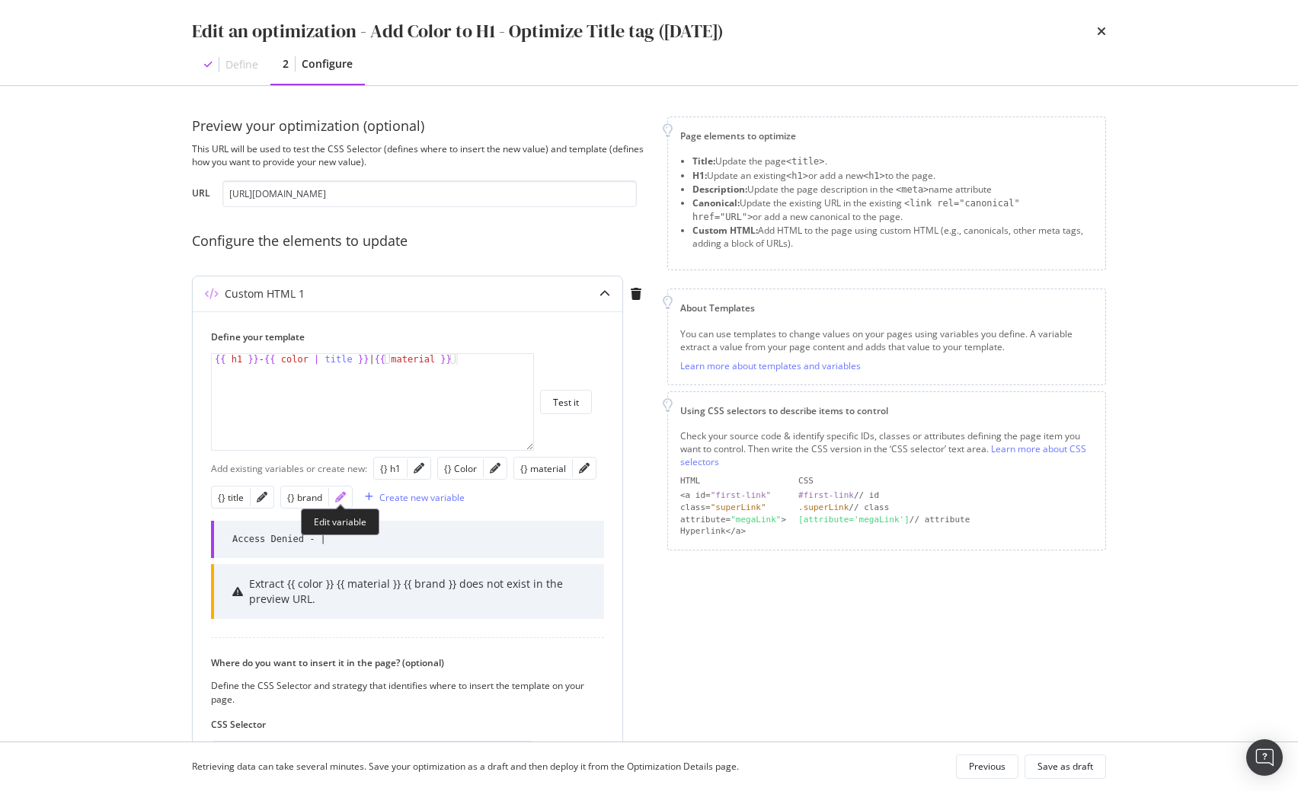
click at [344, 496] on icon "pencil" at bounding box center [340, 497] width 11 height 11
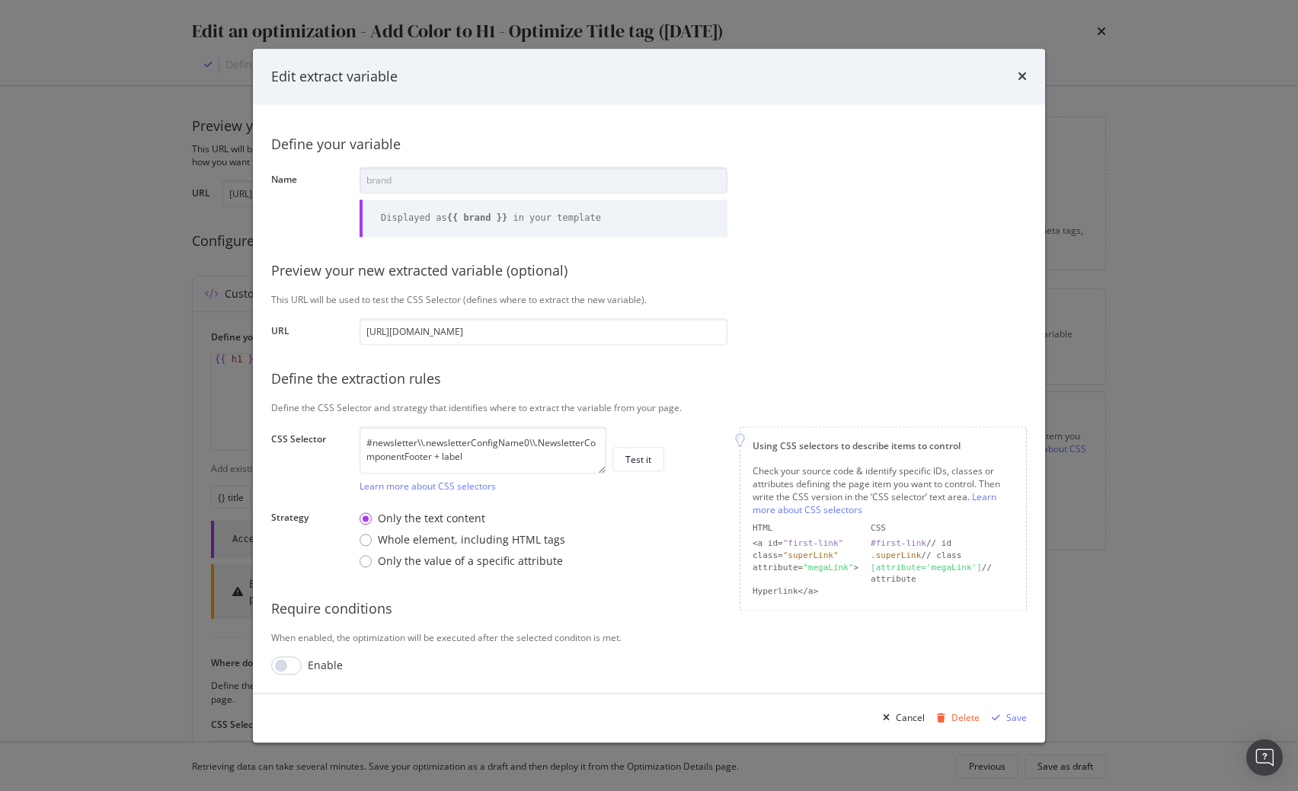
scroll to position [0, 146]
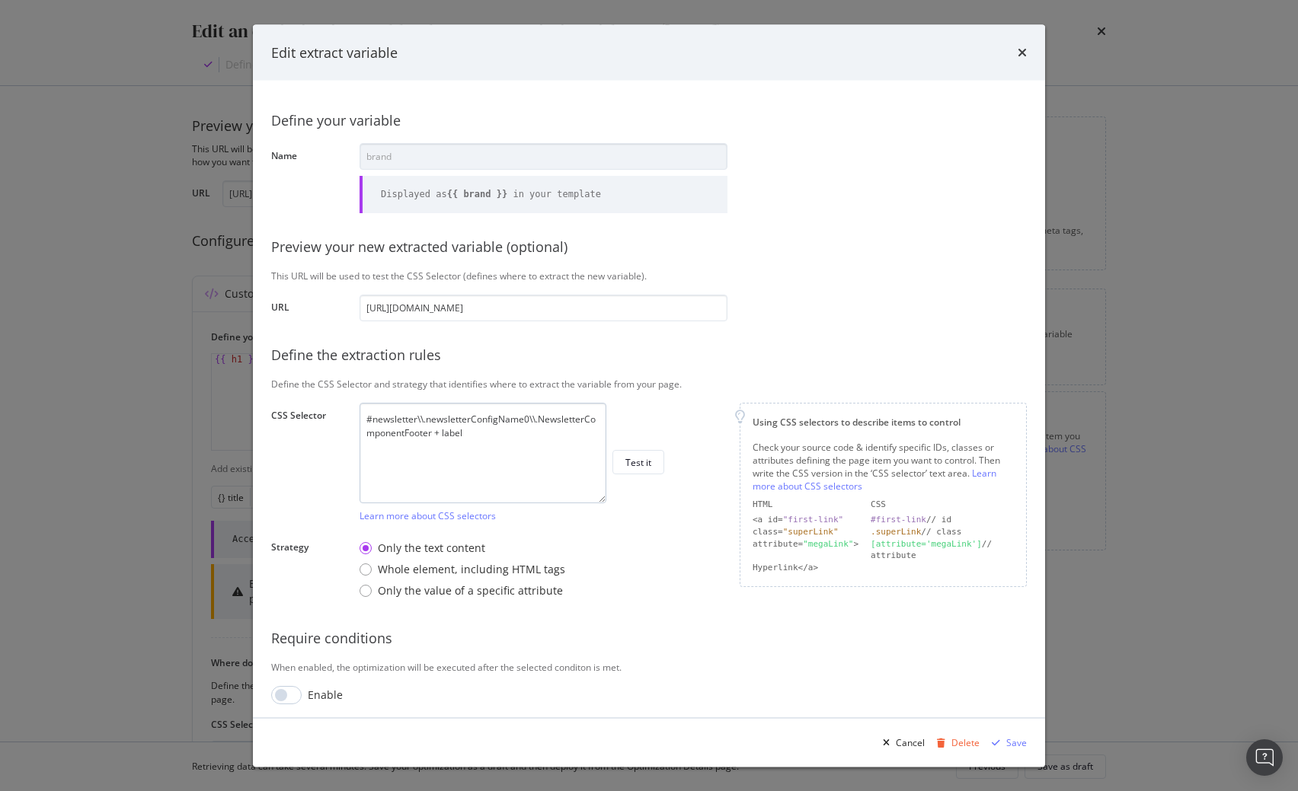
drag, startPoint x: 605, startPoint y: 472, endPoint x: 652, endPoint y: 521, distance: 67.9
click at [606, 503] on textarea "#newsletter\\.newsletterConfigName0\\.NewsletterComponentFooter + label" at bounding box center [482, 452] width 247 height 101
click at [400, 445] on textarea "#newsletter\\.newsletterConfigName0\\.NewsletterComponentFooter + label" at bounding box center [482, 450] width 247 height 96
click at [371, 436] on textarea "#newsletter\\.newsletterConfigName0\\.NewsletterComponentFooter + label" at bounding box center [482, 450] width 247 height 96
click at [531, 424] on textarea "#newsletter\\.newsletterConfigName0\\.NewsletterComponentFooter + label" at bounding box center [482, 450] width 247 height 96
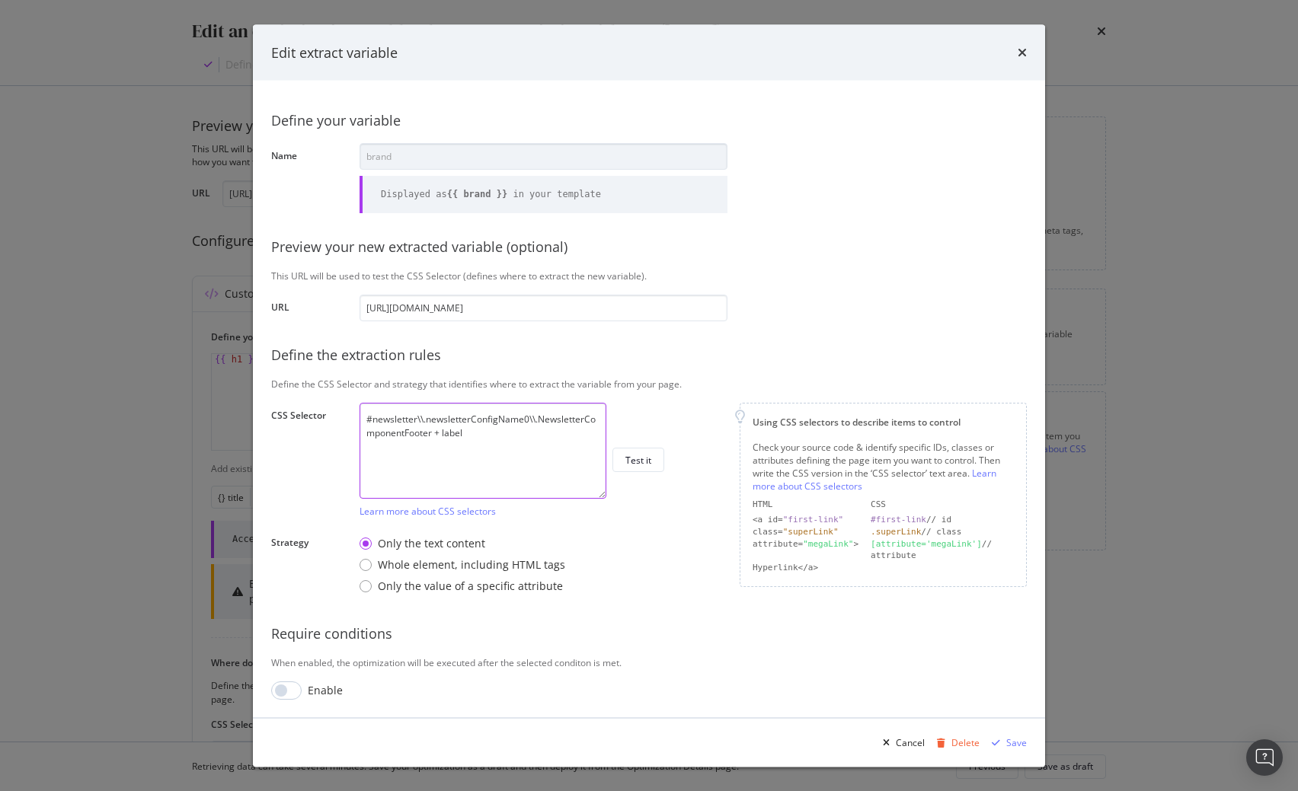
click at [538, 443] on textarea "#newsletter\\.newsletterConfigName0\\.NewsletterComponentFooter + label" at bounding box center [482, 450] width 247 height 96
click at [482, 456] on textarea "#newsletter\\.newsletterConfigName0\\.NewsletterComponentFooter + label" at bounding box center [482, 450] width 247 height 96
click at [542, 420] on textarea "#newsletter\\.newsletterConfigName0\\.NewsletterComponentFooter + label" at bounding box center [482, 450] width 247 height 96
click at [504, 448] on textarea "#newsletter\\.newsletterConfigName0\\.NewsletterComponentFooter + label" at bounding box center [482, 450] width 247 height 96
drag, startPoint x: 497, startPoint y: 436, endPoint x: 375, endPoint y: 439, distance: 121.9
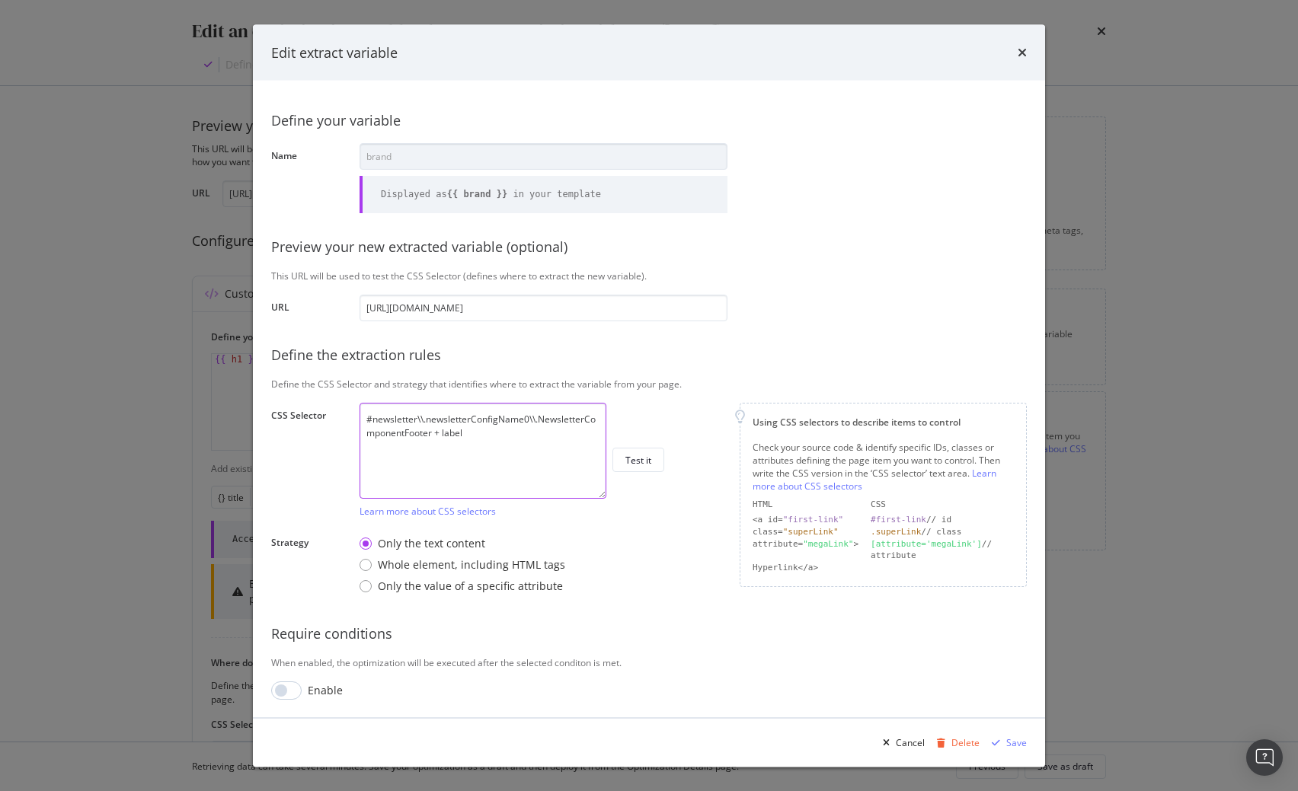
click at [375, 439] on textarea "#newsletter\\.newsletterConfigName0\\.NewsletterComponentFooter + label" at bounding box center [482, 450] width 247 height 96
click at [967, 741] on div "Delete" at bounding box center [965, 742] width 28 height 13
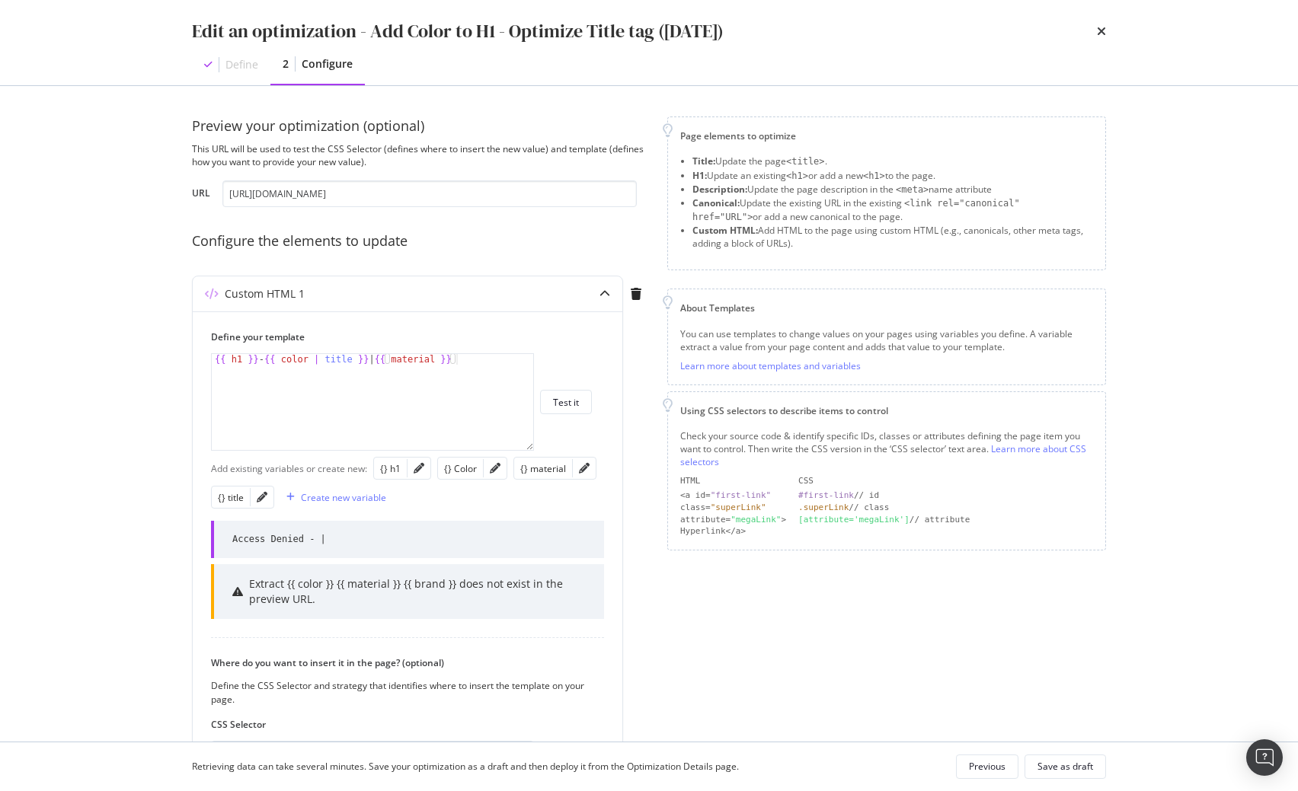
scroll to position [0, 99]
type textarea "{{ h1 }} - {{ color | title }} | {{ material }}"
click at [235, 362] on div "{{ h1 }} - {{ color | title }} | {{ material }}" at bounding box center [372, 412] width 321 height 117
click at [298, 361] on div "{{ h1 }} - {{ color | title }} | {{ material }}" at bounding box center [372, 412] width 321 height 117
click at [347, 360] on div "{{ h1 }} - {{ color | title }} | {{ material }}" at bounding box center [372, 412] width 321 height 117
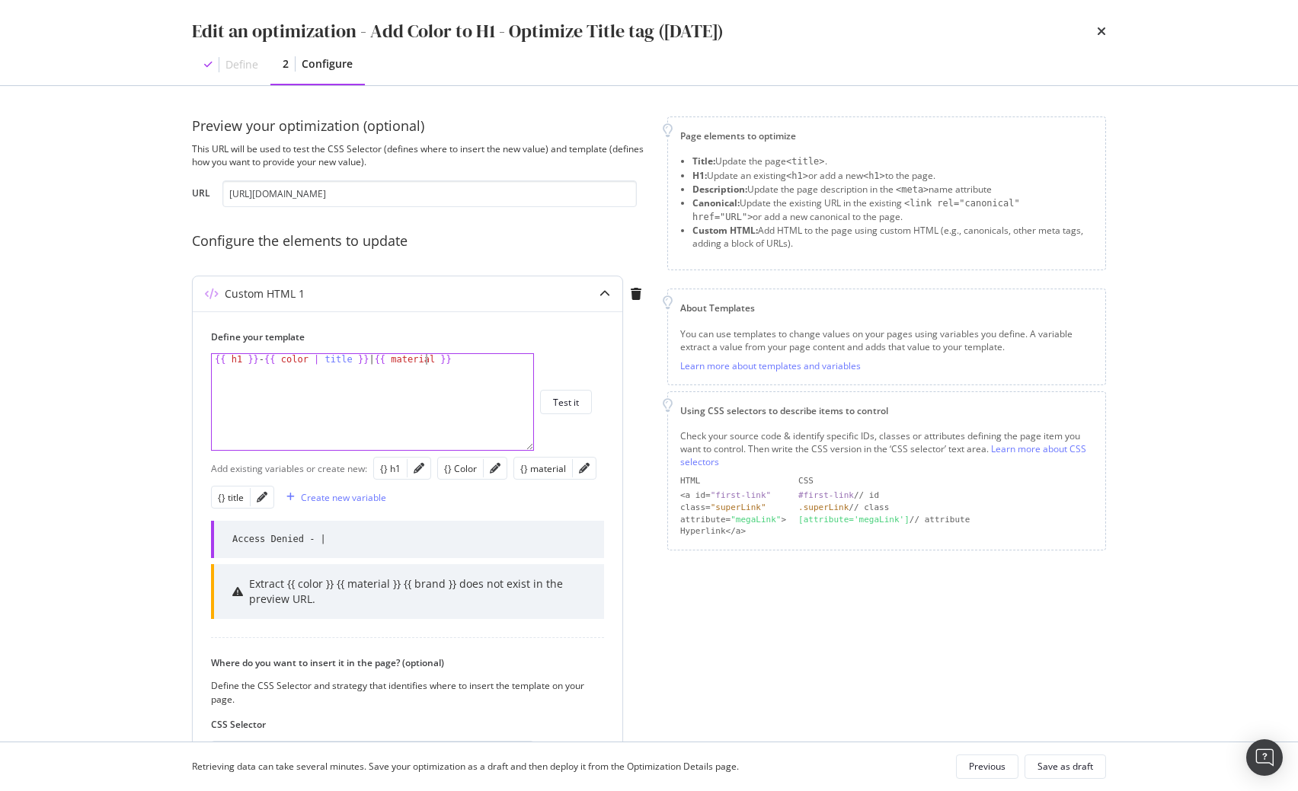
click at [423, 363] on div "{{ h1 }} - {{ color | title }} | {{ material }}" at bounding box center [372, 412] width 321 height 117
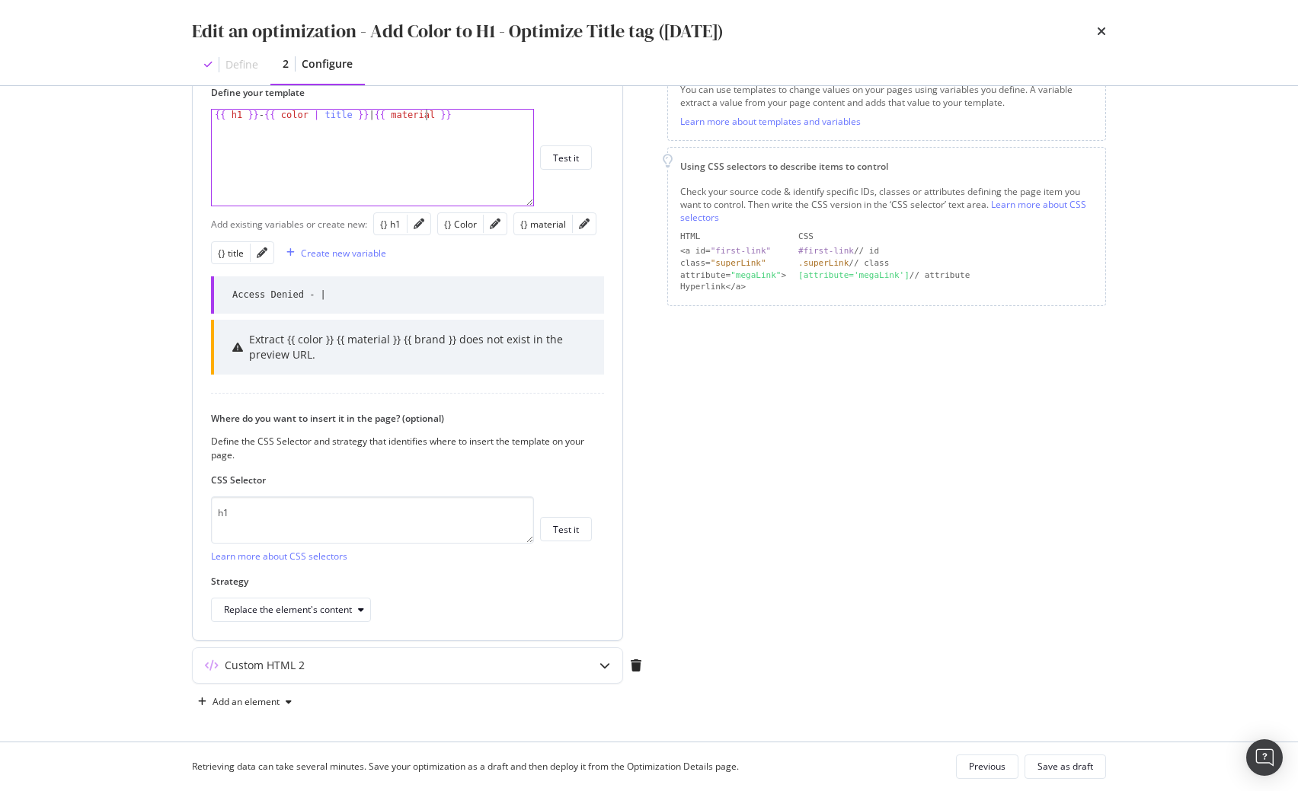
scroll to position [248, 0]
click at [605, 663] on icon "modal" at bounding box center [604, 662] width 11 height 11
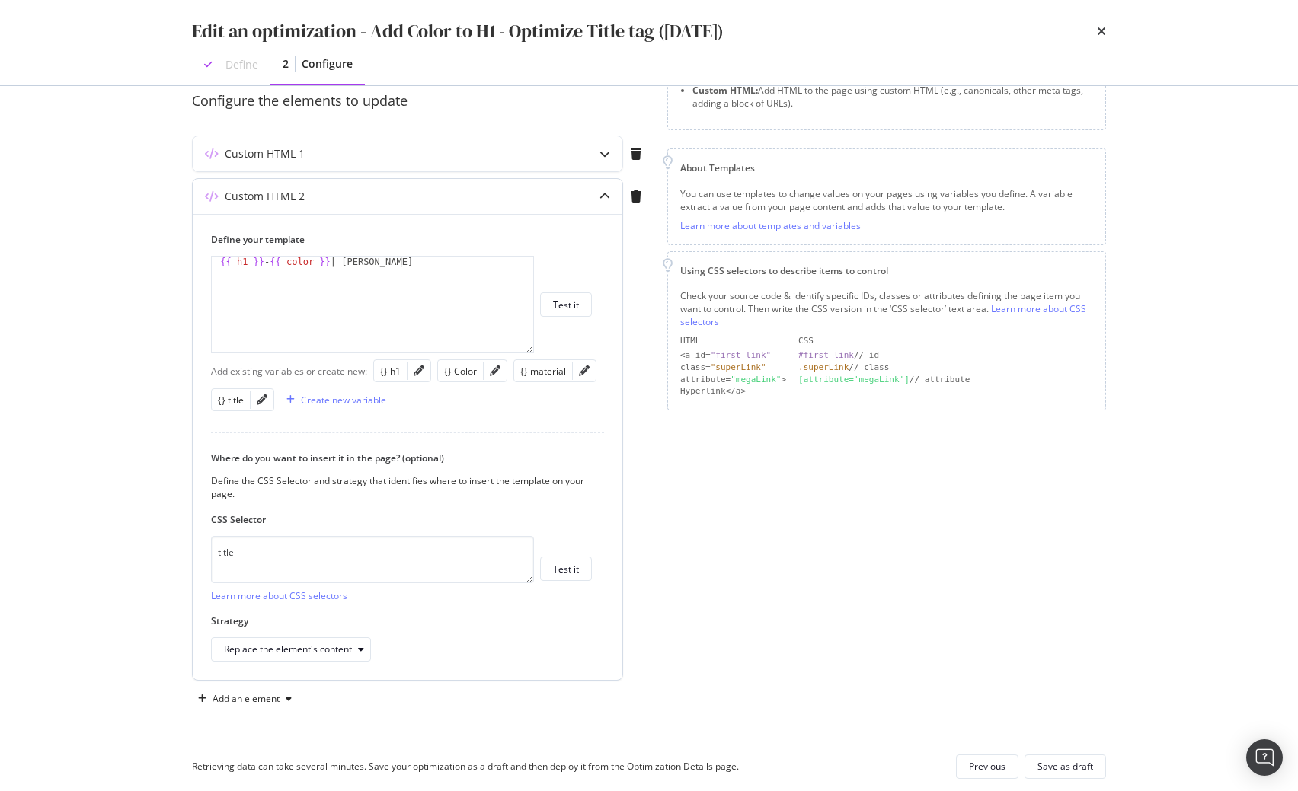
click at [605, 663] on div "Define your template 1 {{ h1 }} - {{ color }} | Ulla Popken XXXXXXXXXXXXXXXXXXX…" at bounding box center [408, 447] width 430 height 466
type textarea "{{ h1 }} - {{ color }} | Ulla Popken"
click at [385, 266] on div "{{ h1 }} - {{ color }} | Ulla Popken" at bounding box center [372, 315] width 321 height 117
click at [293, 165] on div "Custom HTML 1" at bounding box center [408, 153] width 430 height 35
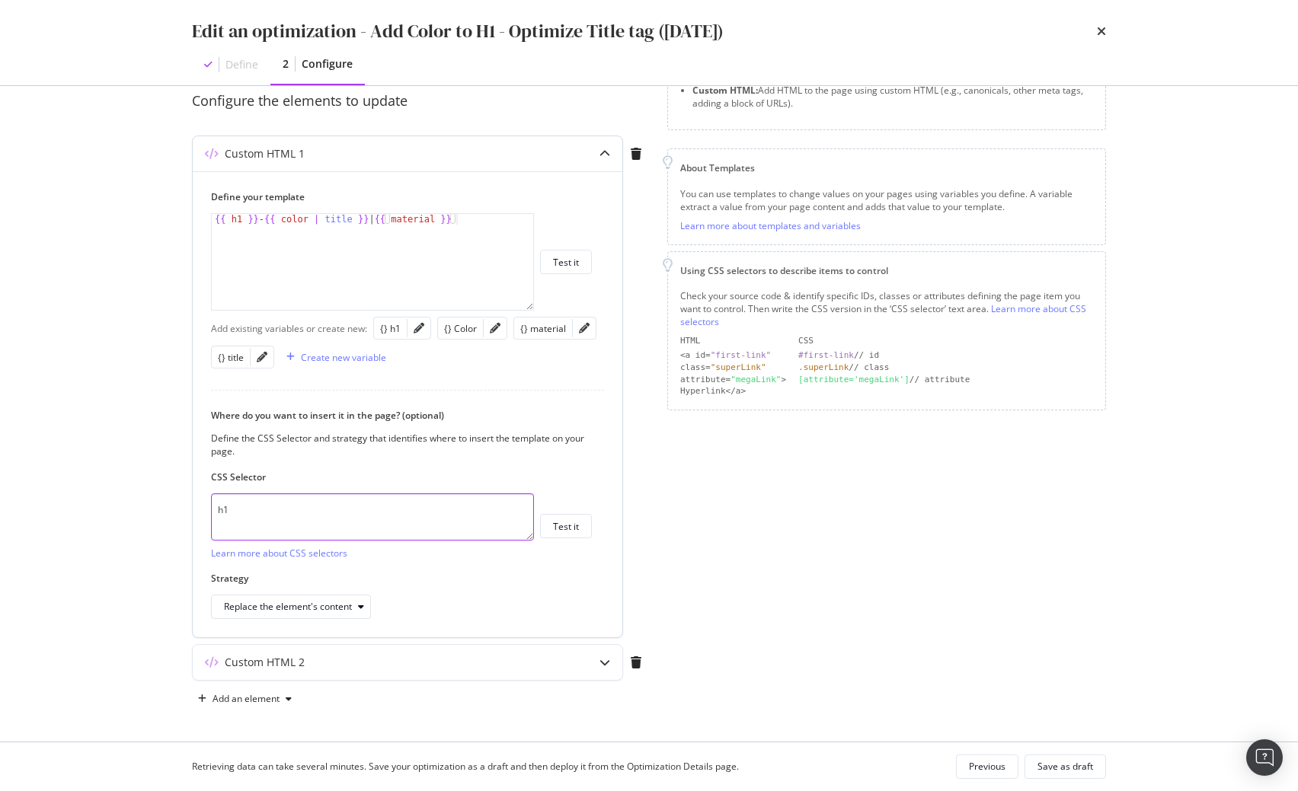
click at [287, 519] on textarea "h1" at bounding box center [372, 517] width 323 height 47
click at [307, 677] on div "Custom HTML 2" at bounding box center [408, 662] width 430 height 35
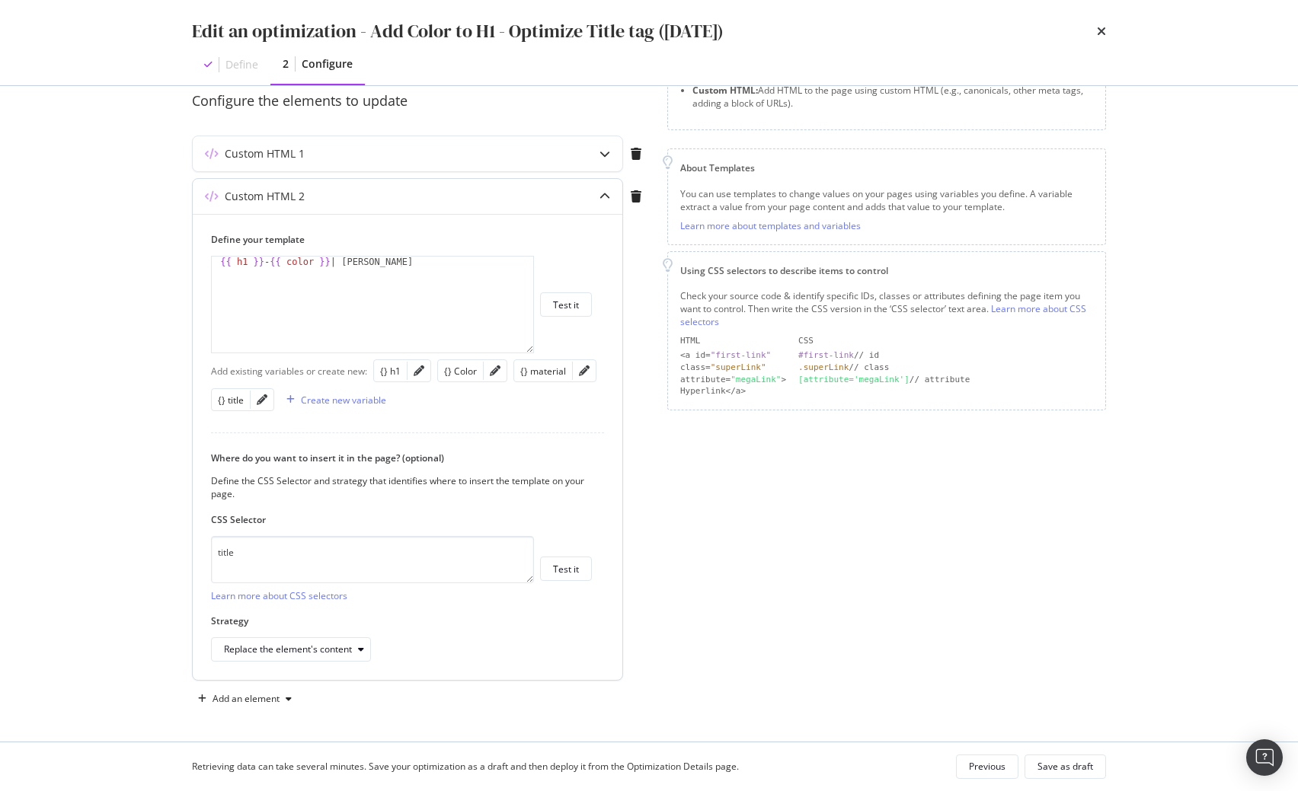
type textarea "{{ h1 }} - {{ color }} | Ulla Popken"
click at [238, 264] on div "{{ h1 }} - {{ color }} | Ulla Popken" at bounding box center [372, 315] width 321 height 117
click at [318, 149] on div "Custom HTML 1" at bounding box center [377, 153] width 369 height 15
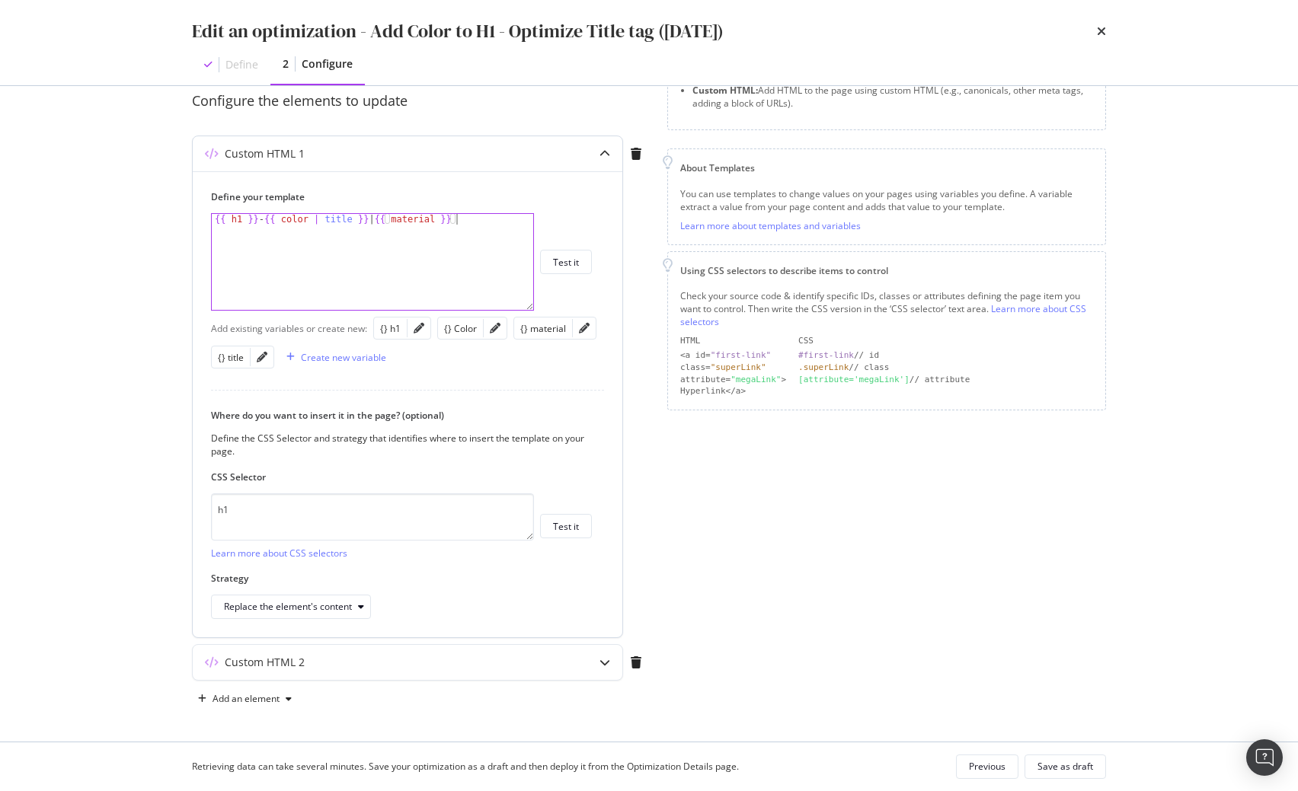
click at [330, 226] on div "{{ h1 }} - {{ color | title }} | {{ material }}" at bounding box center [372, 272] width 321 height 117
type textarea "{{ h1 }} - {{ color | title | trim() }} | {{ material }}"
click at [1071, 761] on div "Save as draft" at bounding box center [1065, 766] width 56 height 13
